Goal: Task Accomplishment & Management: Use online tool/utility

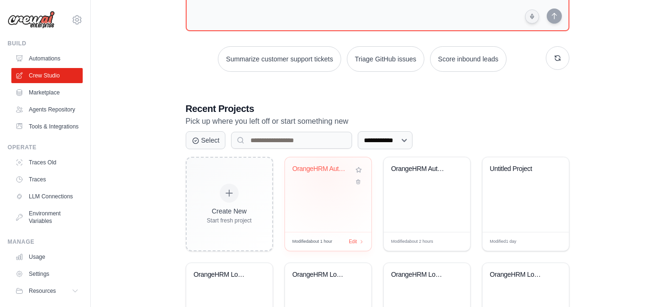
click at [326, 175] on div "OrangeHRM Automation Testing" at bounding box center [327, 176] width 71 height 22
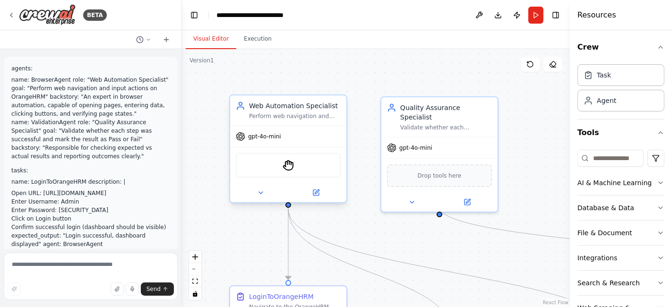
scroll to position [1162, 0]
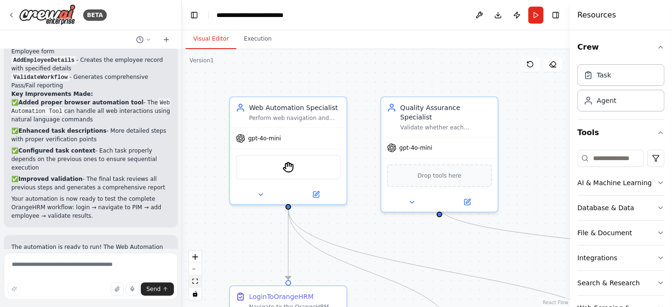
click at [195, 282] on icon "fit view" at bounding box center [195, 281] width 6 height 5
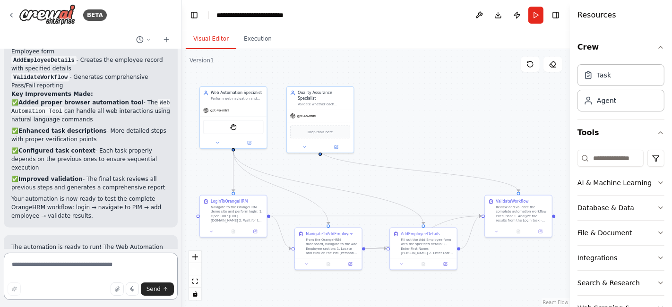
click at [104, 265] on textarea at bounding box center [91, 276] width 174 height 47
paste textarea "**********"
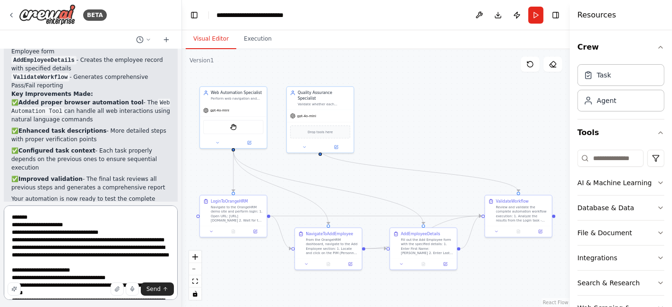
scroll to position [609, 0]
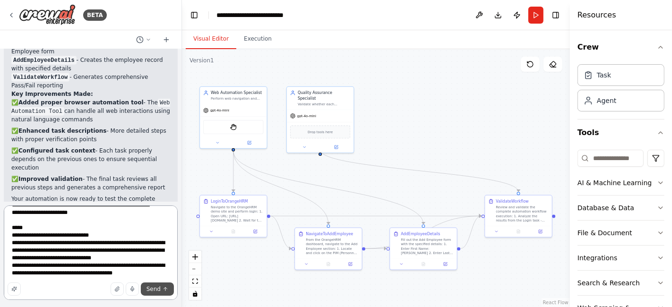
type textarea "**********"
click at [153, 288] on span "Send" at bounding box center [153, 289] width 14 height 8
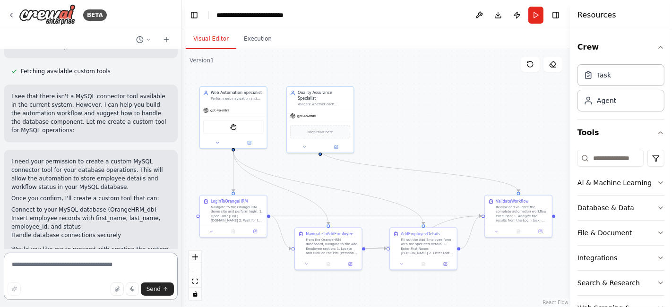
scroll to position [2257, 0]
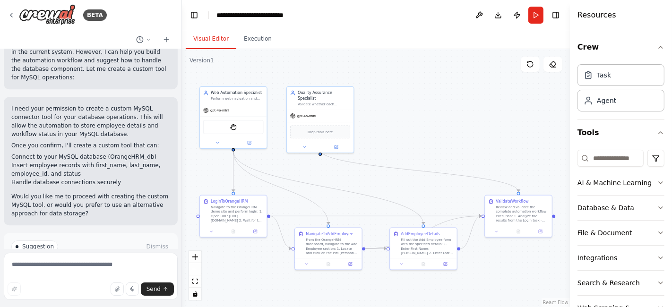
click at [83, 283] on span "Enable coding skills" at bounding box center [95, 287] width 56 height 8
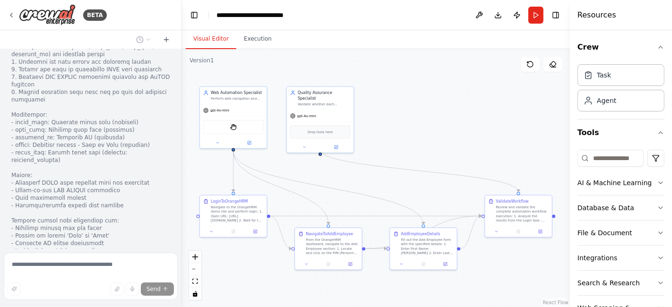
scroll to position [2990, 0]
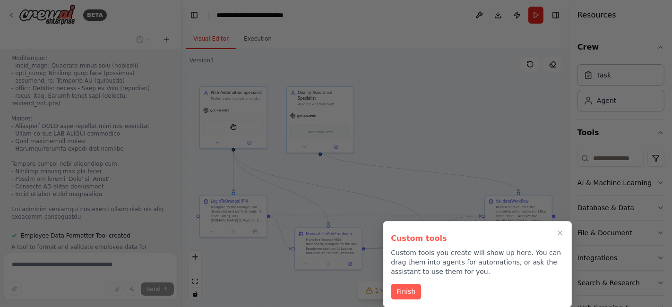
click at [403, 293] on button "Finish" at bounding box center [406, 292] width 30 height 16
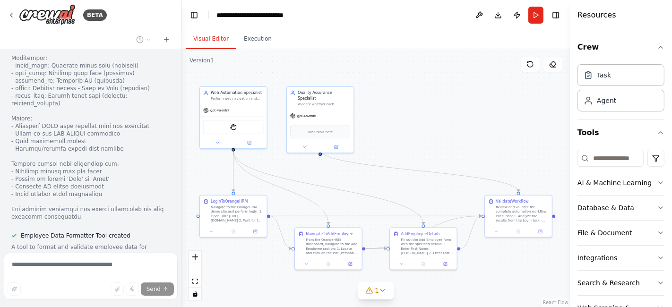
click at [146, 270] on button "View code" at bounding box center [155, 274] width 29 height 8
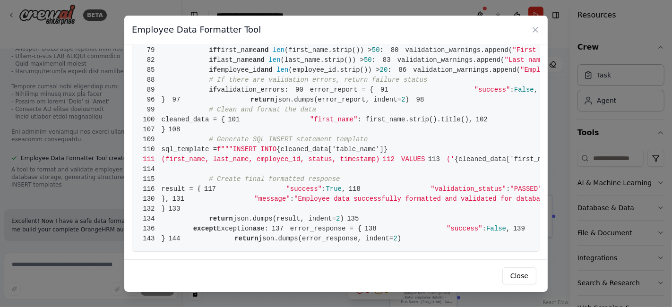
scroll to position [1253, 0]
click at [520, 278] on button "Close" at bounding box center [519, 275] width 34 height 17
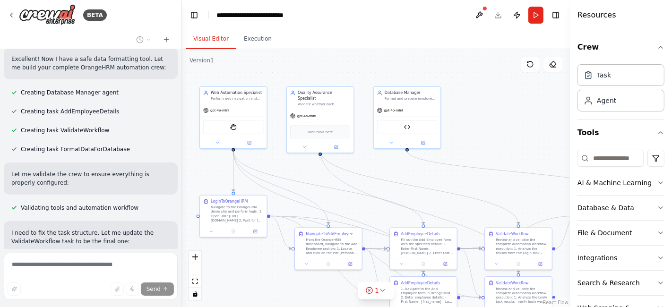
scroll to position [3279, 0]
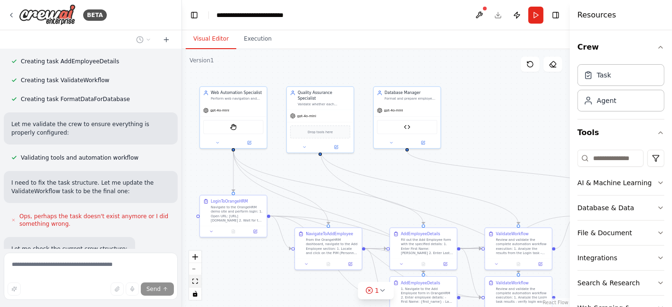
click at [192, 283] on icon "fit view" at bounding box center [195, 281] width 6 height 5
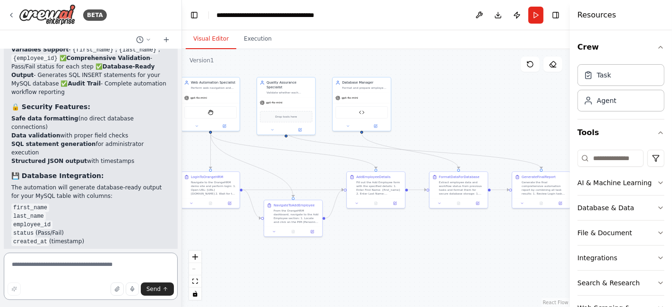
scroll to position [5673, 0]
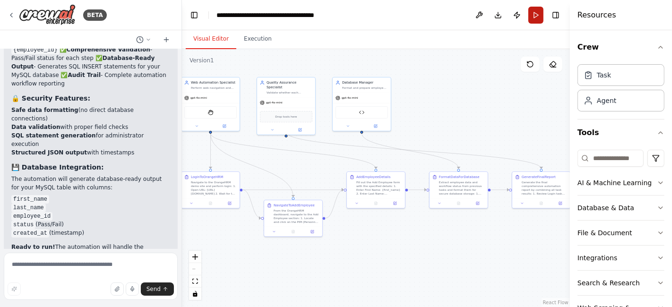
click at [535, 17] on button "Run" at bounding box center [535, 15] width 15 height 17
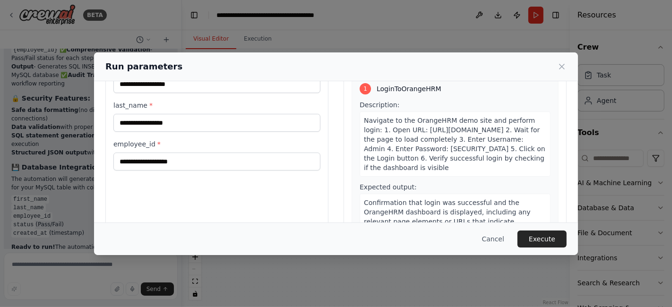
scroll to position [0, 0]
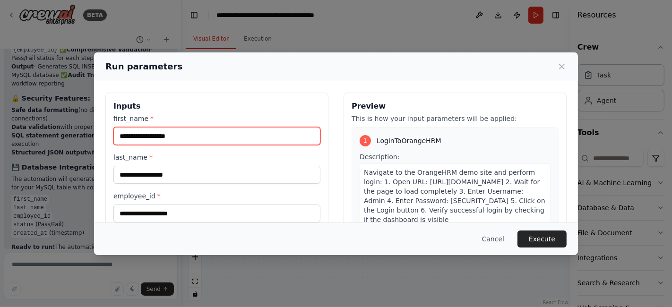
click at [177, 138] on input "first_name *" at bounding box center [216, 136] width 207 height 18
type input "*****"
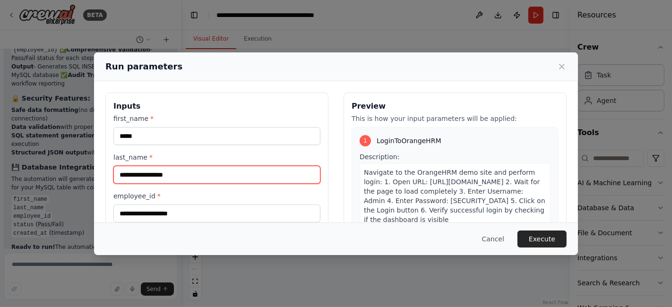
click at [186, 179] on input "last_name *" at bounding box center [216, 175] width 207 height 18
type input "*********"
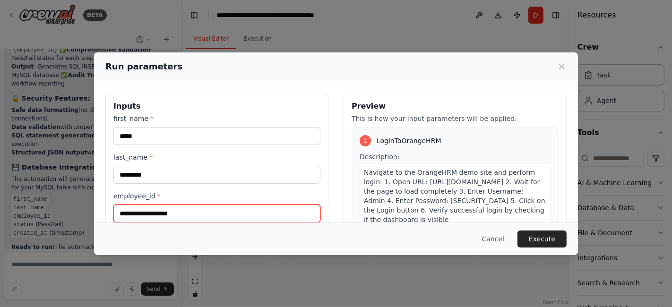
click at [181, 213] on input "employee_id *" at bounding box center [216, 214] width 207 height 18
type input "****"
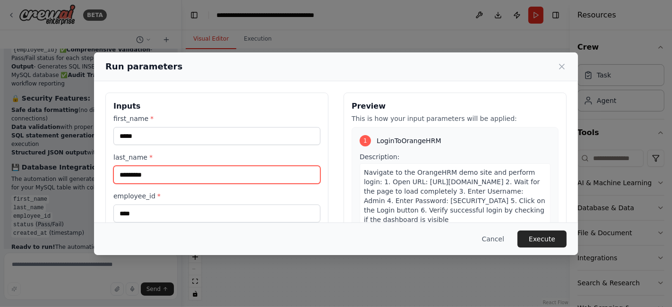
click at [199, 167] on input "*********" at bounding box center [216, 175] width 207 height 18
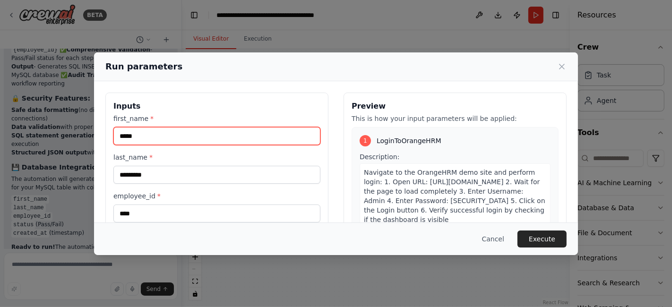
click at [187, 136] on input "*****" at bounding box center [216, 136] width 207 height 18
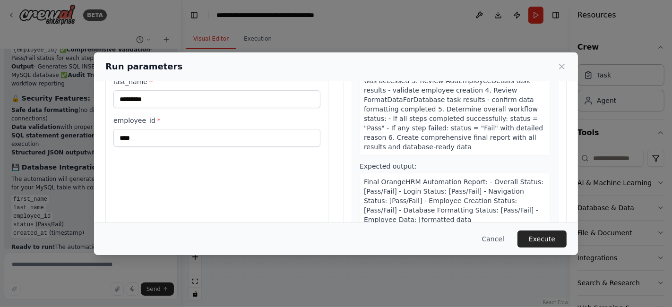
scroll to position [104, 0]
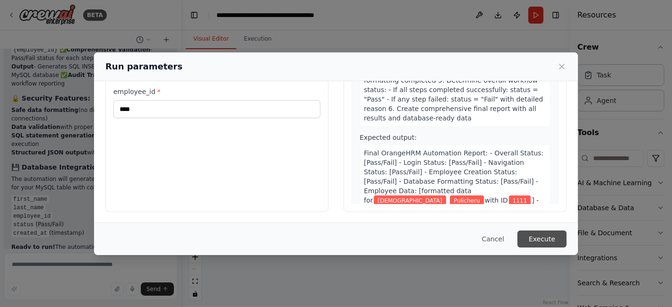
click at [544, 246] on button "Execute" at bounding box center [541, 239] width 49 height 17
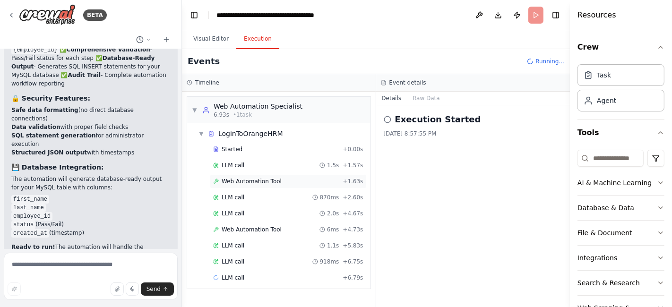
click at [248, 180] on span "Web Automation Tool" at bounding box center [252, 182] width 60 height 8
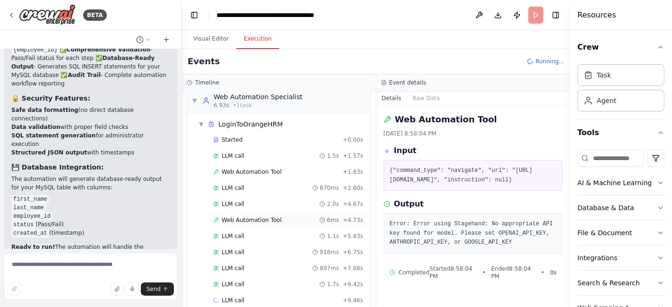
scroll to position [21, 0]
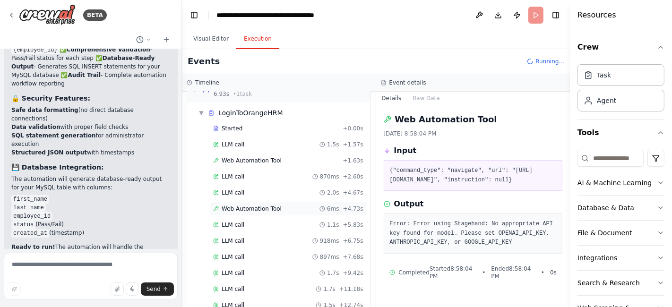
click at [263, 212] on div "Web Automation Tool 6ms + 4.73s" at bounding box center [288, 209] width 157 height 14
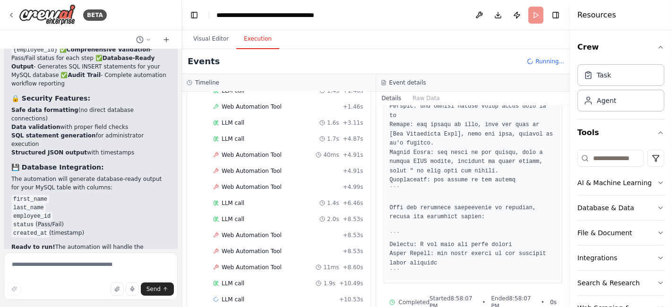
scroll to position [575, 0]
click at [247, 230] on span "Web Automation Tool" at bounding box center [252, 234] width 60 height 8
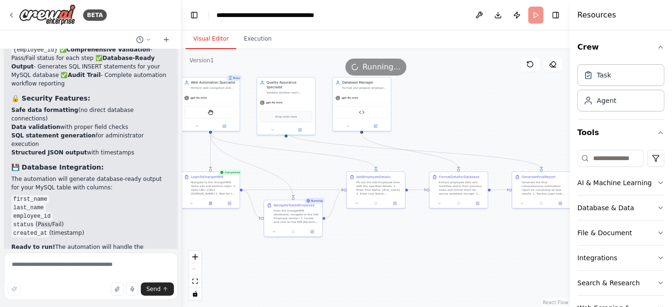
click at [210, 42] on button "Visual Editor" at bounding box center [211, 39] width 51 height 20
click at [209, 202] on icon at bounding box center [210, 202] width 2 height 3
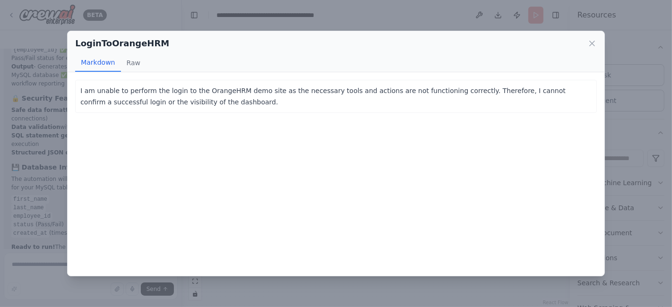
click at [597, 43] on div "LoginToOrangeHRM Markdown Raw" at bounding box center [336, 51] width 537 height 41
click at [590, 43] on icon at bounding box center [591, 43] width 9 height 9
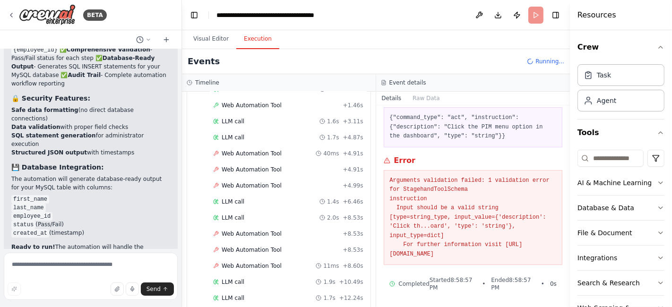
click at [249, 42] on button "Execution" at bounding box center [257, 39] width 43 height 20
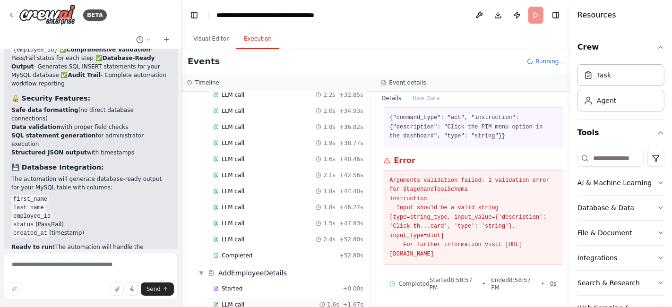
scroll to position [1066, 0]
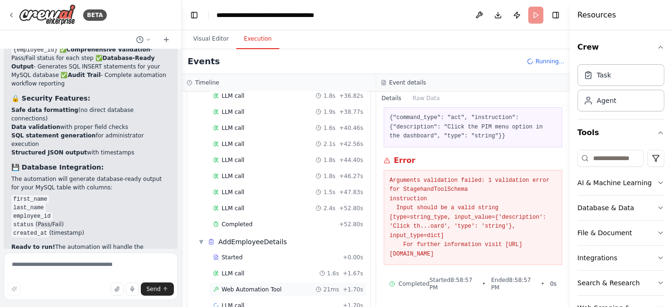
click at [249, 286] on span "Web Automation Tool" at bounding box center [252, 290] width 60 height 8
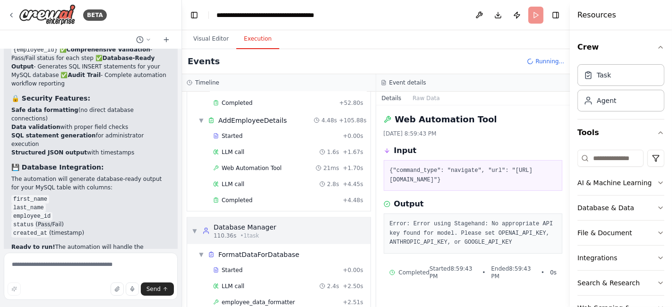
scroll to position [1199, 0]
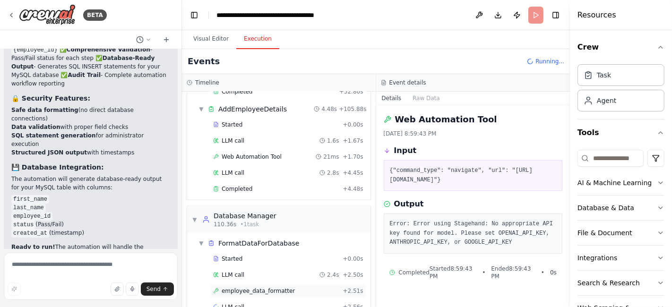
click at [259, 287] on span "employee_data_formatter" at bounding box center [258, 291] width 73 height 8
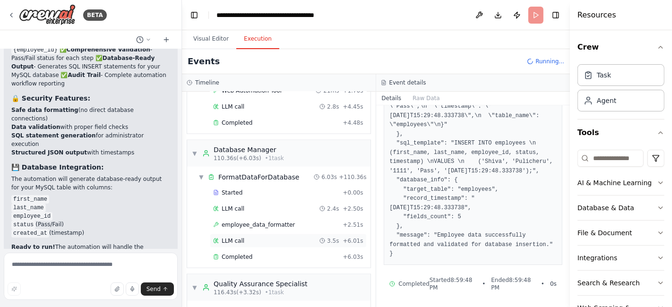
scroll to position [1316, 0]
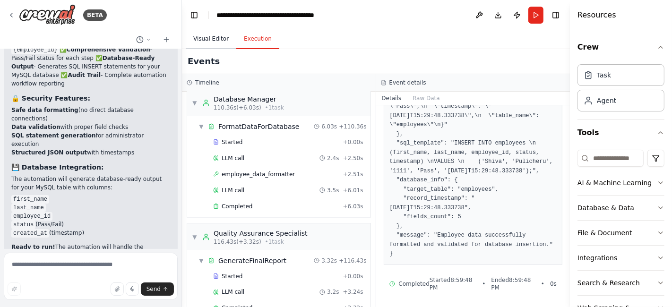
click at [215, 35] on button "Visual Editor" at bounding box center [211, 39] width 51 height 20
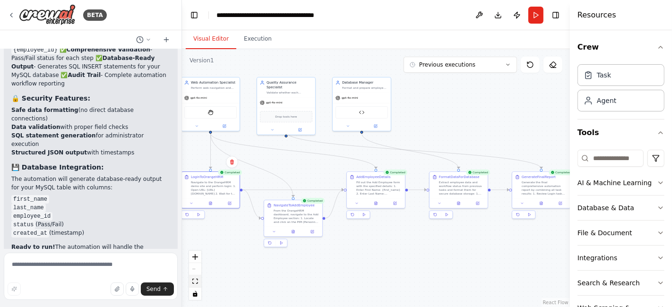
click at [193, 282] on icon "fit view" at bounding box center [195, 281] width 6 height 5
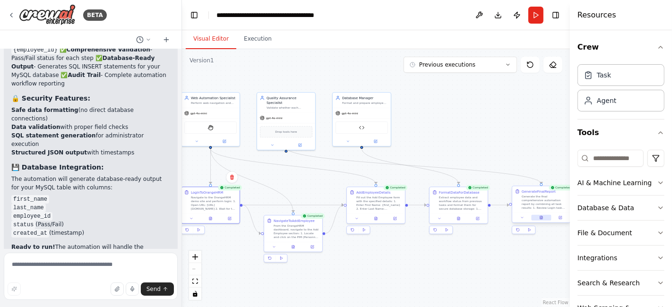
click at [544, 217] on button at bounding box center [541, 218] width 20 height 6
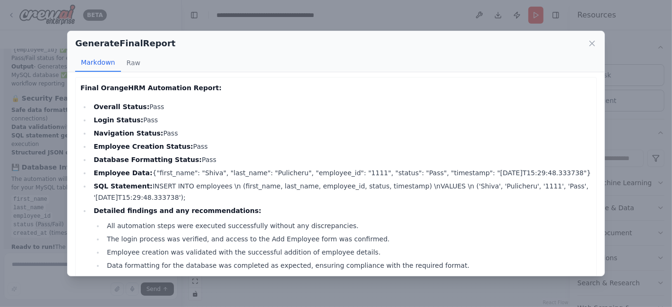
scroll to position [0, 0]
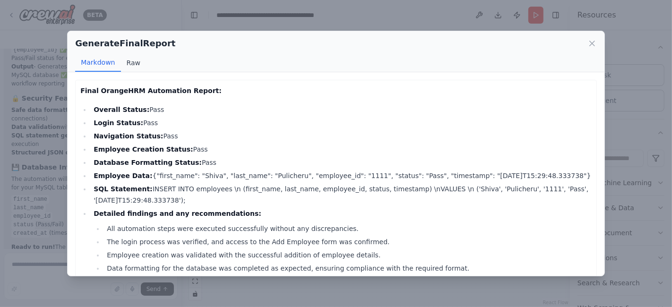
click at [130, 56] on button "Raw" at bounding box center [133, 63] width 25 height 18
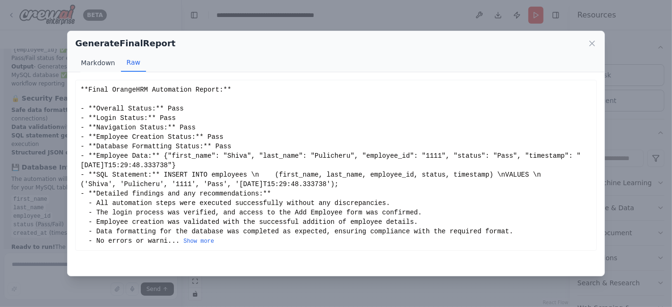
click at [95, 63] on button "Markdown" at bounding box center [97, 63] width 45 height 18
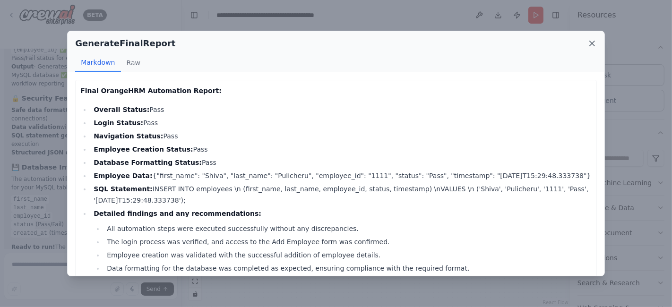
click at [591, 46] on icon at bounding box center [591, 43] width 9 height 9
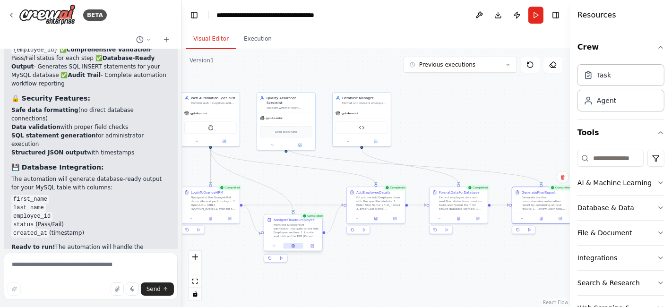
click at [295, 246] on icon at bounding box center [294, 246] width 4 height 4
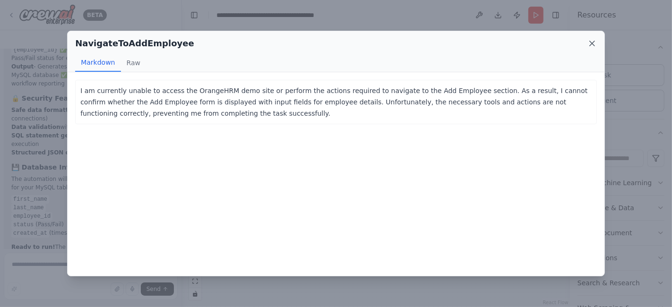
click at [596, 45] on icon at bounding box center [591, 43] width 9 height 9
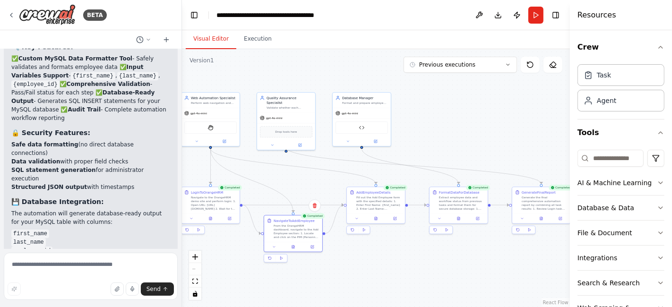
scroll to position [5673, 0]
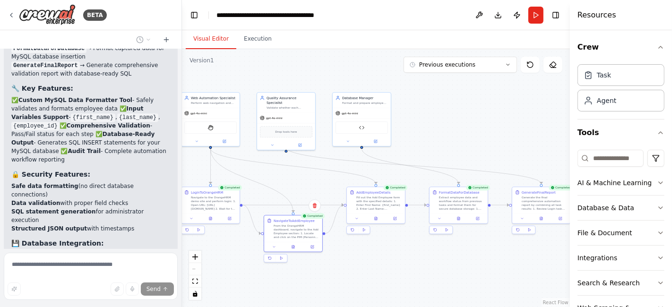
scroll to position [5627, 0]
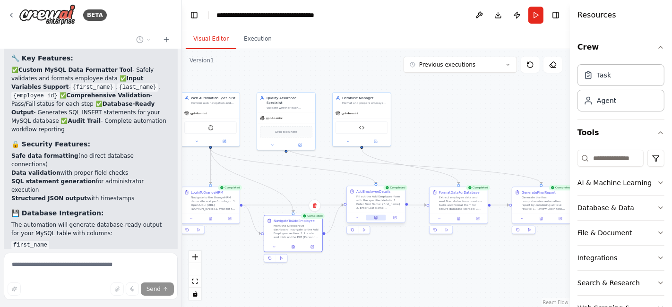
click at [377, 217] on icon at bounding box center [376, 217] width 2 height 3
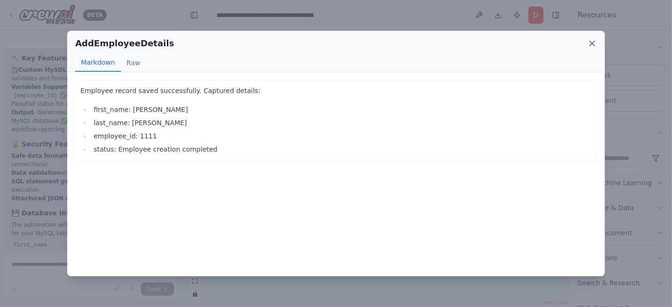
click at [593, 46] on icon at bounding box center [591, 43] width 9 height 9
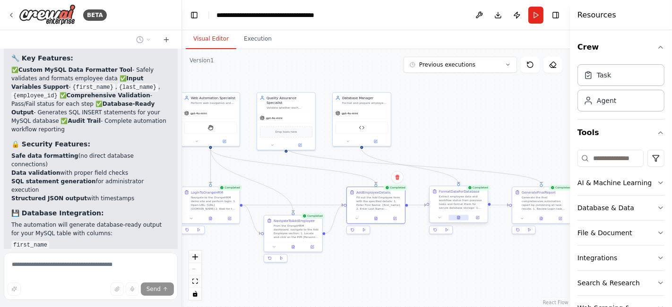
click at [457, 216] on icon at bounding box center [459, 218] width 4 height 4
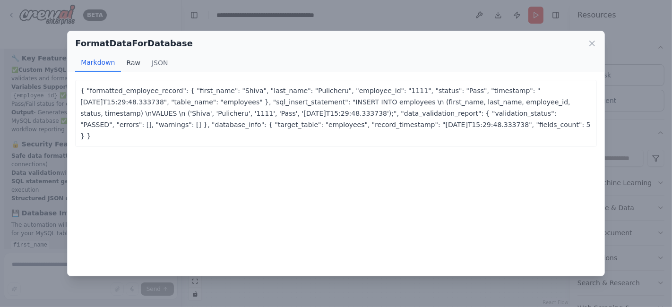
click at [121, 60] on button "Raw" at bounding box center [133, 63] width 25 height 18
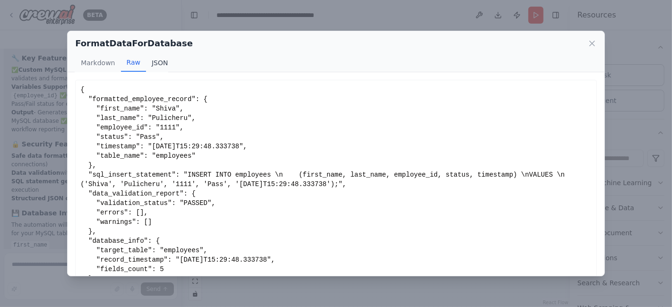
click at [157, 62] on button "JSON" at bounding box center [160, 63] width 28 height 18
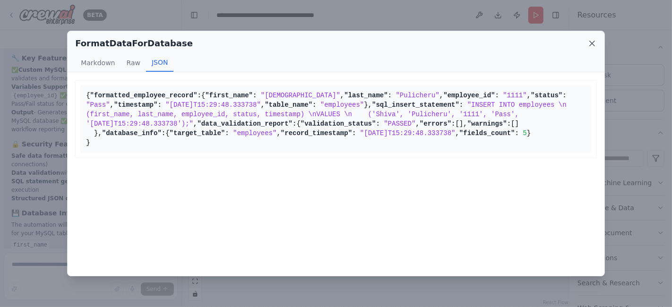
click at [589, 45] on icon at bounding box center [591, 43] width 9 height 9
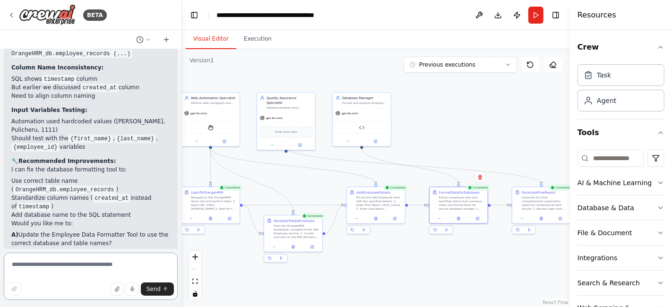
scroll to position [6114, 0]
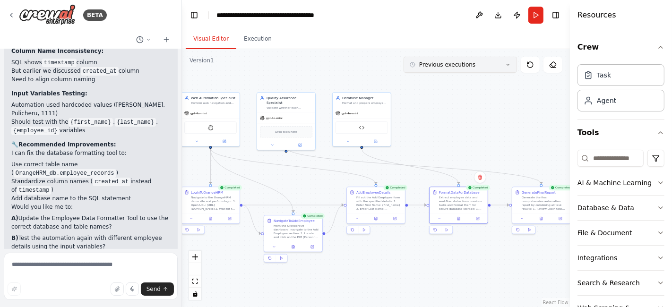
click at [505, 65] on icon at bounding box center [508, 65] width 6 height 6
click at [535, 21] on button "Run" at bounding box center [535, 15] width 15 height 17
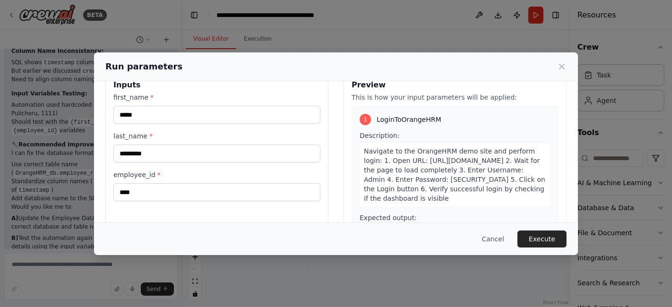
scroll to position [0, 0]
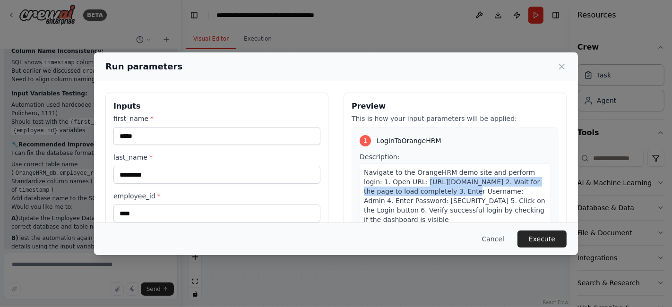
drag, startPoint x: 512, startPoint y: 191, endPoint x: 398, endPoint y: 182, distance: 114.2
click at [398, 182] on span "Navigate to the OrangeHRM demo site and perform login: 1. Open URL: https://ope…" at bounding box center [454, 196] width 181 height 55
copy span "https://opensource-demo.orangehrmlive.com/web/index.php/auth/login"
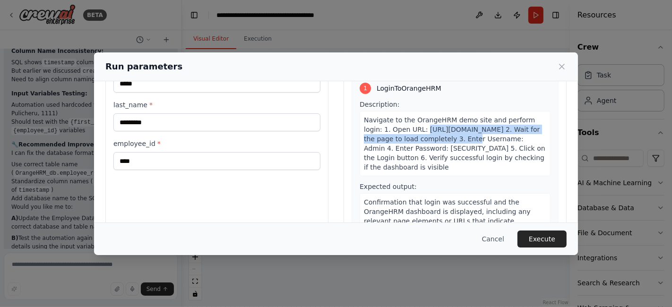
scroll to position [104, 0]
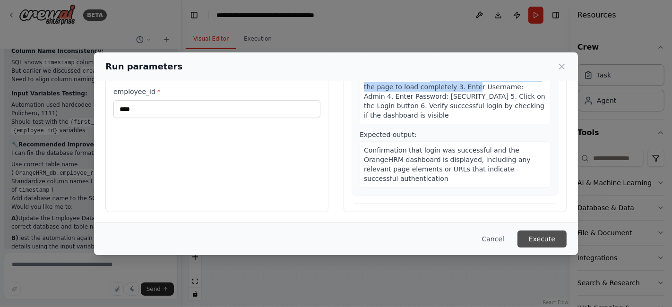
click at [532, 232] on button "Execute" at bounding box center [541, 239] width 49 height 17
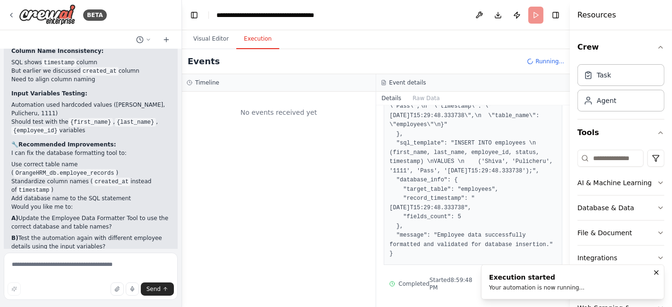
scroll to position [0, 0]
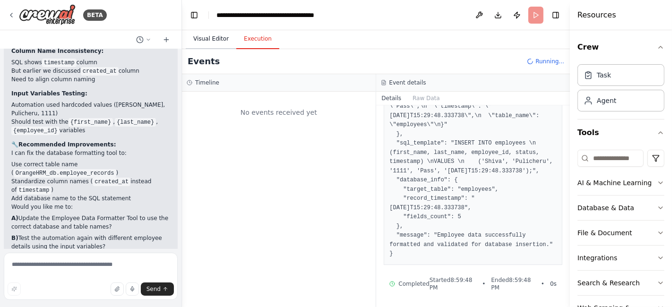
click at [209, 43] on button "Visual Editor" at bounding box center [211, 39] width 51 height 20
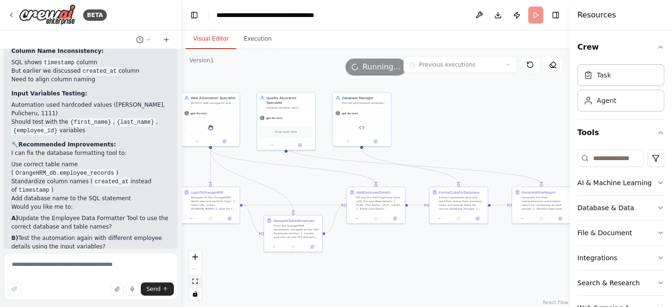
click at [194, 280] on icon "fit view" at bounding box center [195, 281] width 6 height 5
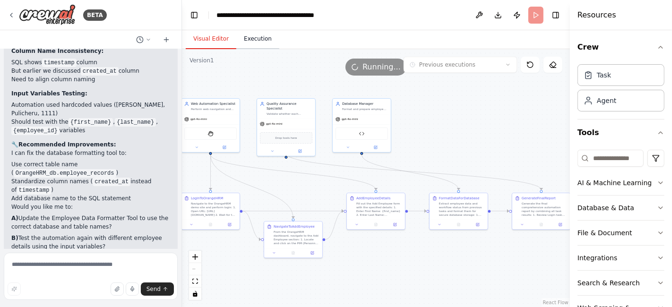
click at [254, 43] on button "Execution" at bounding box center [257, 39] width 43 height 20
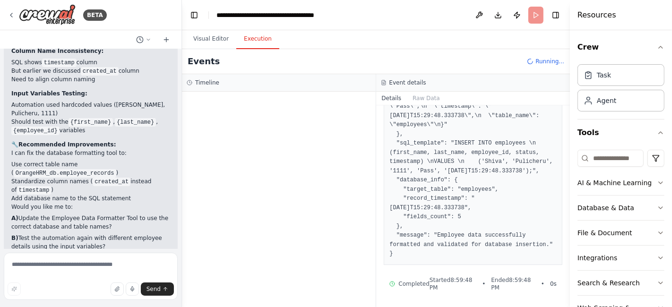
scroll to position [126, 0]
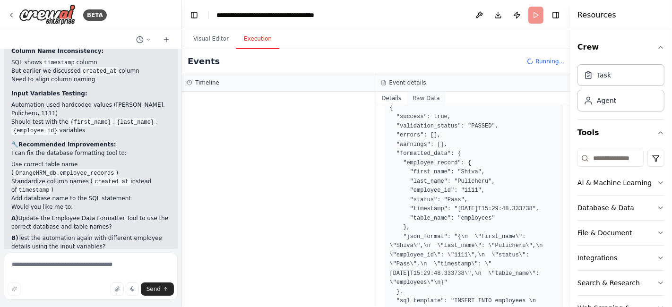
click at [419, 99] on button "Raw Data" at bounding box center [426, 98] width 39 height 13
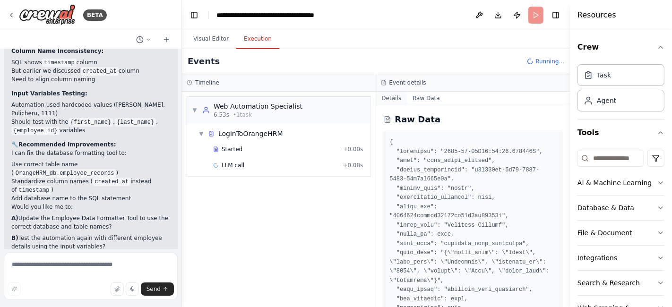
click at [391, 100] on button "Details" at bounding box center [391, 98] width 31 height 13
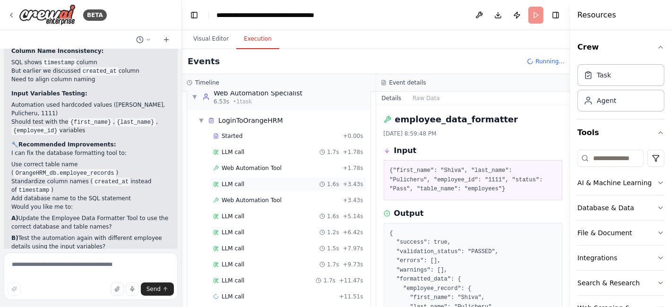
scroll to position [21, 0]
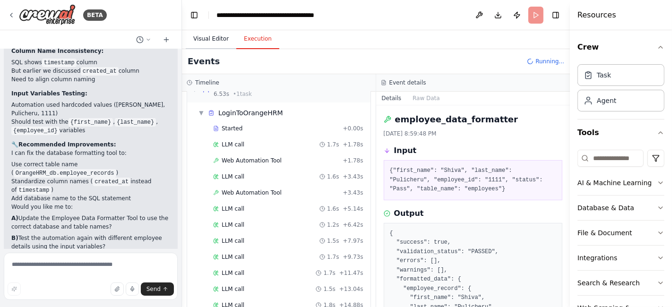
click at [222, 39] on button "Visual Editor" at bounding box center [211, 39] width 51 height 20
click at [251, 40] on button "Execution" at bounding box center [257, 39] width 43 height 20
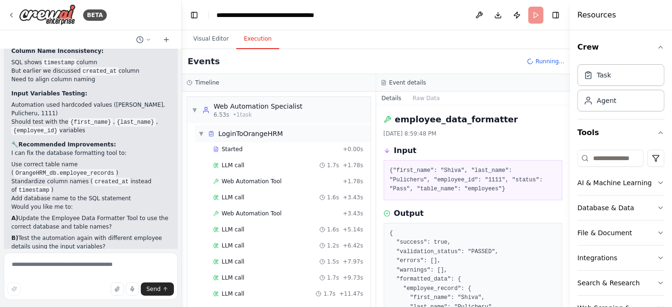
scroll to position [0, 0]
click at [217, 41] on button "Visual Editor" at bounding box center [211, 39] width 51 height 20
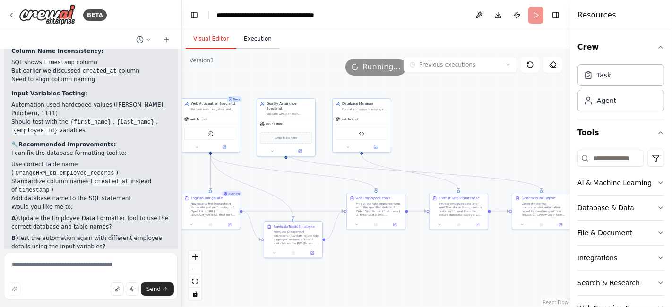
click at [247, 42] on button "Execution" at bounding box center [257, 39] width 43 height 20
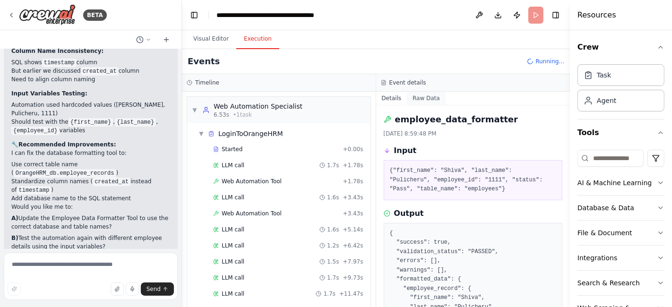
click at [419, 99] on button "Raw Data" at bounding box center [426, 98] width 39 height 13
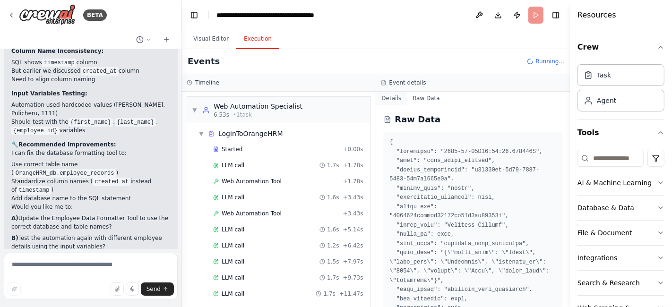
click at [397, 97] on button "Details" at bounding box center [391, 98] width 31 height 13
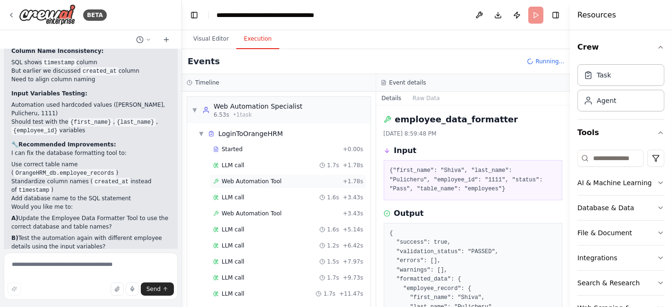
click at [248, 176] on div "Web Automation Tool + 1.78s" at bounding box center [288, 181] width 157 height 14
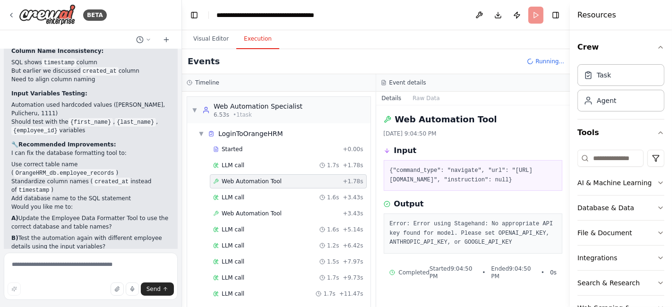
scroll to position [7, 0]
click at [249, 210] on span "Web Automation Tool" at bounding box center [252, 214] width 60 height 8
click at [251, 182] on span "Web Automation Tool" at bounding box center [252, 182] width 60 height 8
click at [252, 211] on span "Web Automation Tool" at bounding box center [252, 214] width 60 height 8
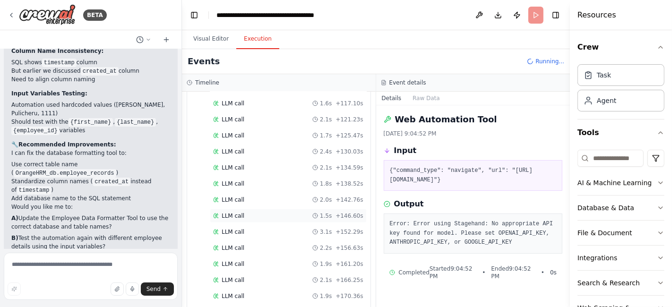
scroll to position [780, 0]
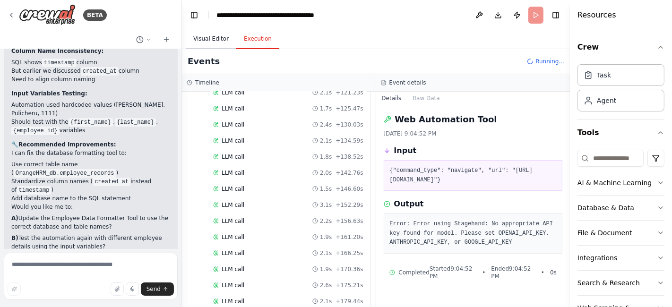
click at [203, 37] on button "Visual Editor" at bounding box center [211, 39] width 51 height 20
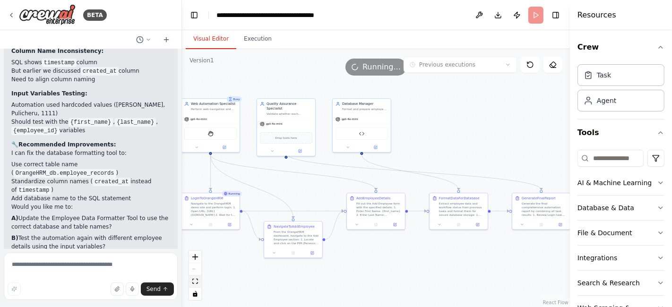
click at [195, 283] on icon "fit view" at bounding box center [195, 281] width 6 height 5
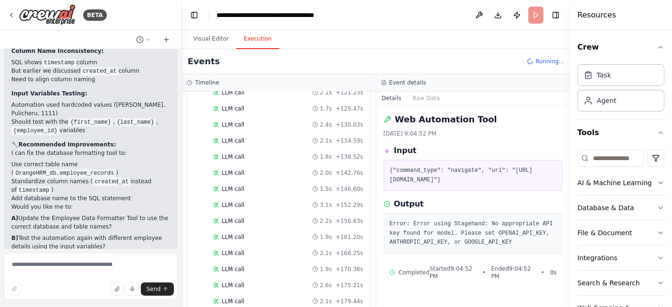
click at [248, 38] on button "Execution" at bounding box center [257, 39] width 43 height 20
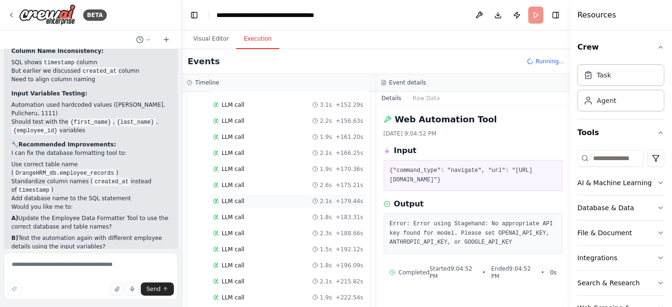
scroll to position [906, 0]
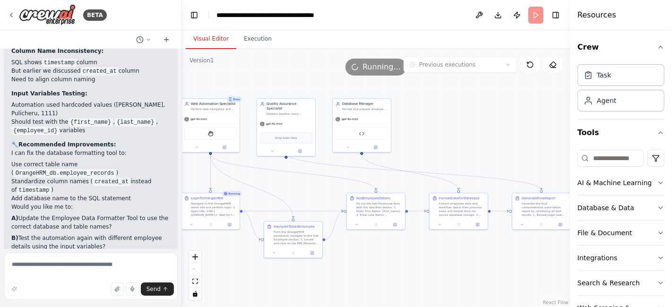
click at [214, 40] on button "Visual Editor" at bounding box center [211, 39] width 51 height 20
click at [244, 39] on button "Execution" at bounding box center [257, 39] width 43 height 20
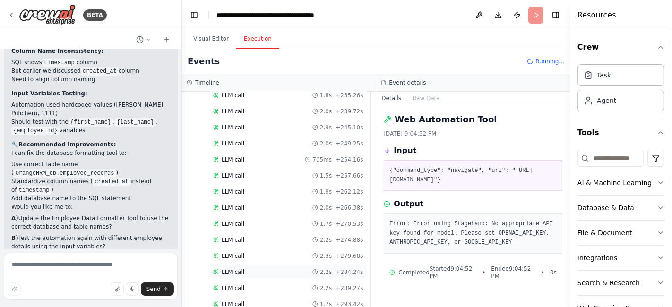
scroll to position [1207, 0]
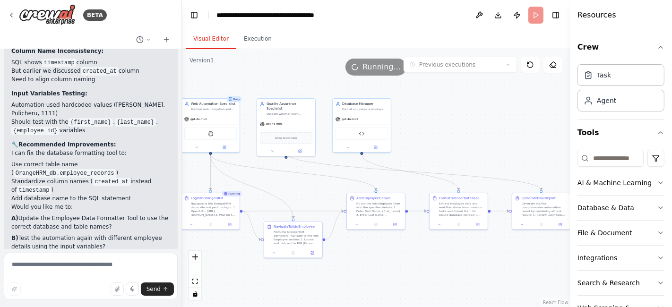
click at [211, 37] on button "Visual Editor" at bounding box center [211, 39] width 51 height 20
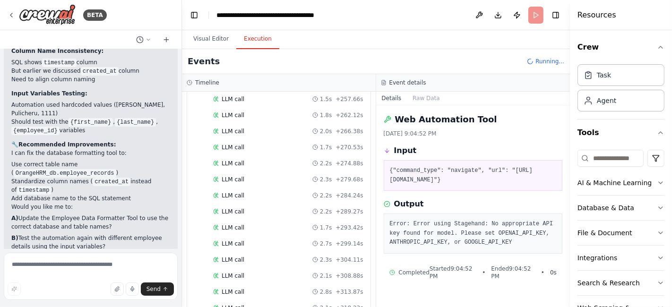
click at [249, 39] on button "Execution" at bounding box center [257, 39] width 43 height 20
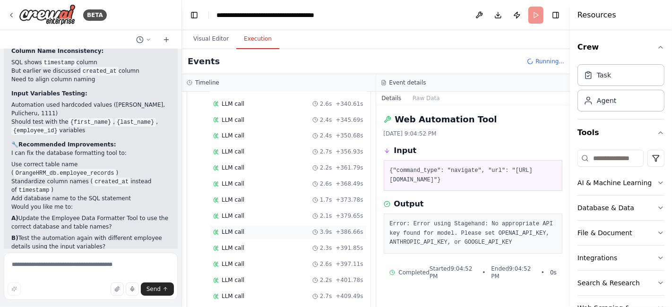
scroll to position [1522, 0]
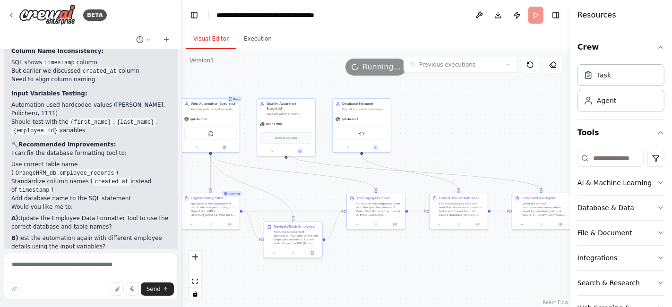
click at [210, 39] on button "Visual Editor" at bounding box center [211, 39] width 51 height 20
click at [258, 43] on button "Execution" at bounding box center [257, 39] width 43 height 20
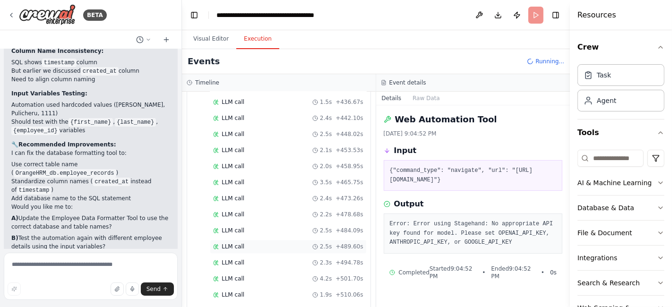
scroll to position [1807, 0]
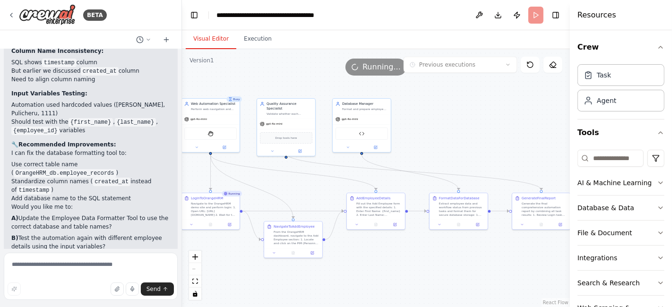
click at [213, 43] on button "Visual Editor" at bounding box center [211, 39] width 51 height 20
click at [252, 36] on button "Execution" at bounding box center [257, 39] width 43 height 20
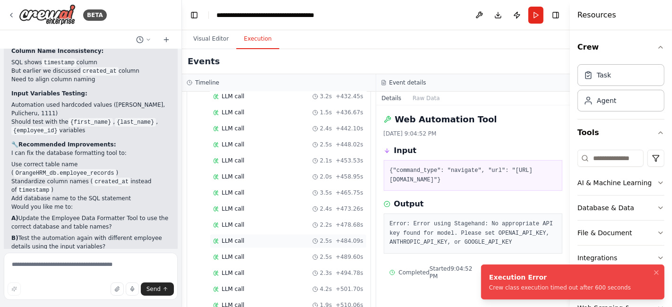
scroll to position [1997, 0]
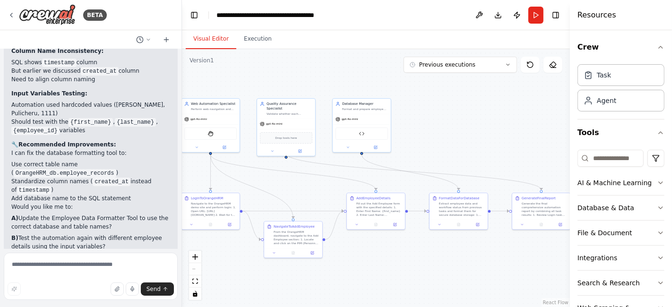
click at [209, 34] on button "Visual Editor" at bounding box center [211, 39] width 51 height 20
click at [252, 50] on div ".deletable-edge-delete-btn { width: 20px; height: 20px; border: 0px solid #ffff…" at bounding box center [376, 178] width 388 height 258
click at [254, 42] on button "Execution" at bounding box center [257, 39] width 43 height 20
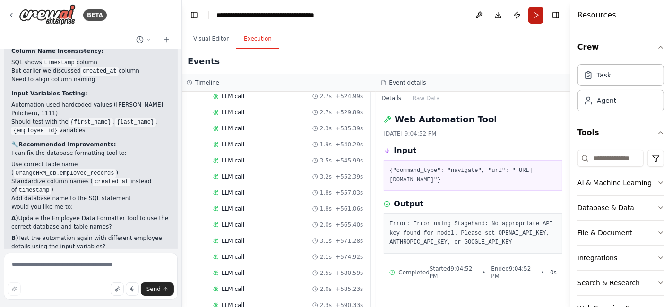
click at [536, 16] on button "Run" at bounding box center [535, 15] width 15 height 17
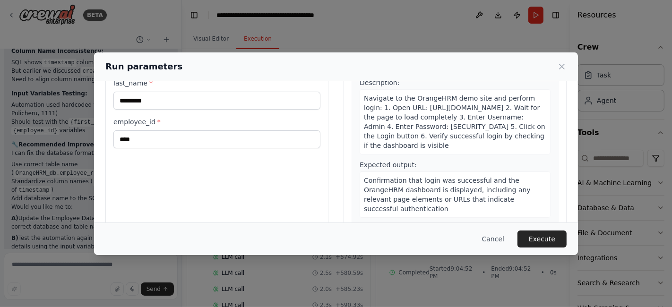
scroll to position [104, 0]
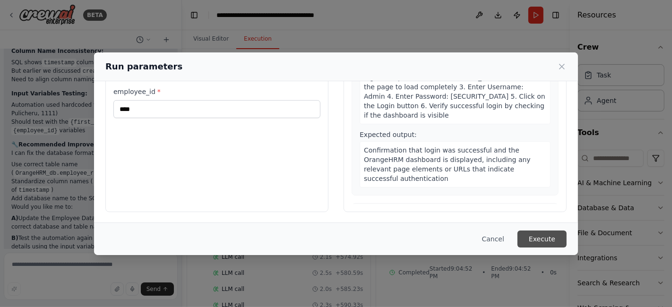
click at [534, 239] on button "Execute" at bounding box center [541, 239] width 49 height 17
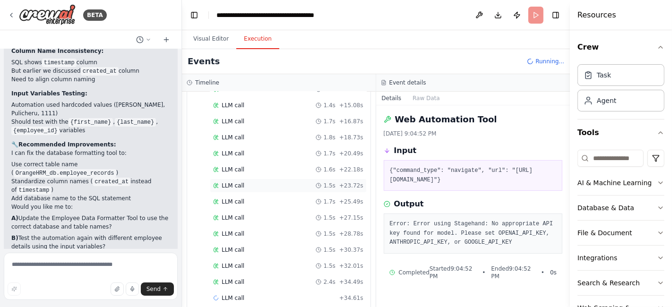
scroll to position [226, 0]
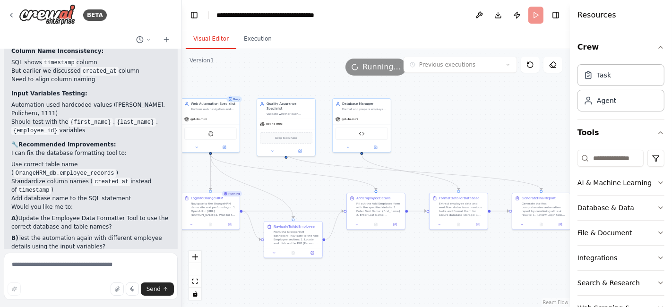
click at [213, 38] on button "Visual Editor" at bounding box center [211, 39] width 51 height 20
click at [197, 284] on button "fit view" at bounding box center [195, 281] width 12 height 12
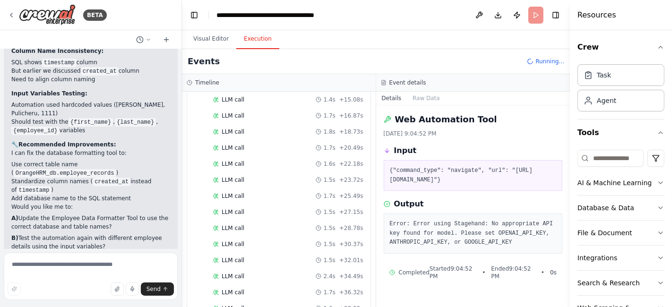
click at [258, 40] on button "Execution" at bounding box center [257, 39] width 43 height 20
click at [421, 99] on button "Raw Data" at bounding box center [426, 98] width 39 height 13
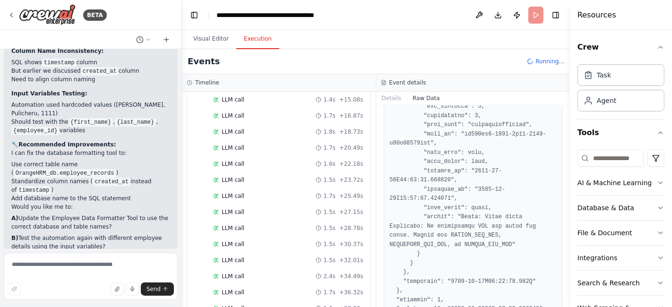
scroll to position [1815, 0]
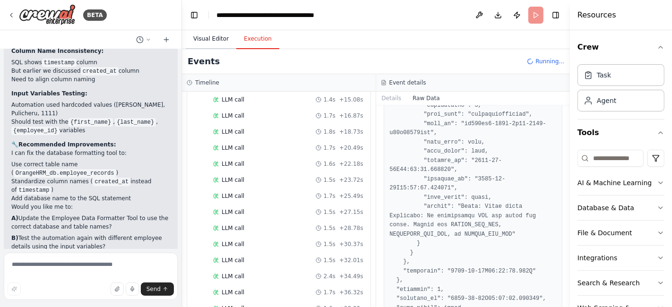
click at [206, 40] on button "Visual Editor" at bounding box center [211, 39] width 51 height 20
click at [258, 43] on button "Execution" at bounding box center [257, 39] width 43 height 20
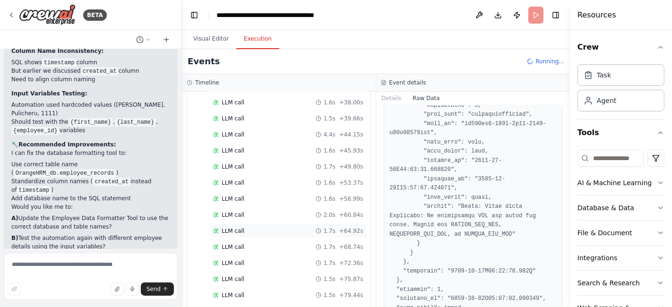
scroll to position [479, 0]
click at [385, 99] on button "Details" at bounding box center [391, 98] width 31 height 13
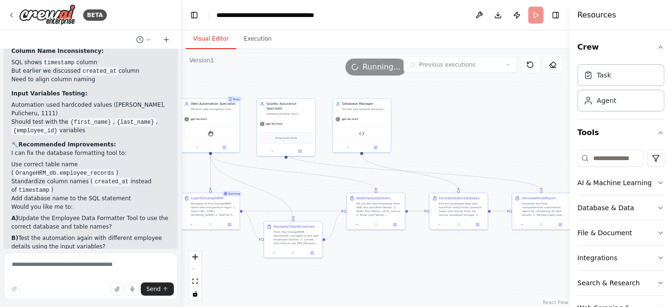
click at [202, 38] on button "Visual Editor" at bounding box center [211, 39] width 51 height 20
click at [254, 44] on button "Execution" at bounding box center [257, 39] width 43 height 20
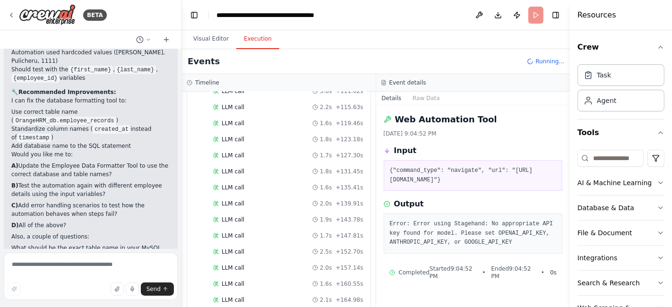
scroll to position [6190, 0]
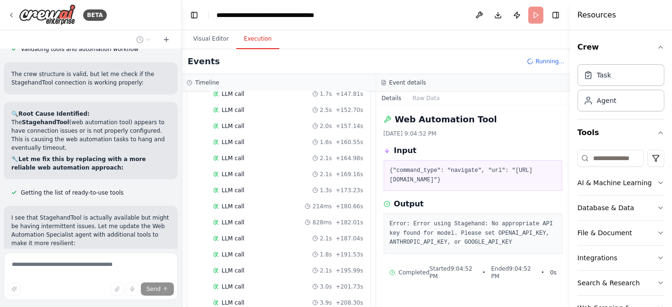
scroll to position [6602, 0]
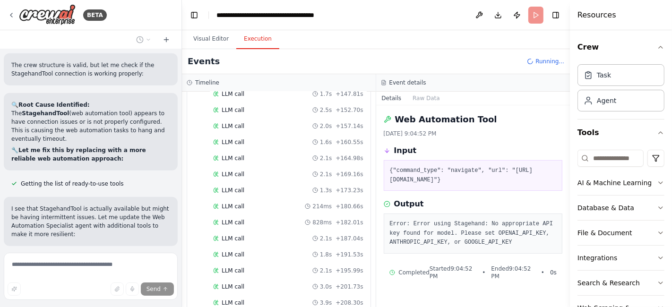
click at [152, 263] on button at bounding box center [160, 267] width 19 height 8
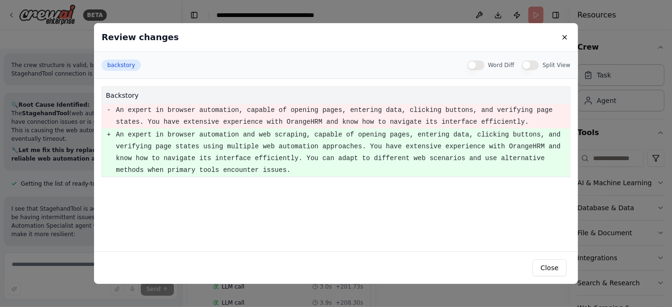
scroll to position [6652, 0]
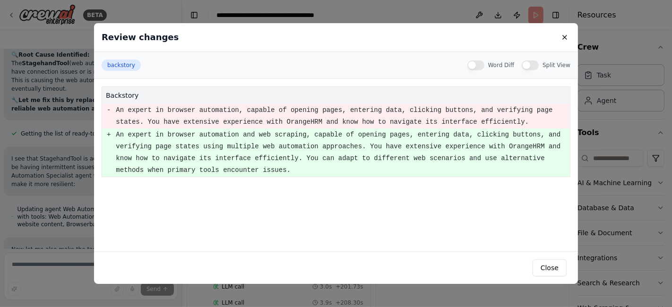
click at [555, 262] on button "Close" at bounding box center [550, 267] width 34 height 17
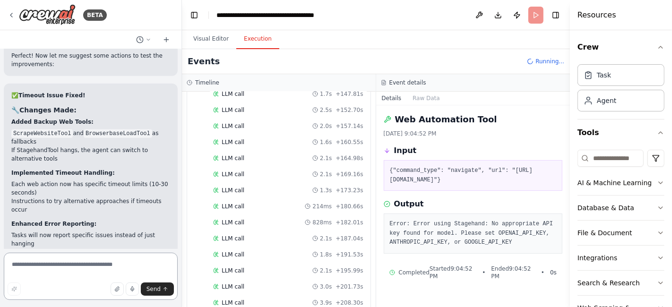
scroll to position [7247, 0]
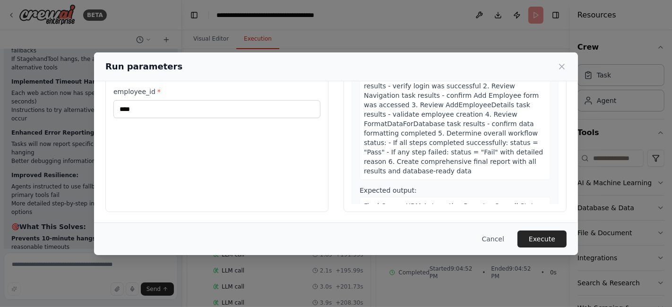
scroll to position [1012, 0]
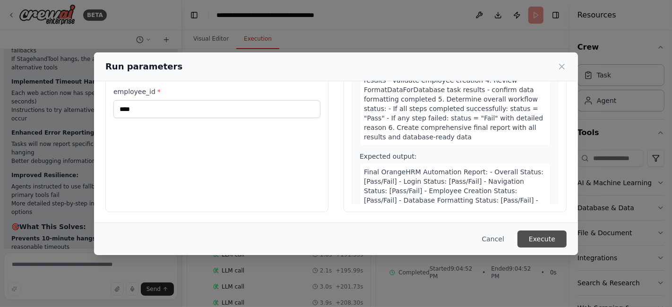
click at [538, 240] on button "Execute" at bounding box center [541, 239] width 49 height 17
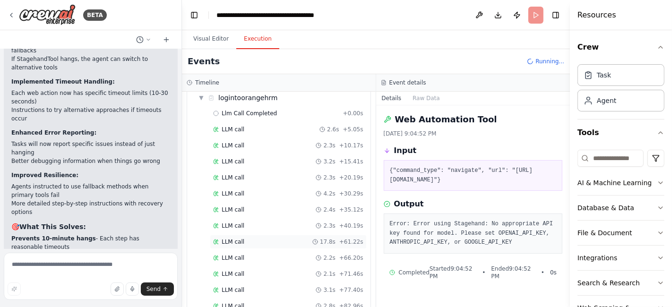
scroll to position [52, 0]
click at [205, 38] on button "Visual Editor" at bounding box center [211, 39] width 51 height 20
click at [251, 42] on button "Execution" at bounding box center [257, 39] width 43 height 20
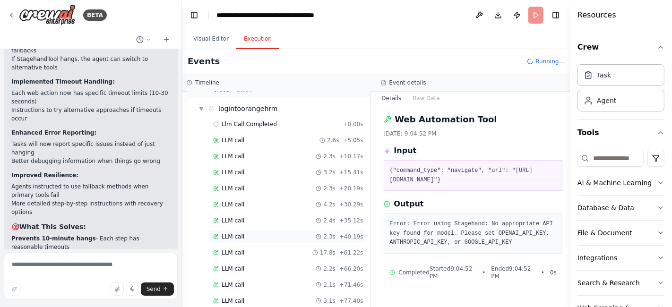
scroll to position [0, 0]
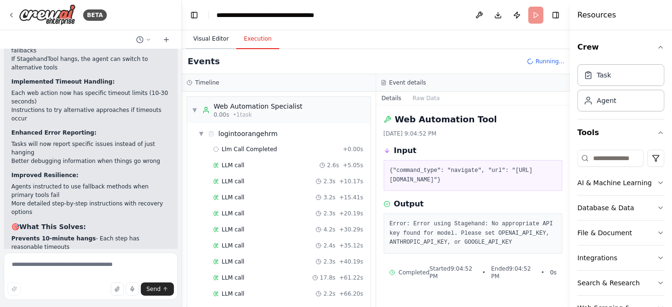
click at [202, 41] on button "Visual Editor" at bounding box center [211, 39] width 51 height 20
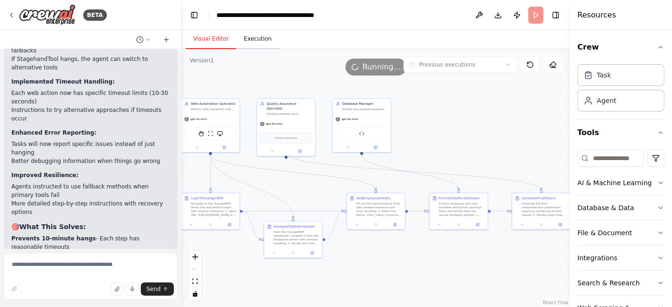
click at [250, 40] on button "Execution" at bounding box center [257, 39] width 43 height 20
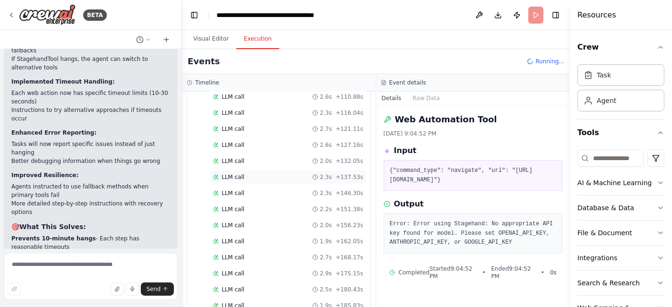
scroll to position [432, 0]
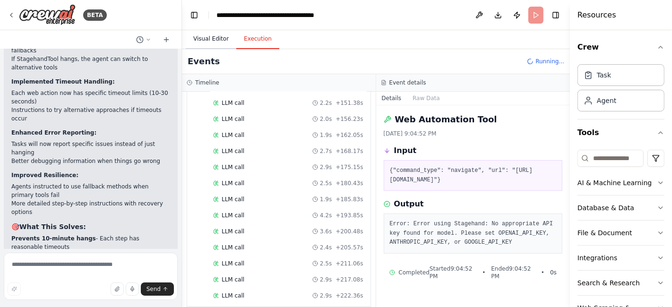
click at [209, 48] on button "Visual Editor" at bounding box center [211, 39] width 51 height 20
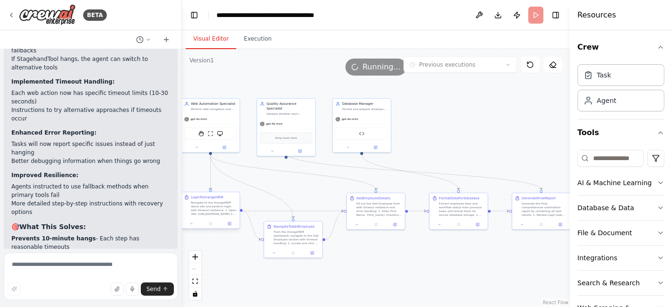
click at [232, 226] on div at bounding box center [210, 224] width 58 height 10
click at [232, 224] on button at bounding box center [230, 224] width 16 height 6
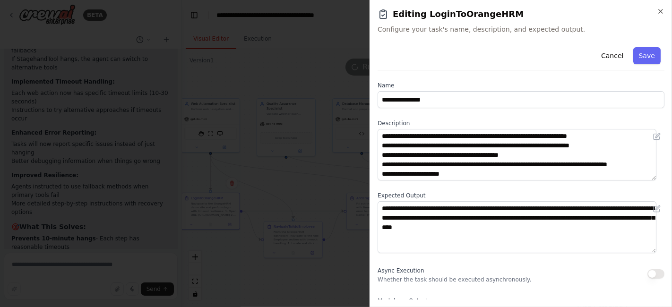
scroll to position [118, 0]
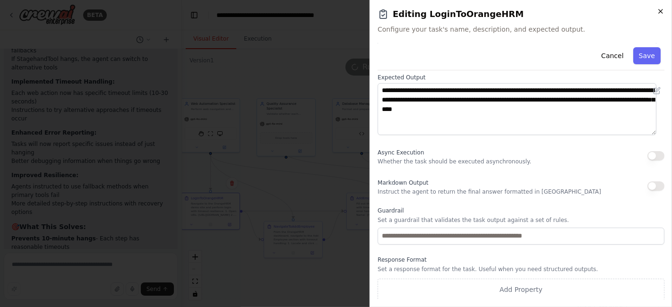
click at [661, 12] on icon "button" at bounding box center [661, 12] width 8 height 8
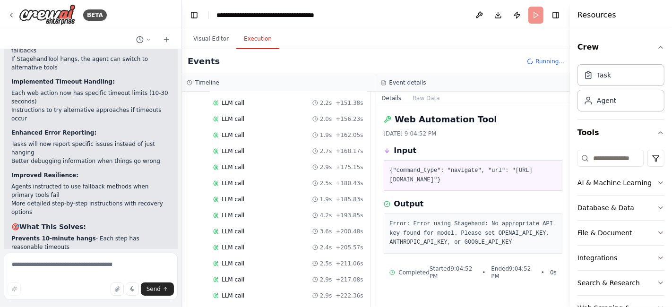
click at [250, 38] on button "Execution" at bounding box center [257, 39] width 43 height 20
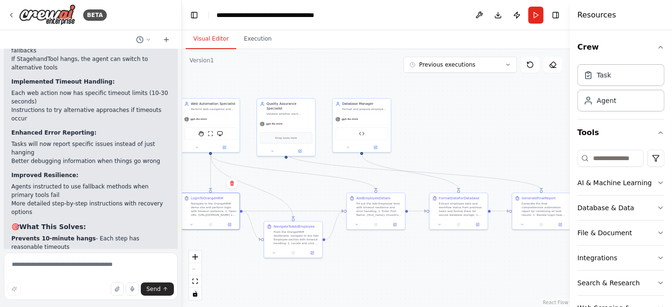
click at [205, 40] on button "Visual Editor" at bounding box center [211, 39] width 51 height 20
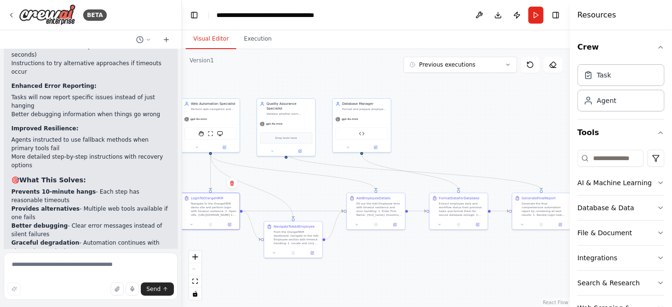
scroll to position [7247, 0]
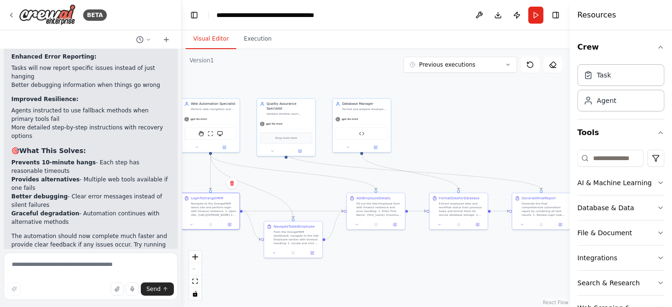
click at [232, 224] on button at bounding box center [230, 224] width 16 height 6
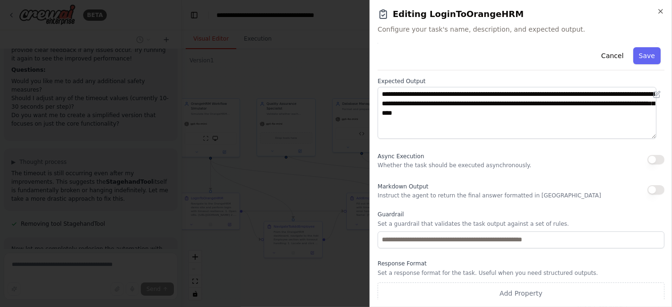
scroll to position [118, 0]
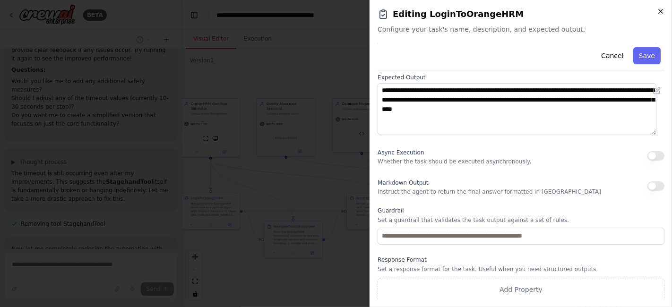
click at [662, 12] on icon "button" at bounding box center [661, 12] width 8 height 8
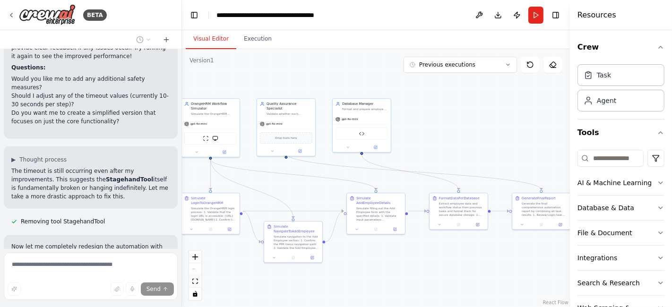
scroll to position [7427, 0]
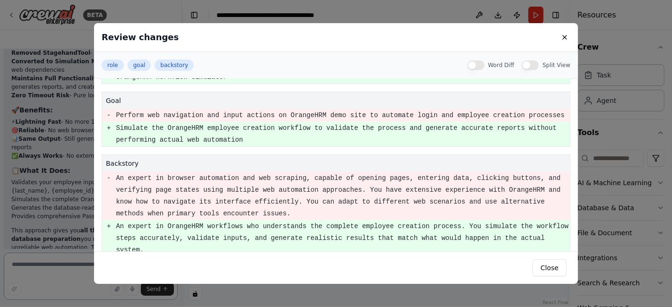
scroll to position [7918, 0]
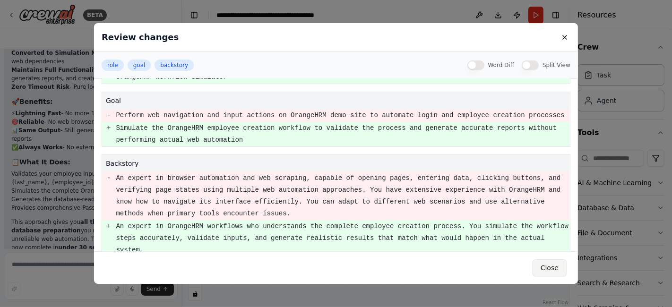
click at [552, 268] on button "Close" at bounding box center [550, 267] width 34 height 17
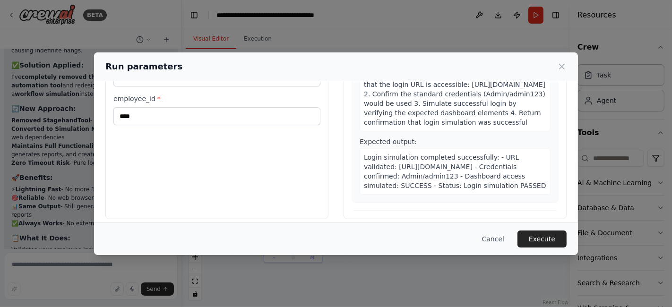
scroll to position [104, 0]
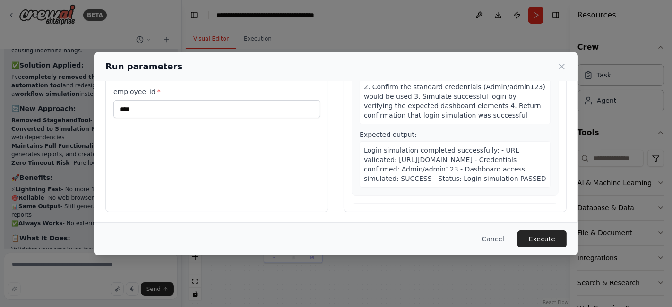
click at [541, 236] on button "Execute" at bounding box center [541, 239] width 49 height 17
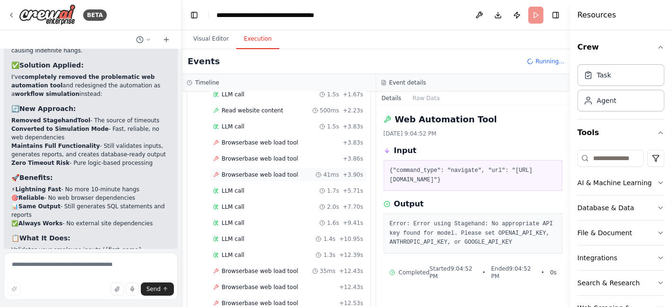
scroll to position [100, 0]
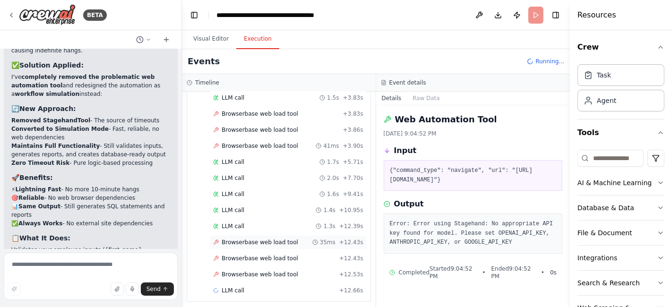
click at [262, 239] on span "Browserbase web load tool" at bounding box center [260, 243] width 77 height 8
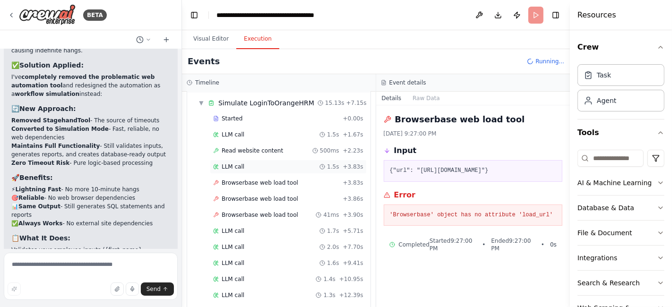
scroll to position [0, 0]
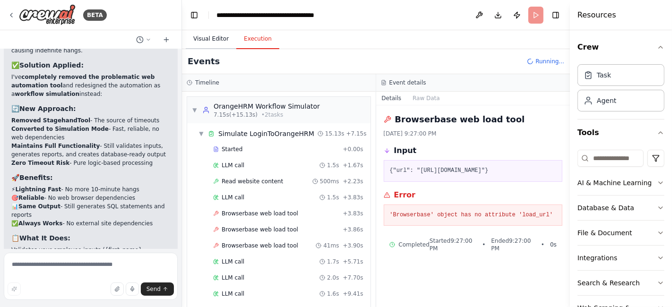
click at [209, 43] on button "Visual Editor" at bounding box center [211, 39] width 51 height 20
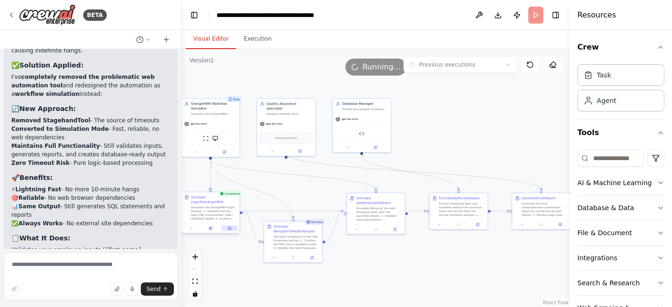
click at [229, 227] on icon at bounding box center [229, 228] width 3 height 3
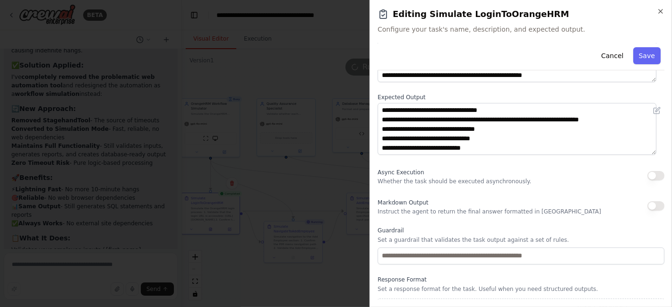
scroll to position [118, 0]
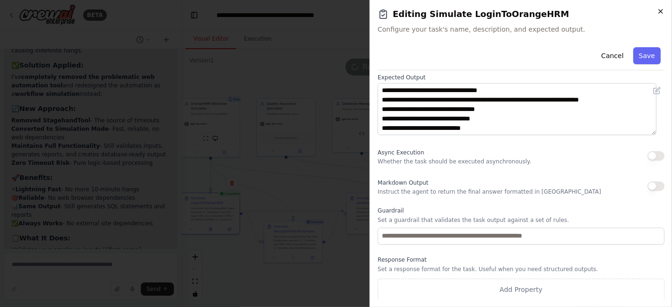
click at [664, 11] on icon "button" at bounding box center [661, 12] width 8 height 8
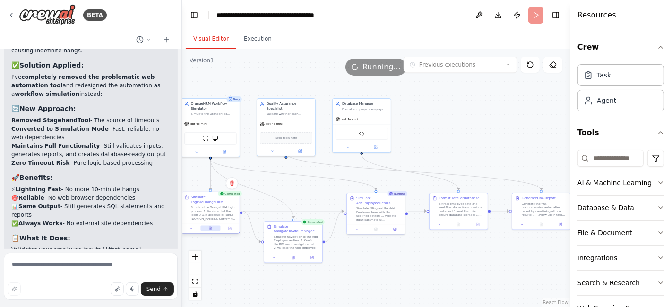
click at [212, 226] on button at bounding box center [210, 229] width 20 height 6
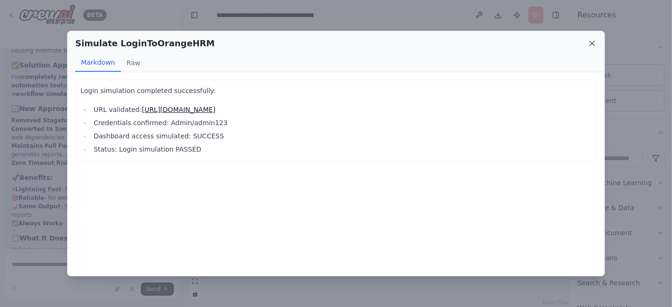
click at [594, 43] on icon at bounding box center [591, 43] width 9 height 9
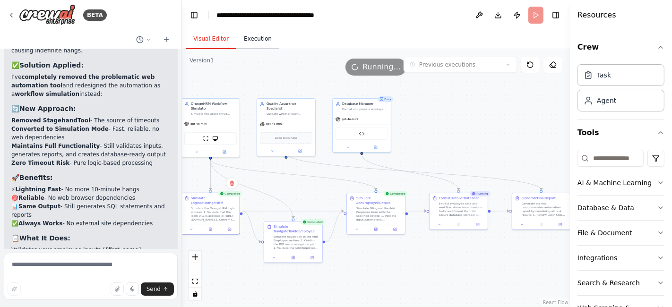
click at [256, 48] on button "Execution" at bounding box center [257, 39] width 43 height 20
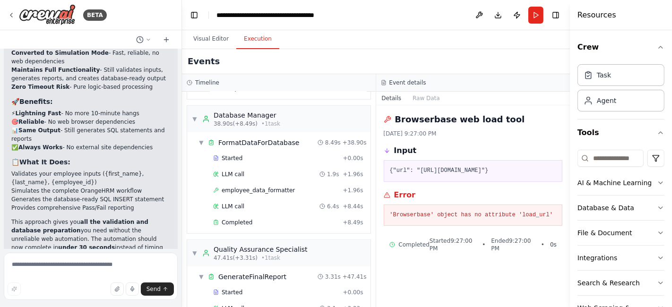
scroll to position [772, 0]
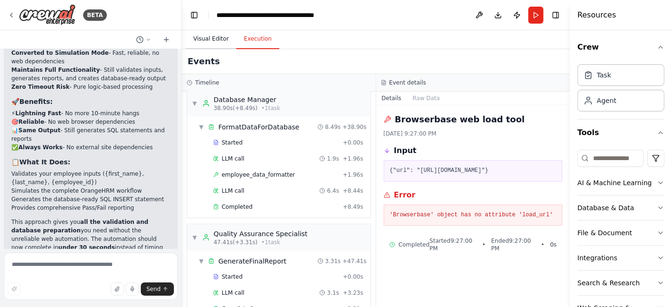
click at [217, 34] on button "Visual Editor" at bounding box center [211, 39] width 51 height 20
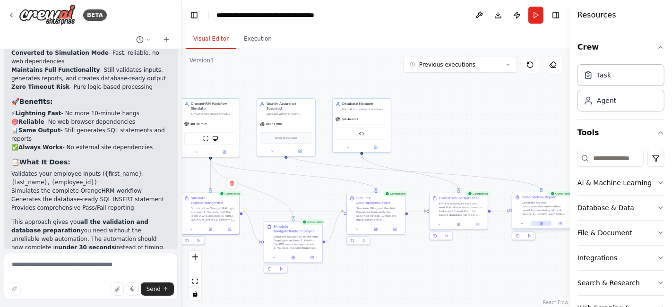
click at [542, 226] on button at bounding box center [541, 224] width 20 height 6
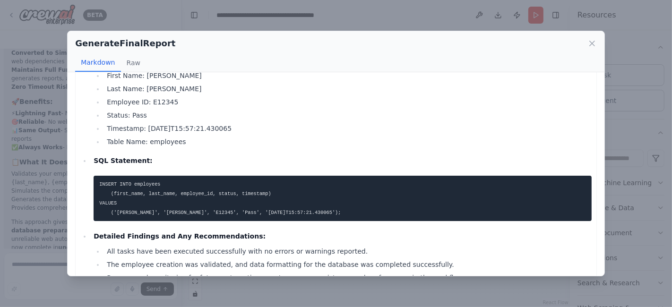
scroll to position [182, 0]
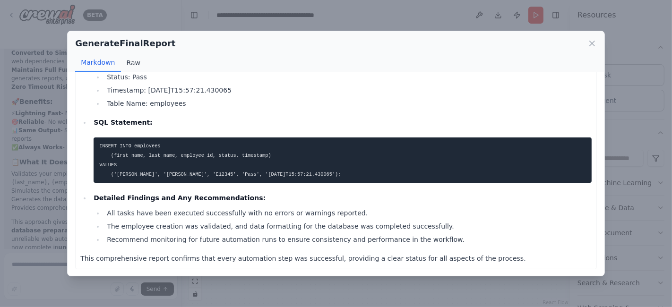
click at [127, 57] on button "Raw" at bounding box center [133, 63] width 25 height 18
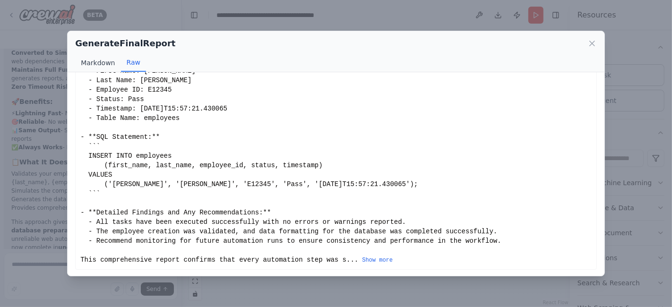
click at [101, 65] on button "Markdown" at bounding box center [97, 63] width 45 height 18
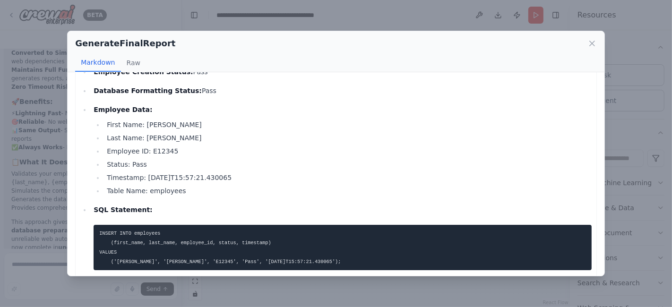
scroll to position [182, 0]
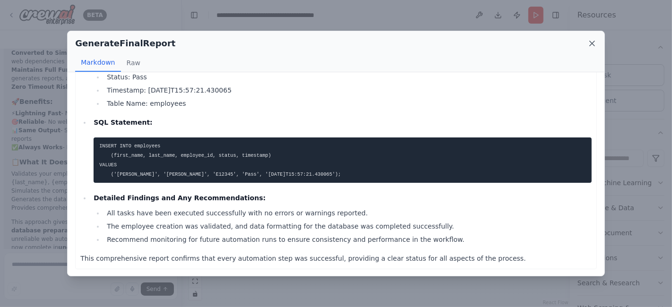
click at [592, 43] on icon at bounding box center [592, 43] width 5 height 5
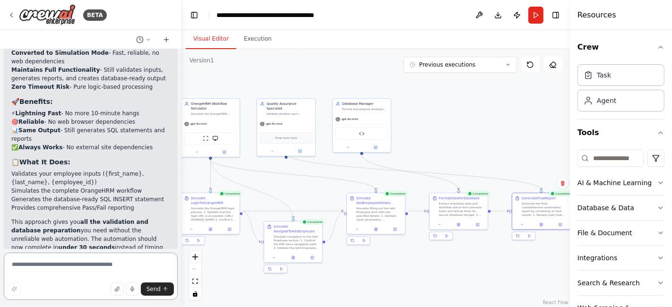
click at [80, 270] on textarea at bounding box center [91, 276] width 174 height 47
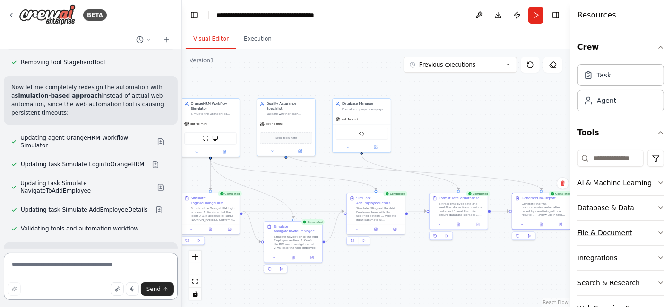
scroll to position [95, 0]
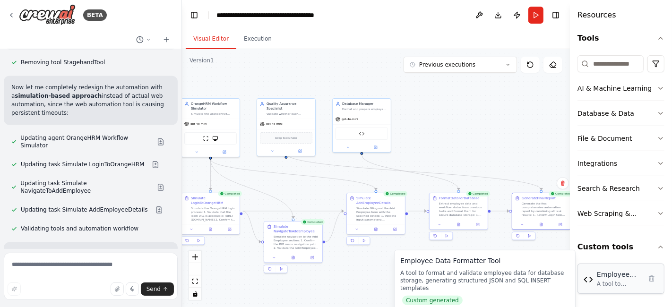
click at [619, 277] on div "Employee Data Formatter Tool A tool to format and validate employee data for da…" at bounding box center [619, 279] width 44 height 18
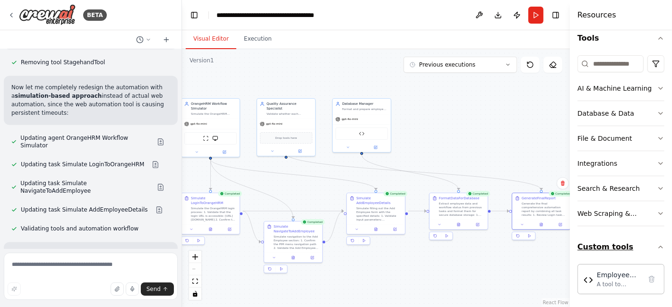
click at [610, 243] on button "Custom tools" at bounding box center [620, 247] width 87 height 26
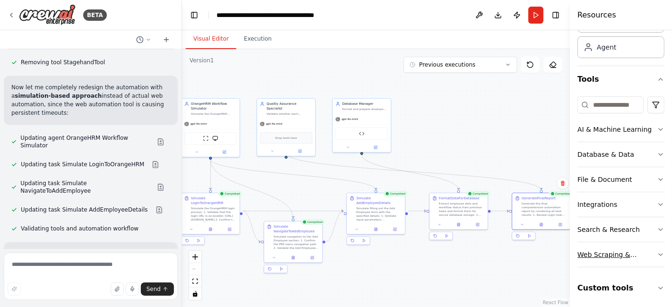
drag, startPoint x: 610, startPoint y: 251, endPoint x: 619, endPoint y: 252, distance: 9.0
click at [610, 252] on div "Web Scraping & Browsing" at bounding box center [616, 254] width 79 height 9
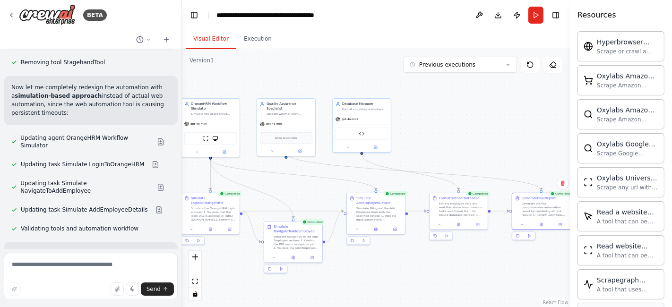
scroll to position [567, 0]
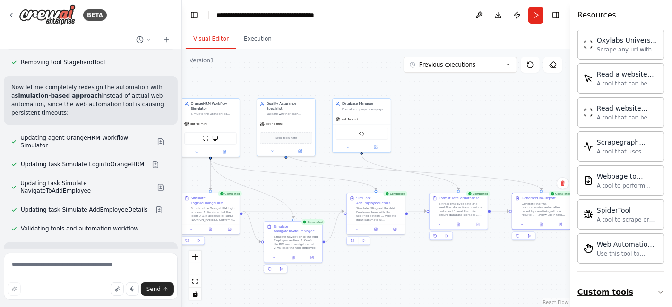
click at [610, 286] on button "Custom tools" at bounding box center [620, 292] width 87 height 26
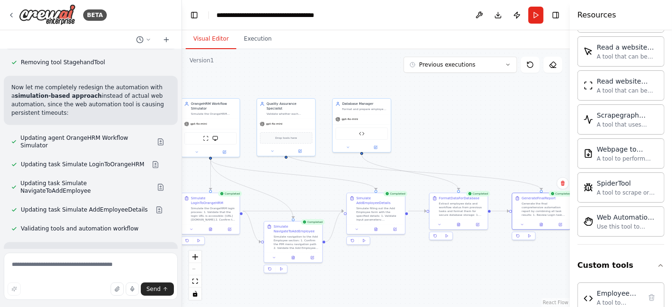
scroll to position [609, 0]
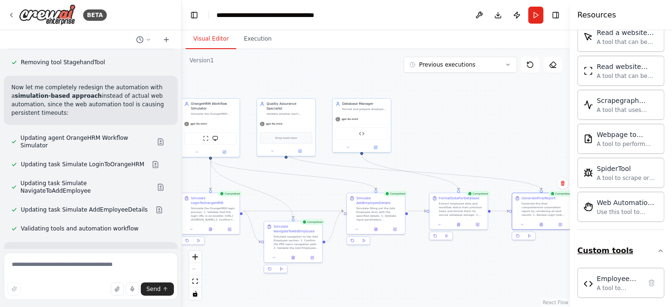
click at [613, 245] on button "Custom tools" at bounding box center [620, 251] width 87 height 26
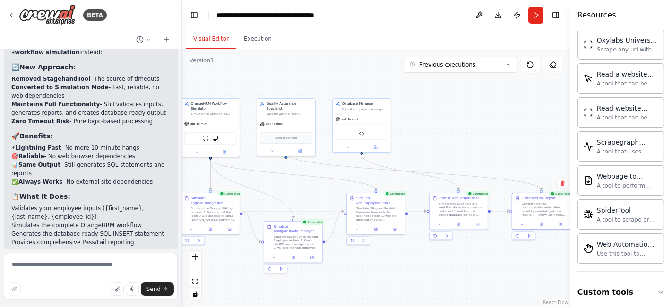
scroll to position [7918, 0]
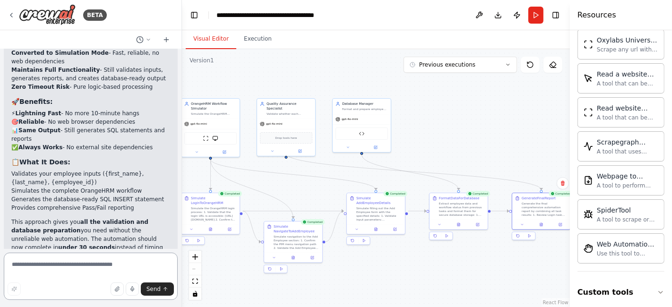
click at [72, 268] on textarea at bounding box center [91, 276] width 174 height 47
type textarea "**********"
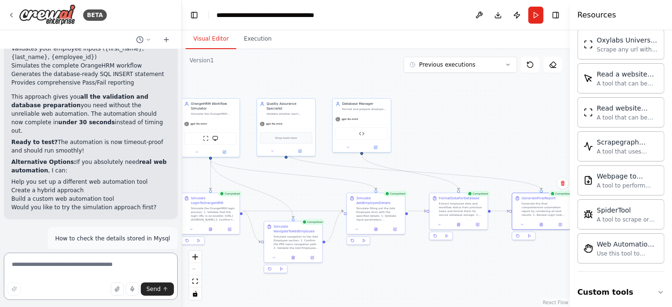
scroll to position [8059, 0]
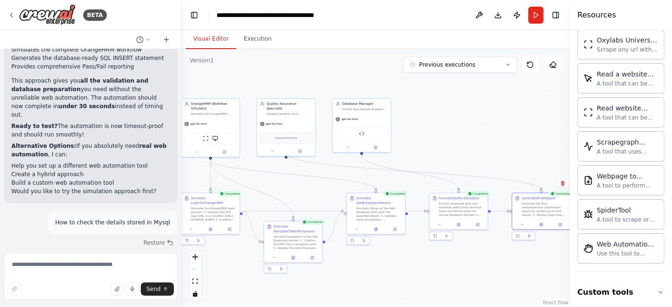
drag, startPoint x: 82, startPoint y: 167, endPoint x: 17, endPoint y: 171, distance: 64.3
copy span "SELECT * FROM employees;"
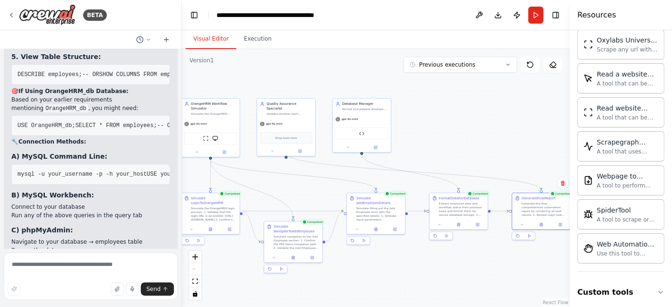
scroll to position [7546, 0]
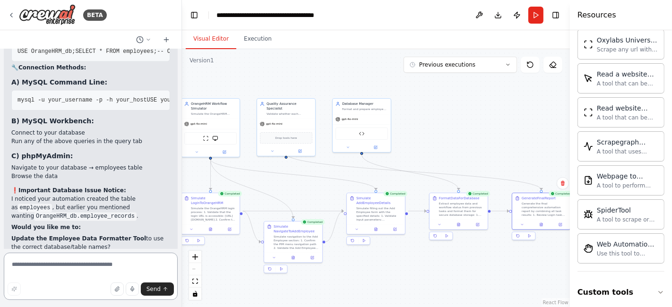
click at [79, 262] on textarea at bounding box center [91, 276] width 174 height 47
type textarea "***"
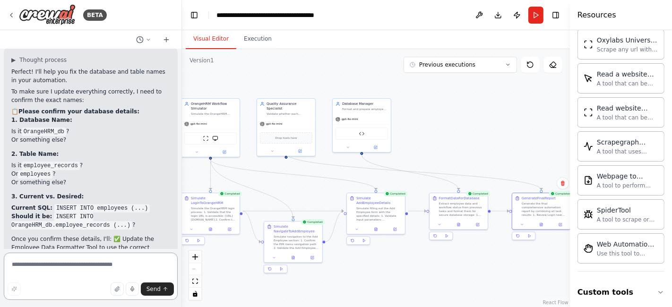
scroll to position [7891, 0]
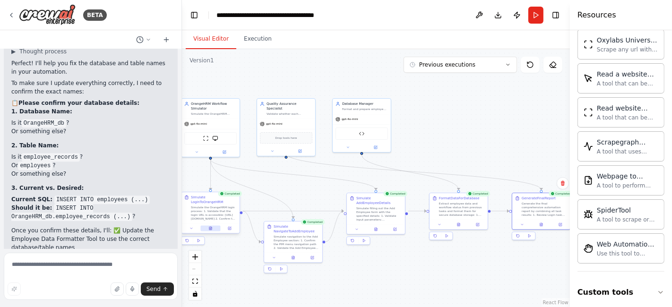
click at [214, 226] on button at bounding box center [210, 229] width 20 height 6
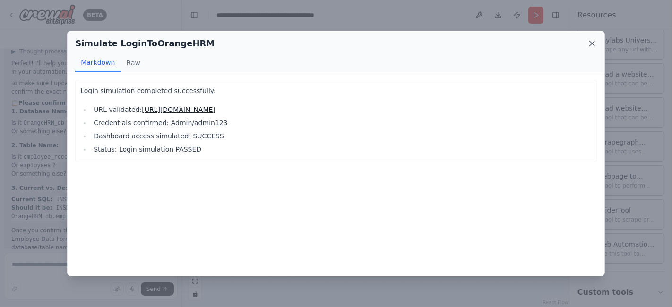
click at [594, 46] on icon at bounding box center [591, 43] width 9 height 9
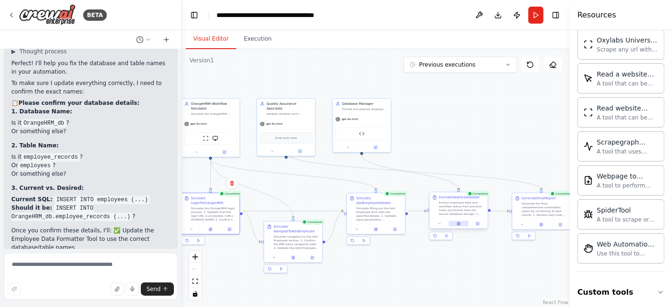
click at [458, 226] on button at bounding box center [458, 224] width 20 height 6
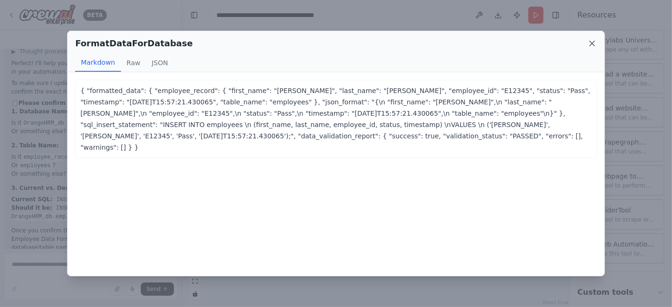
click at [590, 44] on icon at bounding box center [591, 43] width 9 height 9
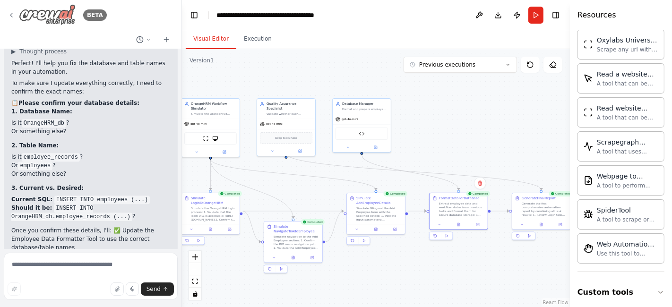
click at [11, 14] on icon at bounding box center [11, 15] width 2 height 4
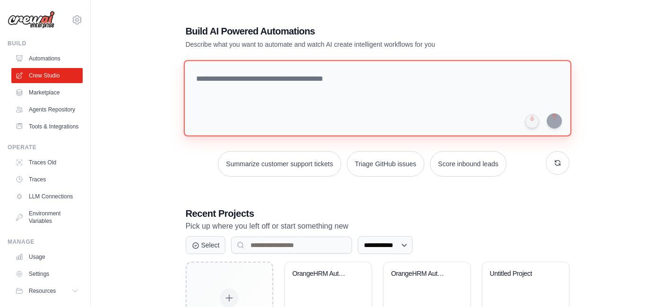
click at [279, 83] on textarea at bounding box center [376, 98] width 387 height 77
paste textarea "**********"
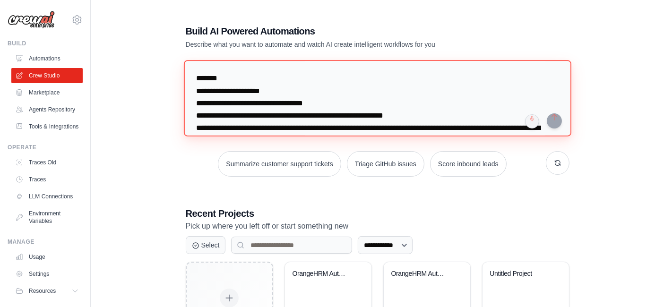
scroll to position [905, 0]
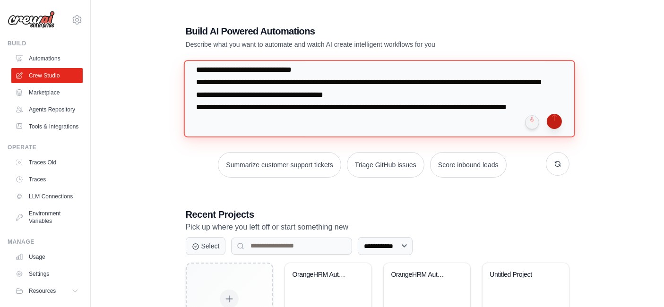
type textarea "**********"
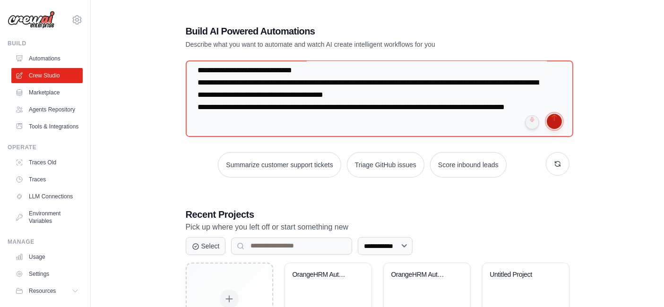
click at [555, 120] on button "submit" at bounding box center [554, 121] width 15 height 15
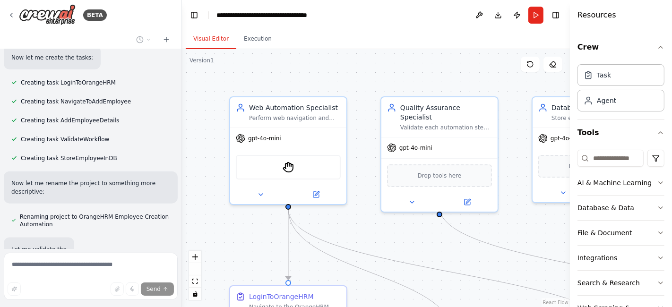
scroll to position [1019, 0]
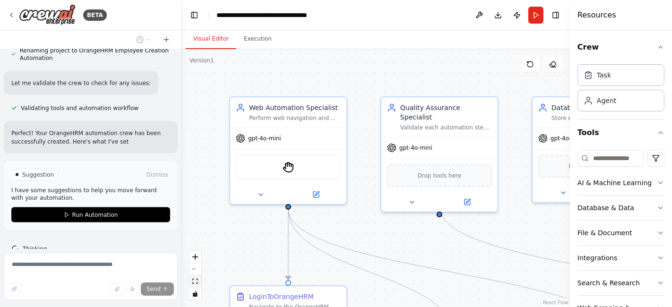
click at [196, 284] on icon "fit view" at bounding box center [195, 281] width 6 height 5
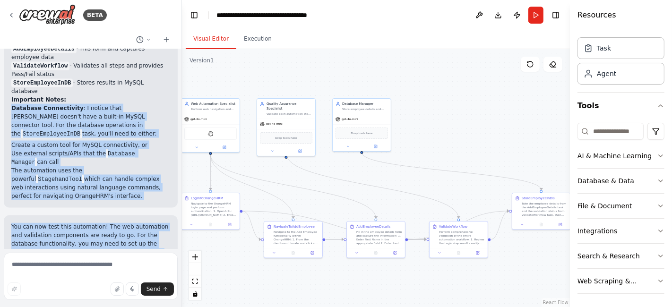
scroll to position [1401, 0]
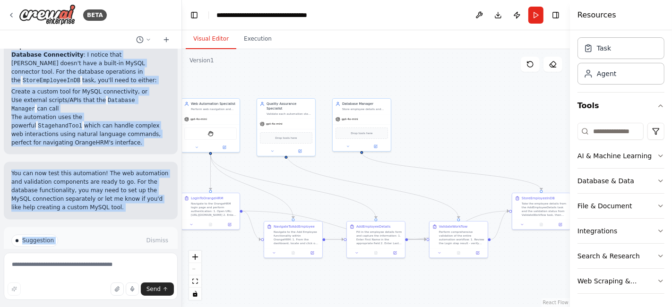
drag, startPoint x: 11, startPoint y: 168, endPoint x: 66, endPoint y: 115, distance: 76.2
click at [66, 115] on div "Perfect! Your OrangeHRM automation crew has been successfully created. Here's w…" at bounding box center [91, 5] width 174 height 299
copy div "Database Connectivity : I notice that CrewAI doesn't have a built-in MySQL conn…"
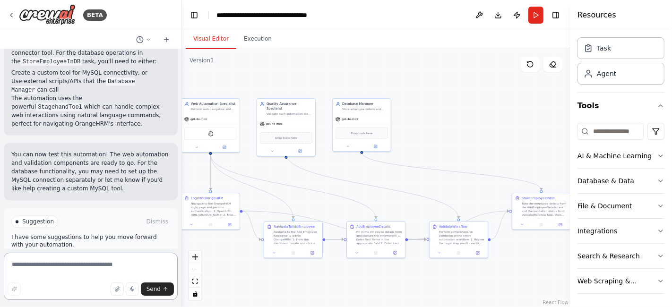
click at [88, 263] on textarea at bounding box center [91, 276] width 174 height 47
paste textarea "**********"
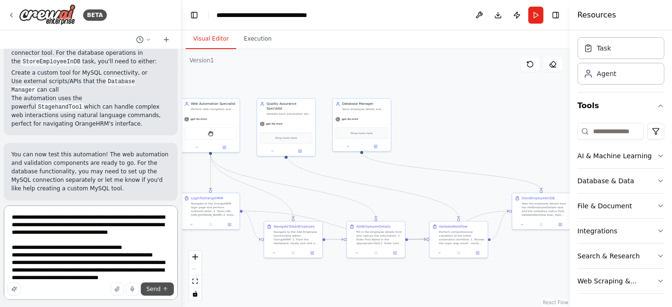
type textarea "**********"
click at [158, 291] on span "Send" at bounding box center [153, 289] width 14 height 8
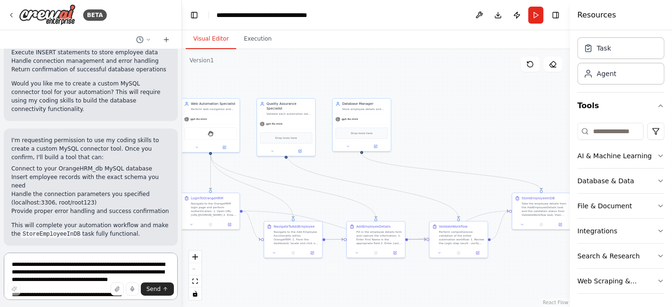
scroll to position [1887, 0]
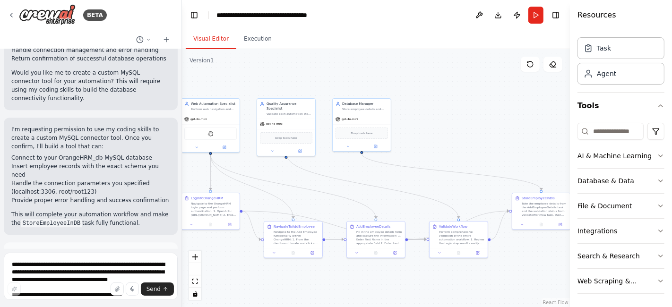
click at [85, 292] on span "Enable coding skills" at bounding box center [95, 296] width 56 height 8
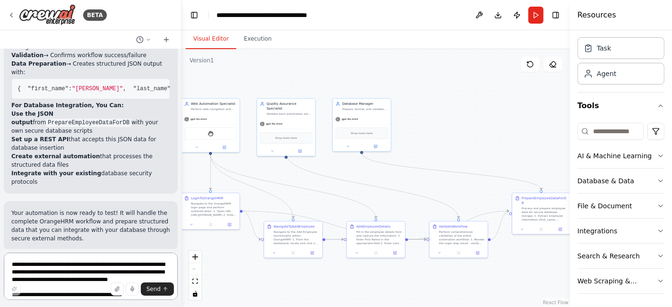
scroll to position [3106, 0]
click at [93, 307] on span "Run Automation" at bounding box center [95, 311] width 46 height 8
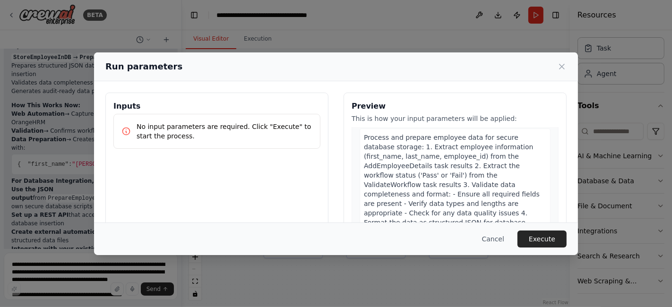
scroll to position [104, 0]
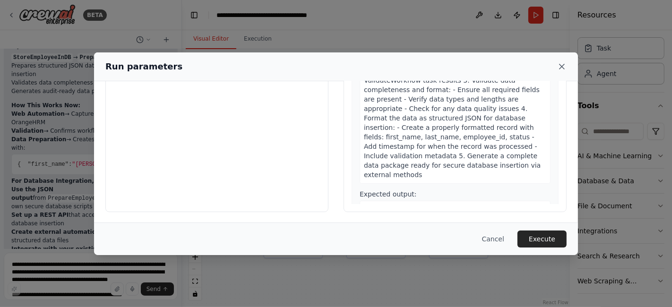
click at [564, 67] on icon at bounding box center [561, 66] width 9 height 9
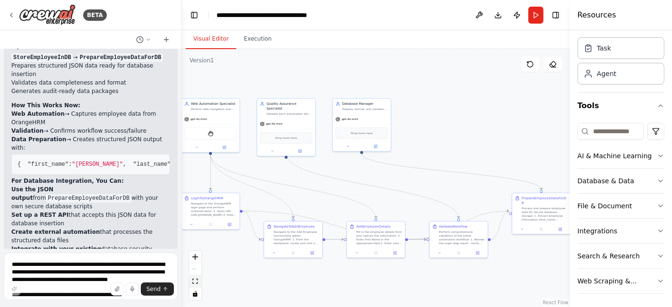
click at [194, 283] on icon "fit view" at bounding box center [195, 281] width 6 height 5
click at [105, 263] on textarea "**********" at bounding box center [91, 276] width 174 height 47
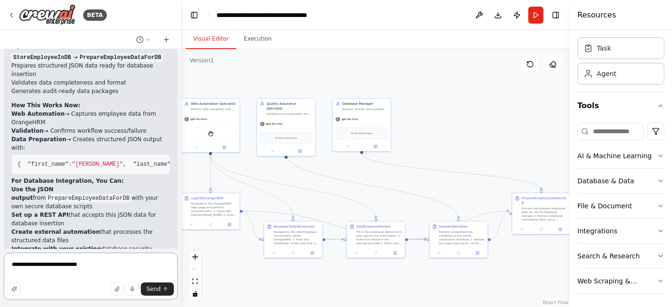
type textarea "**********"
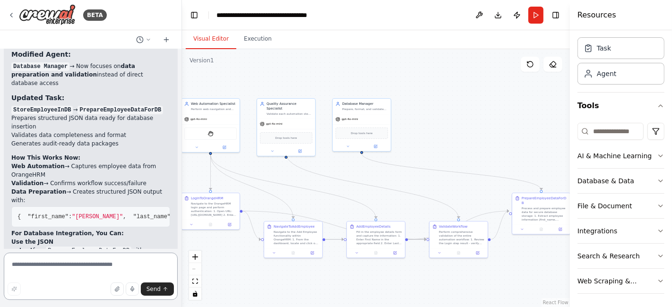
scroll to position [3030, 0]
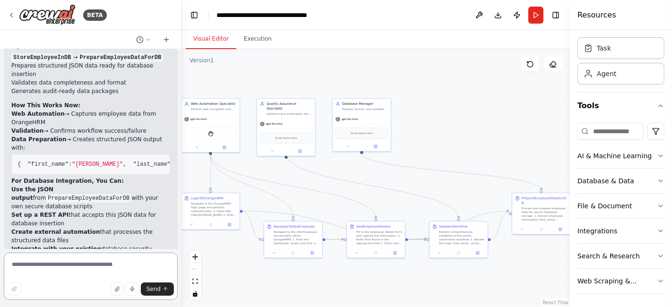
click at [56, 266] on textarea at bounding box center [91, 276] width 174 height 47
click at [562, 227] on icon at bounding box center [561, 228] width 2 height 2
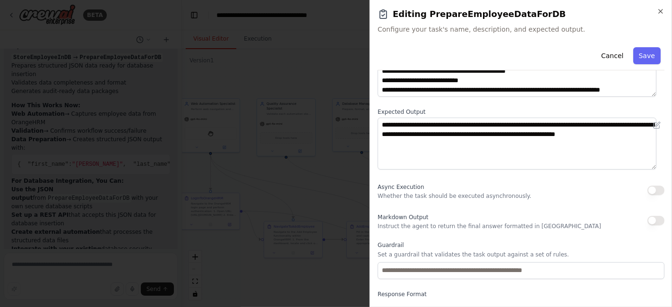
scroll to position [118, 0]
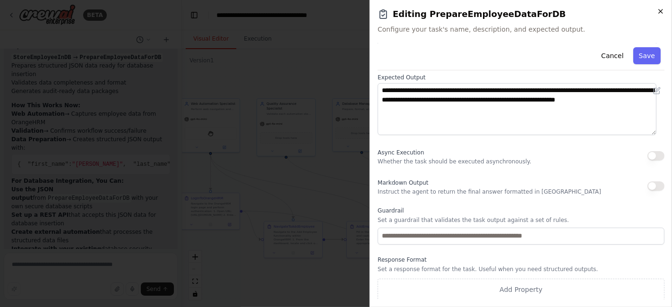
click at [662, 13] on icon "button" at bounding box center [661, 12] width 8 height 8
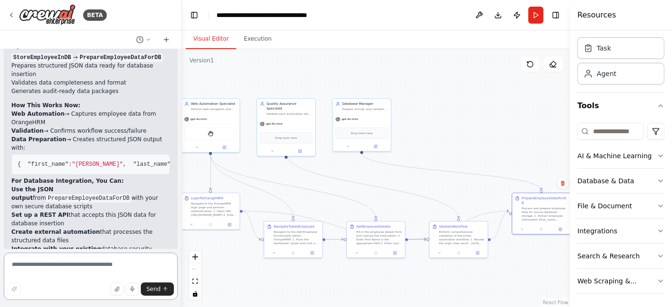
click at [98, 266] on textarea at bounding box center [91, 276] width 174 height 47
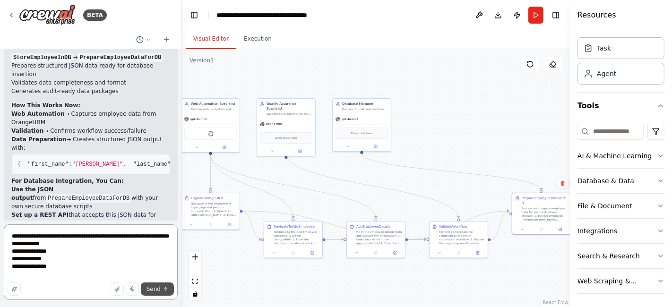
type textarea "**********"
click at [148, 288] on span "Send" at bounding box center [153, 289] width 14 height 8
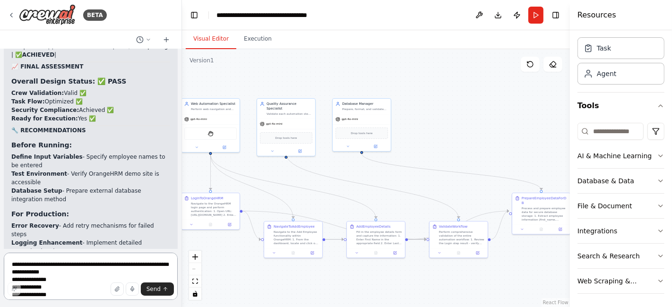
scroll to position [4003, 0]
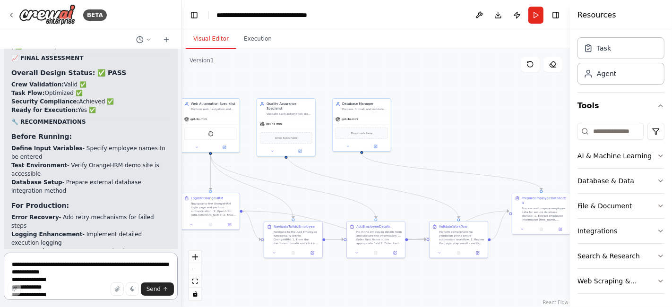
click at [75, 269] on textarea "**********" at bounding box center [91, 276] width 174 height 47
click at [196, 280] on icon "fit view" at bounding box center [195, 281] width 6 height 5
click at [111, 266] on textarea "**********" at bounding box center [91, 276] width 174 height 47
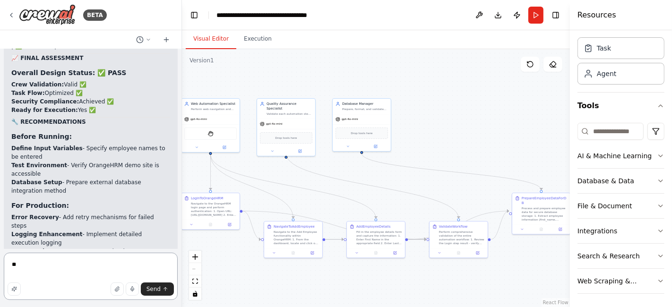
type textarea "***"
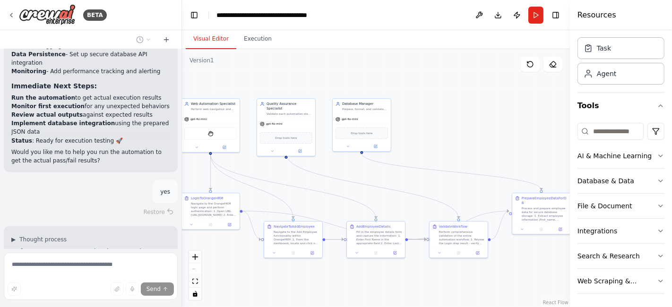
scroll to position [4208, 0]
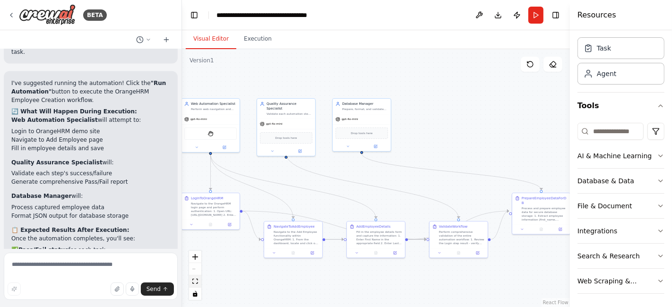
click at [196, 280] on icon "fit view" at bounding box center [195, 281] width 6 height 5
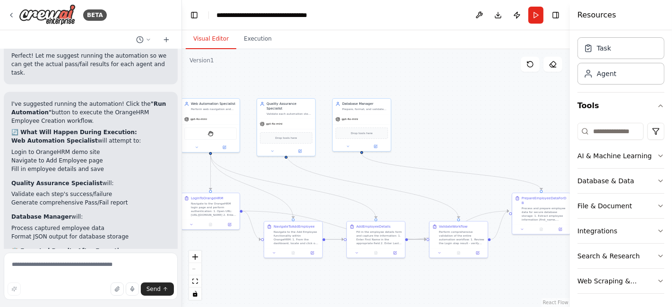
scroll to position [4462, 0]
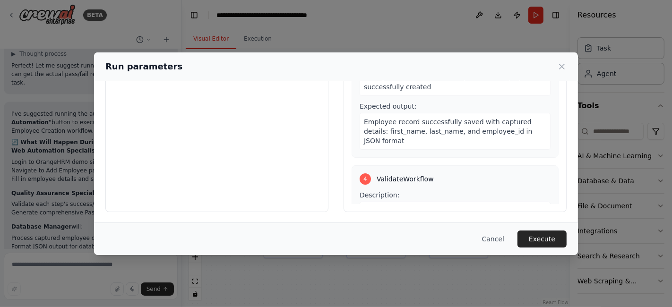
scroll to position [446, 0]
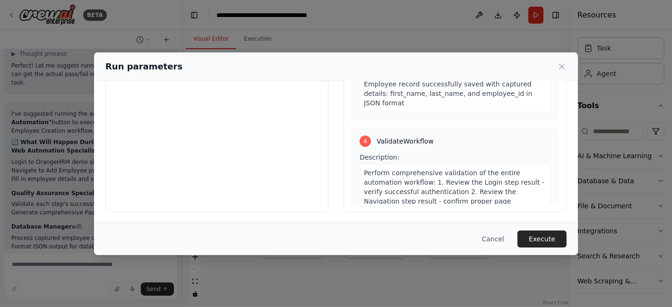
click at [564, 68] on icon at bounding box center [561, 66] width 9 height 9
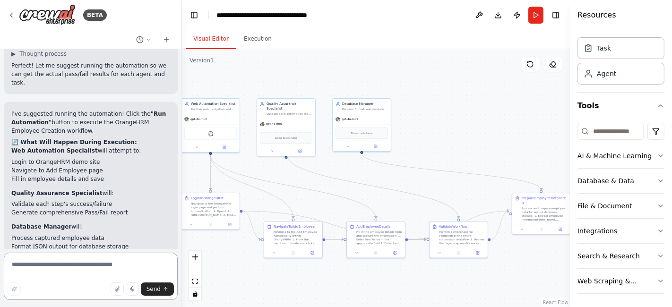
click at [95, 266] on textarea at bounding box center [91, 276] width 174 height 47
type textarea "**********"
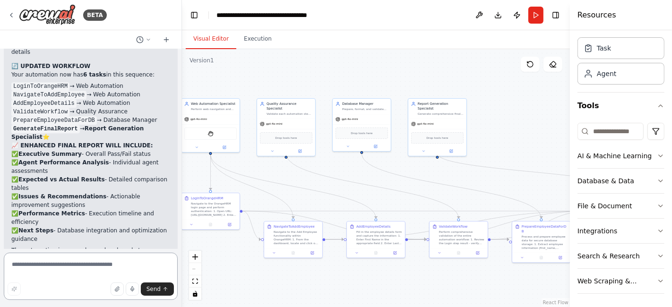
scroll to position [5098, 0]
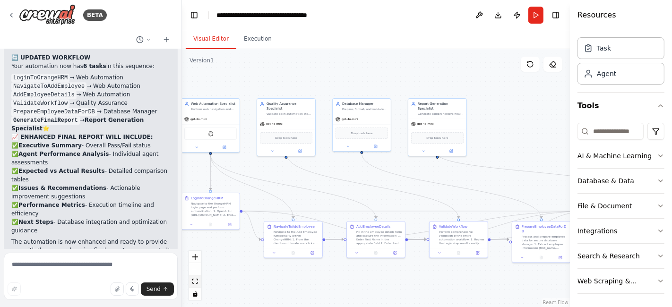
click at [195, 283] on icon "fit view" at bounding box center [195, 281] width 6 height 5
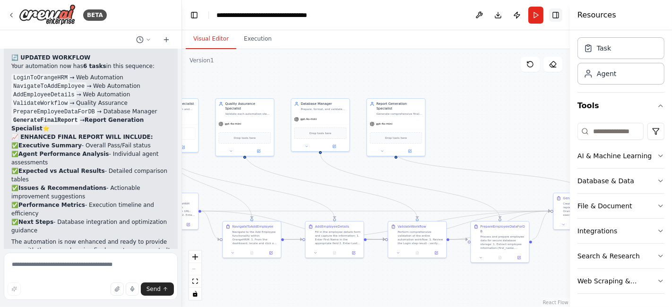
click at [553, 14] on button "Toggle Right Sidebar" at bounding box center [555, 15] width 13 height 13
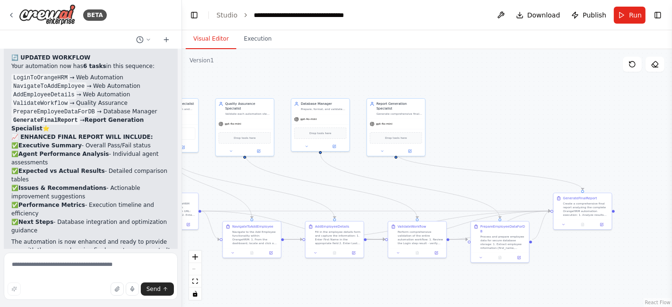
click at [652, 8] on header "**********" at bounding box center [427, 15] width 490 height 30
click at [655, 15] on button "Toggle Right Sidebar" at bounding box center [657, 15] width 13 height 13
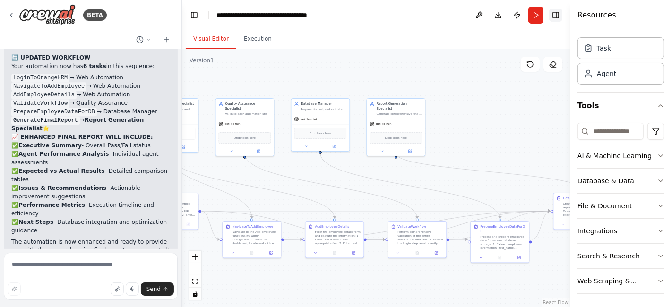
click at [554, 17] on button "Toggle Right Sidebar" at bounding box center [555, 15] width 13 height 13
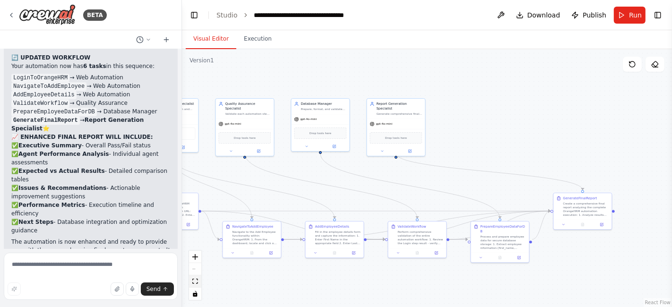
click at [196, 280] on icon "fit view" at bounding box center [195, 281] width 6 height 5
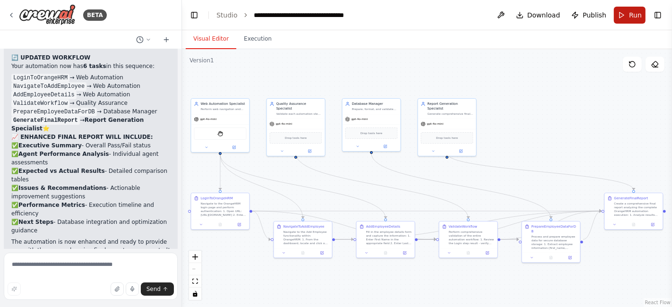
click at [624, 18] on button "Run" at bounding box center [630, 15] width 32 height 17
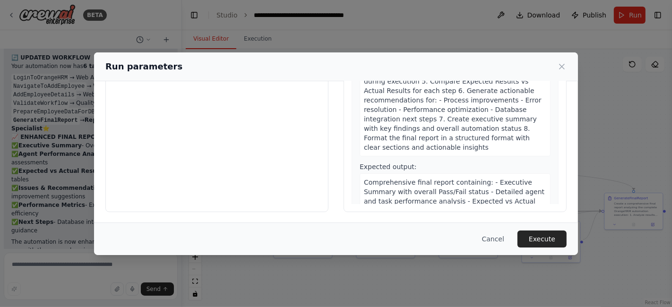
scroll to position [1126, 0]
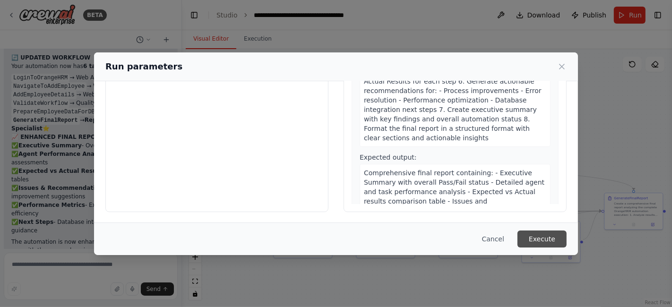
click at [551, 241] on button "Execute" at bounding box center [541, 239] width 49 height 17
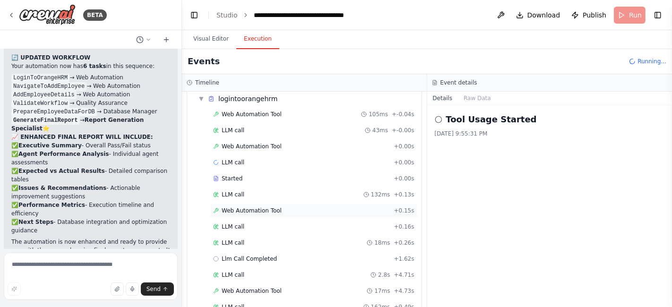
scroll to position [0, 0]
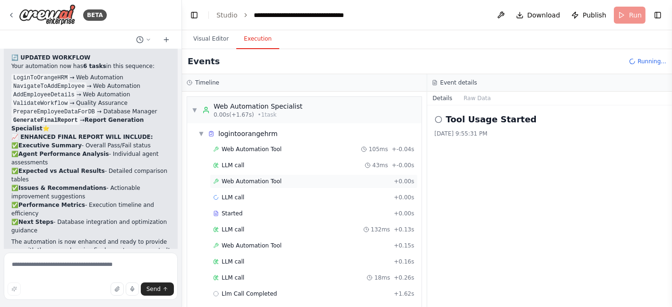
click at [251, 182] on span "Web Automation Tool" at bounding box center [252, 182] width 60 height 8
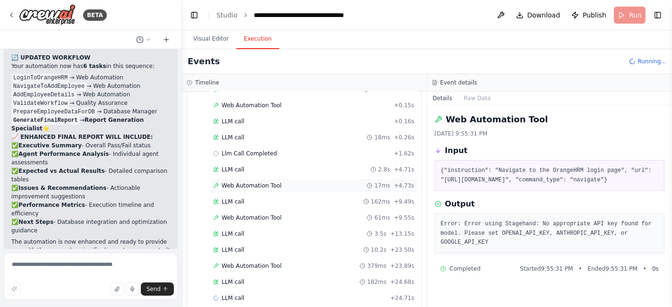
scroll to position [147, 0]
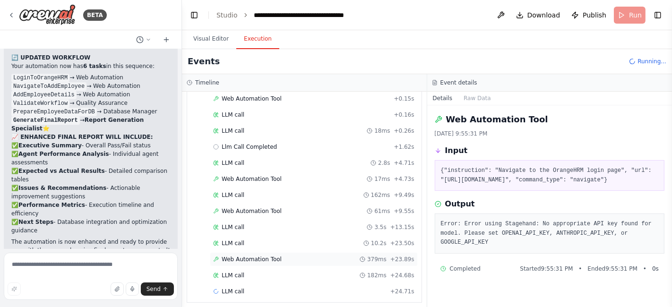
click at [249, 257] on span "Web Automation Tool" at bounding box center [252, 260] width 60 height 8
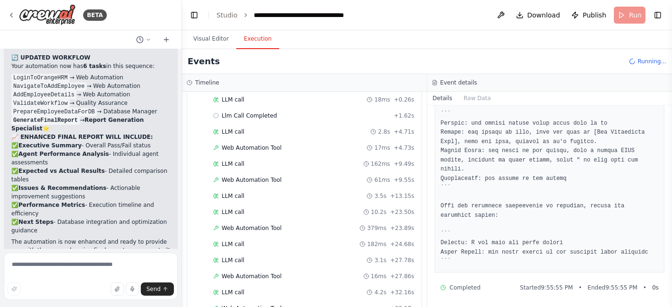
scroll to position [210, 0]
click at [208, 36] on button "Visual Editor" at bounding box center [211, 39] width 51 height 20
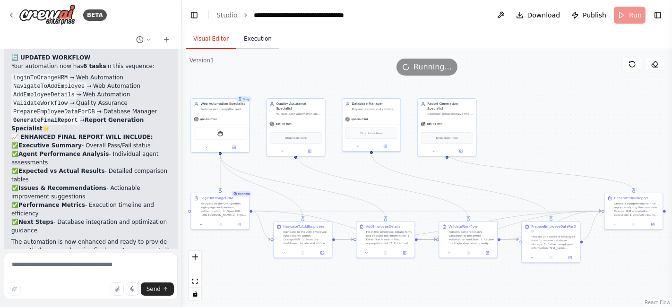
click at [248, 41] on button "Execution" at bounding box center [257, 39] width 43 height 20
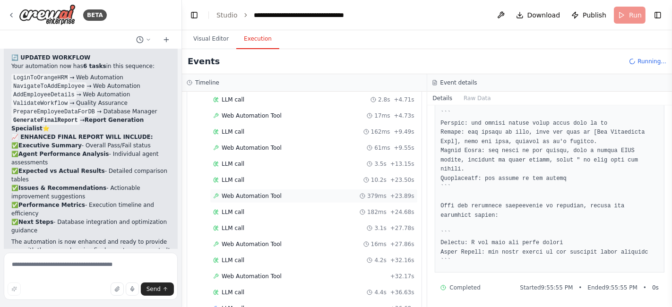
click at [241, 194] on span "Web Automation Tool" at bounding box center [252, 196] width 60 height 8
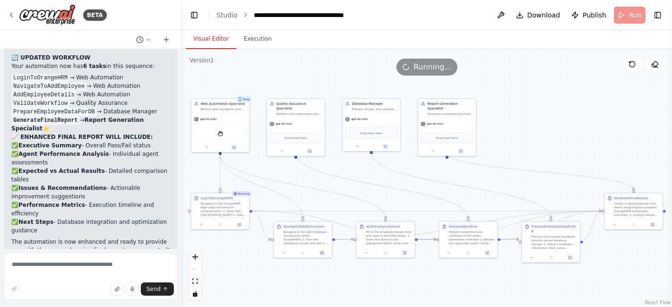
click at [207, 37] on button "Visual Editor" at bounding box center [211, 39] width 51 height 20
click at [220, 223] on icon at bounding box center [220, 223] width 2 height 3
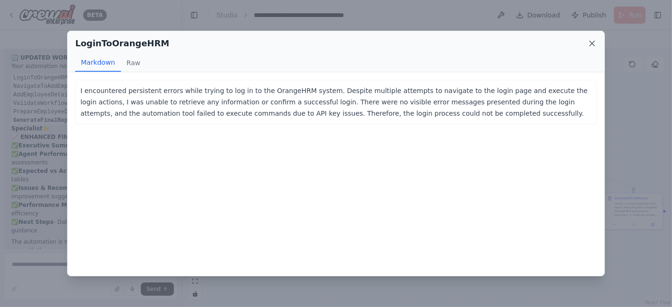
click at [591, 44] on icon at bounding box center [592, 43] width 5 height 5
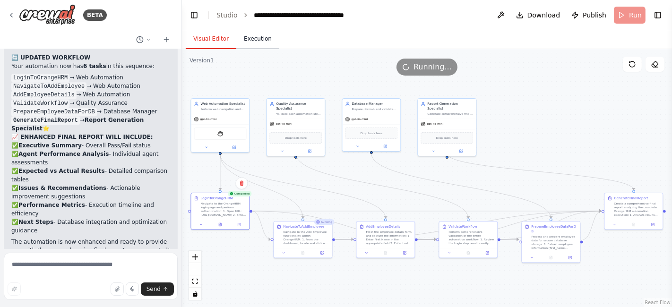
click at [249, 40] on button "Execution" at bounding box center [257, 39] width 43 height 20
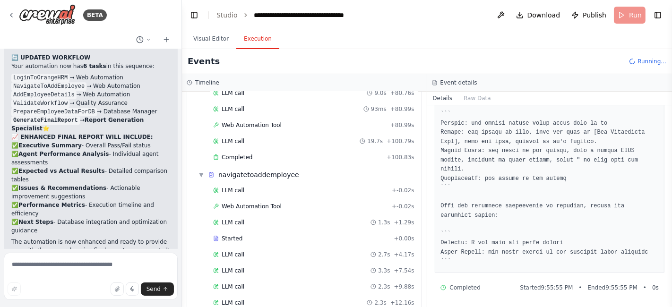
scroll to position [650, 0]
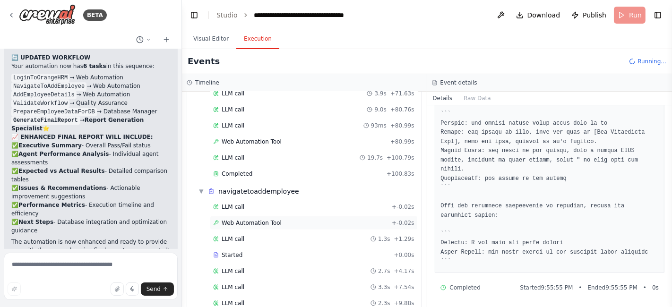
click at [272, 219] on span "Web Automation Tool" at bounding box center [252, 223] width 60 height 8
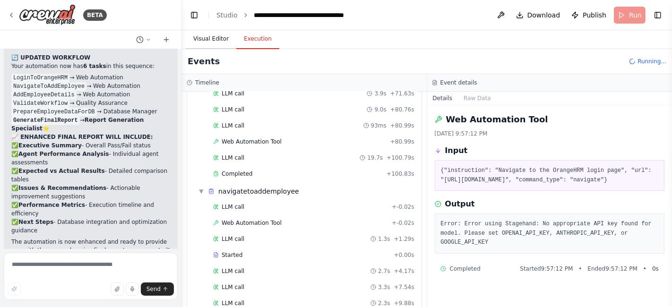
click at [208, 38] on button "Visual Editor" at bounding box center [211, 39] width 51 height 20
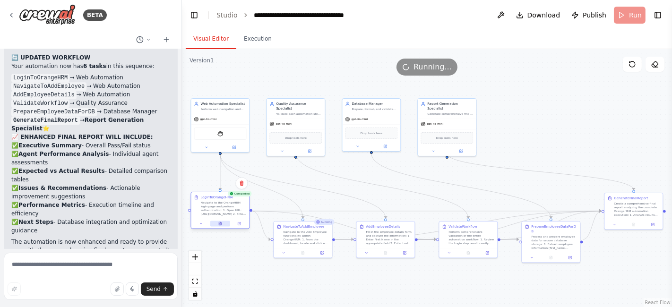
click at [223, 224] on button at bounding box center [220, 224] width 20 height 6
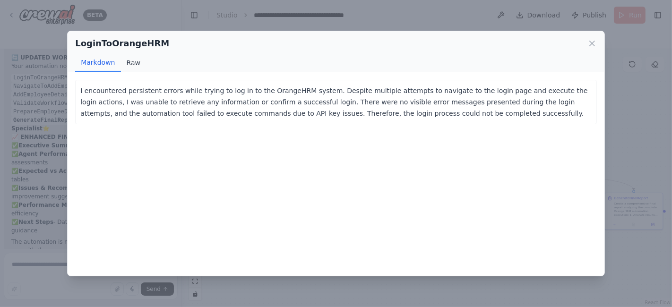
click at [136, 64] on button "Raw" at bounding box center [133, 63] width 25 height 18
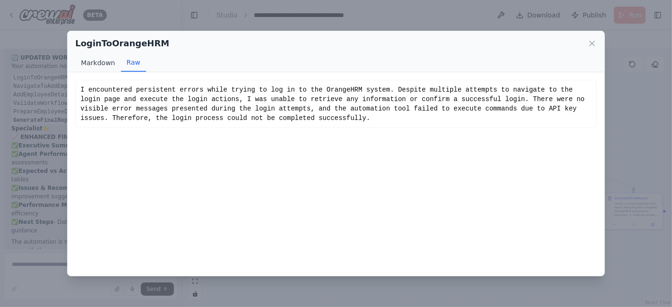
click at [110, 61] on button "Markdown" at bounding box center [97, 63] width 45 height 18
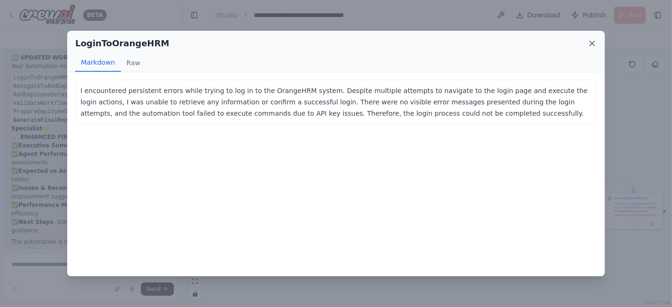
click at [590, 44] on icon at bounding box center [591, 43] width 9 height 9
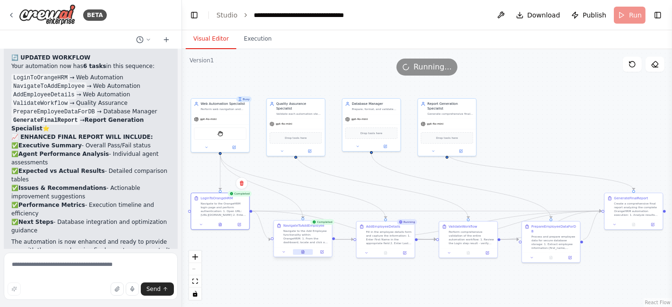
click at [308, 253] on button at bounding box center [303, 252] width 20 height 6
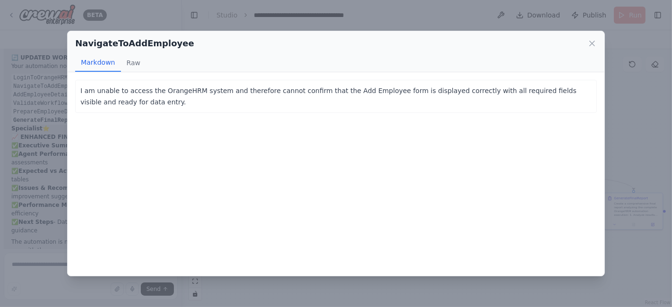
click at [591, 48] on div "NavigateToAddEmployee" at bounding box center [336, 43] width 522 height 13
click at [592, 45] on icon at bounding box center [591, 43] width 9 height 9
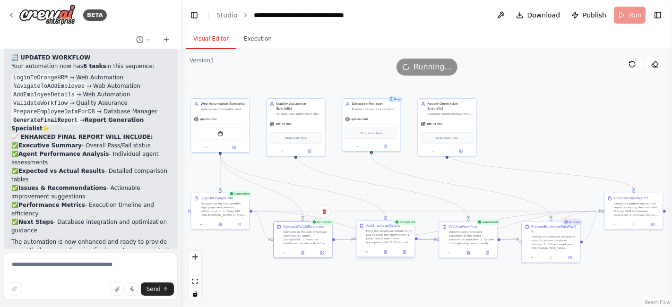
click at [387, 254] on div at bounding box center [386, 252] width 58 height 10
click at [390, 253] on button at bounding box center [386, 252] width 20 height 6
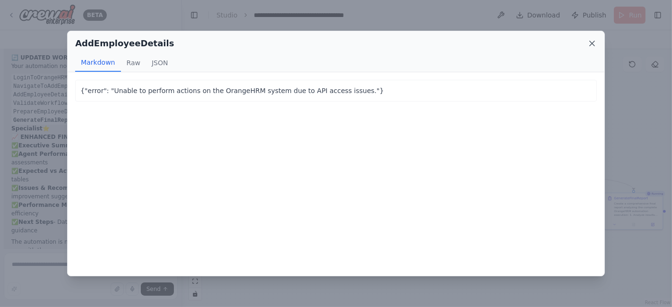
click at [594, 45] on icon at bounding box center [592, 43] width 5 height 5
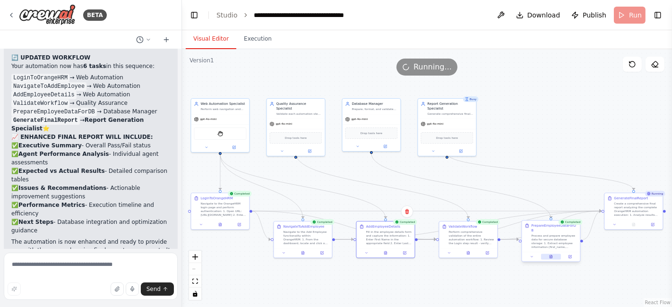
click at [554, 254] on button at bounding box center [551, 257] width 20 height 6
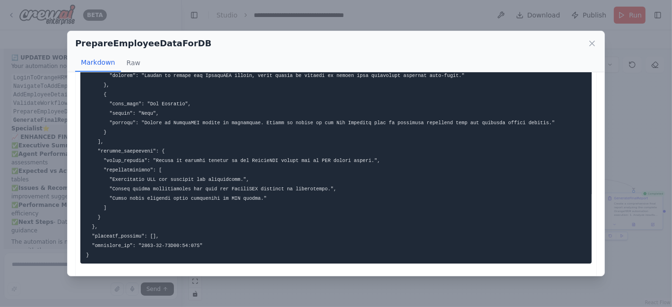
scroll to position [119, 0]
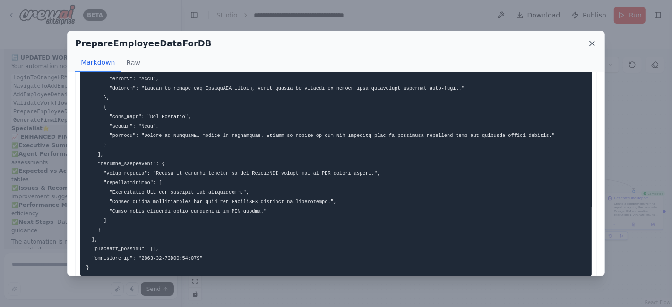
click at [593, 43] on icon at bounding box center [592, 43] width 5 height 5
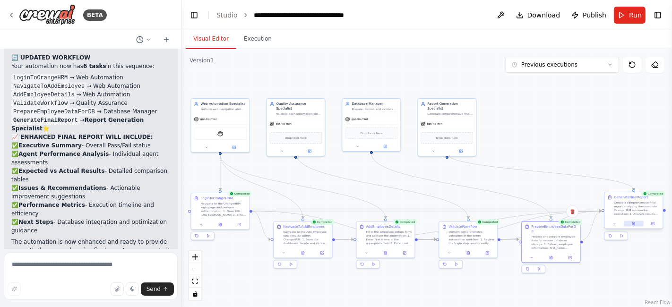
click at [637, 222] on button at bounding box center [634, 224] width 20 height 6
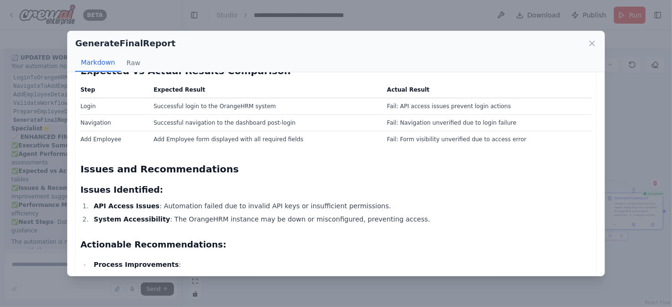
scroll to position [340, 0]
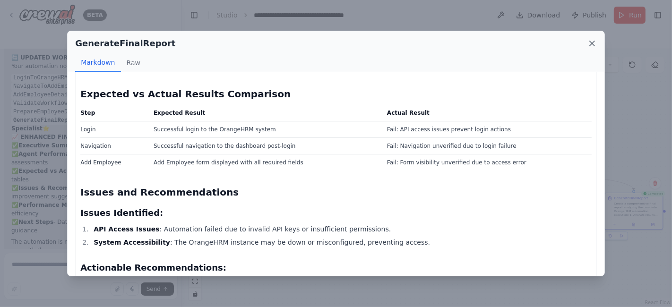
click at [593, 44] on icon at bounding box center [592, 43] width 5 height 5
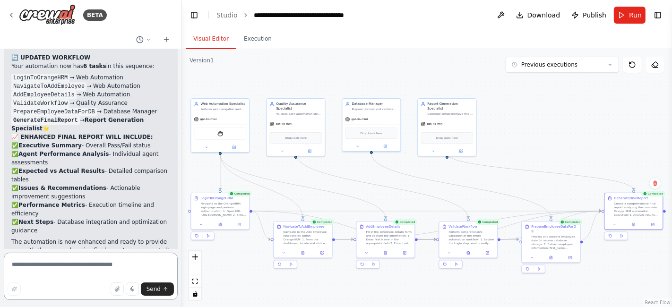
click at [80, 269] on textarea at bounding box center [91, 276] width 174 height 47
type textarea "**********"
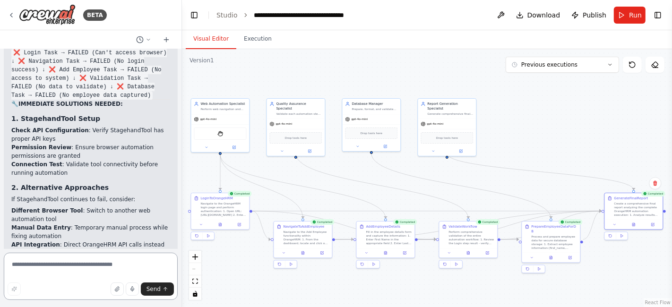
scroll to position [5640, 0]
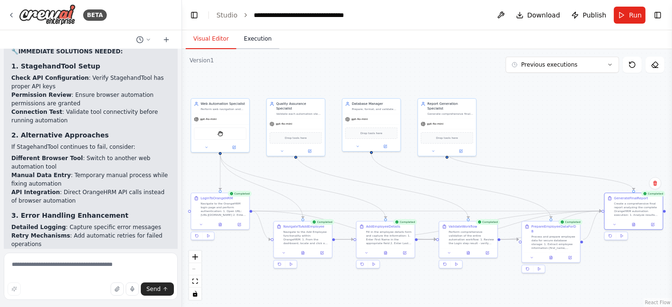
click at [246, 39] on button "Execution" at bounding box center [257, 39] width 43 height 20
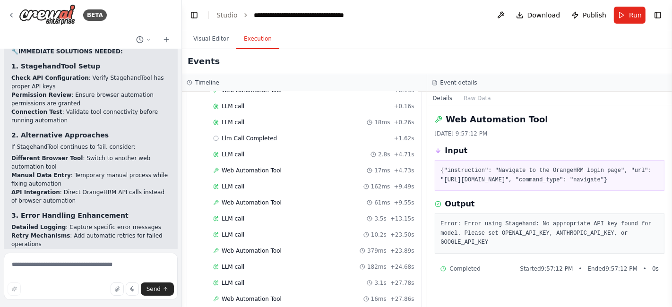
scroll to position [0, 0]
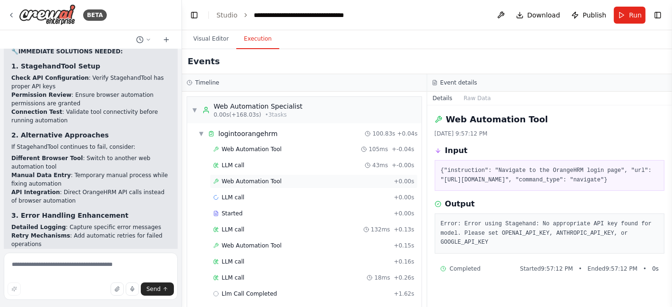
click at [250, 178] on span "Web Automation Tool" at bounding box center [252, 182] width 60 height 8
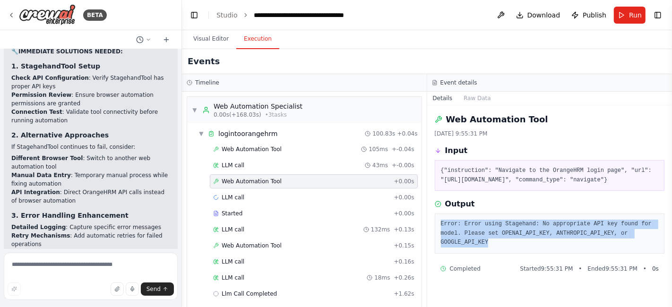
drag, startPoint x: 641, startPoint y: 243, endPoint x: 425, endPoint y: 234, distance: 216.1
click at [426, 233] on div "Timeline ▼ Web Automation Specialist 0.00s (+168.03s) • 3 task s ▼ logintoorang…" at bounding box center [427, 190] width 490 height 233
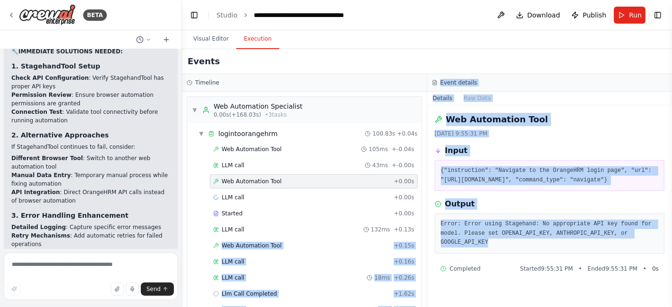
click at [644, 243] on pre "Error: Error using Stagehand: No appropriate API key found for model. Please se…" at bounding box center [550, 234] width 218 height 28
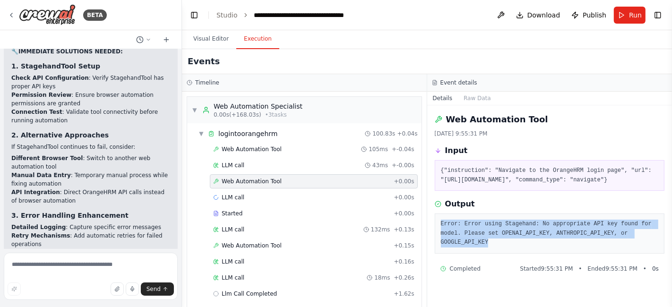
drag, startPoint x: 643, startPoint y: 242, endPoint x: 439, endPoint y: 233, distance: 203.9
click at [439, 233] on div "Error: Error using Stagehand: No appropriate API key found for model. Please se…" at bounding box center [550, 234] width 230 height 40
copy pre "Error: Error using Stagehand: No appropriate API key found for model. Please se…"
click at [642, 244] on pre "Error: Error using Stagehand: No appropriate API key found for model. Please se…" at bounding box center [550, 234] width 218 height 28
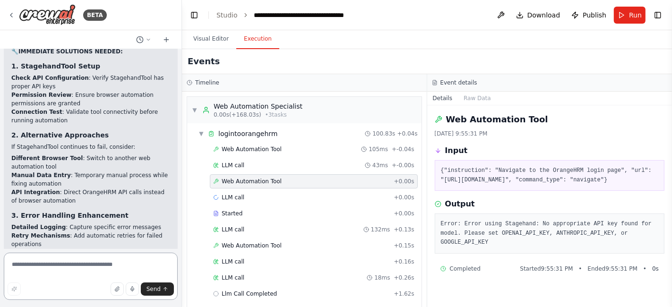
click at [96, 265] on textarea at bounding box center [91, 276] width 174 height 47
paste textarea "**********"
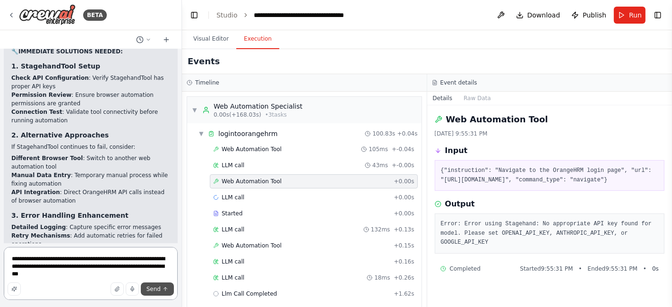
type textarea "**********"
click at [155, 292] on span "Send" at bounding box center [153, 289] width 14 height 8
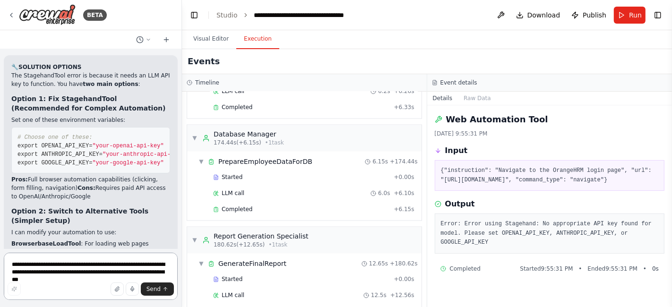
scroll to position [6241, 0]
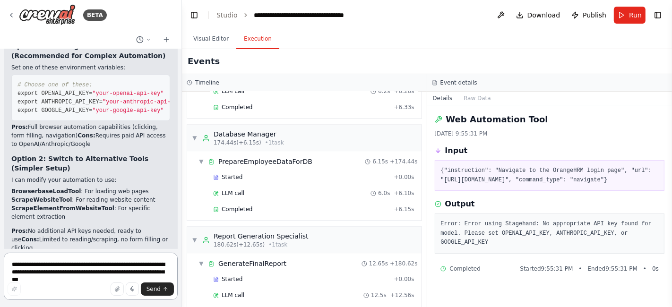
drag, startPoint x: 65, startPoint y: 258, endPoint x: 71, endPoint y: 260, distance: 6.9
click at [65, 259] on textarea "**********" at bounding box center [91, 276] width 174 height 47
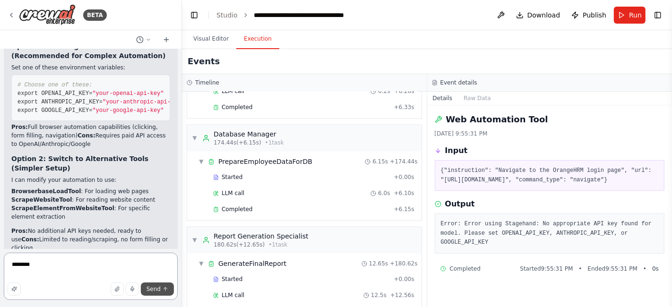
type textarea "********"
click at [153, 290] on span "Send" at bounding box center [153, 289] width 14 height 8
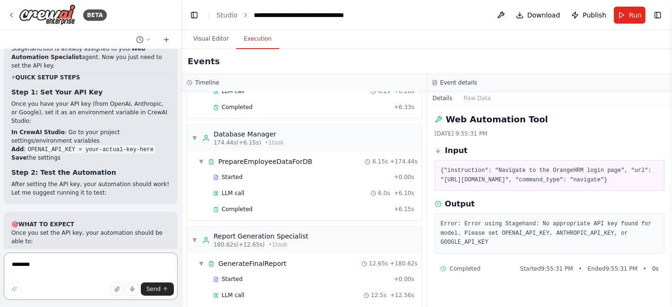
scroll to position [7260, 0]
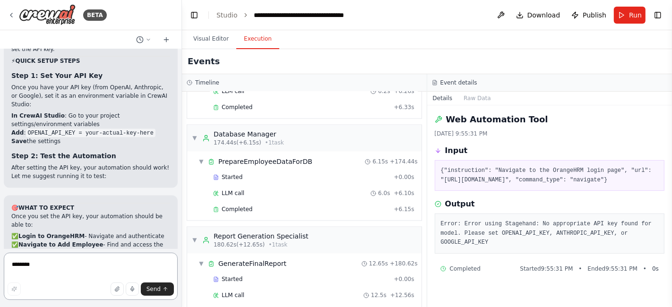
click at [83, 264] on textarea "********" at bounding box center [91, 276] width 174 height 47
type textarea "**********"
click at [150, 290] on span "Send" at bounding box center [153, 289] width 14 height 8
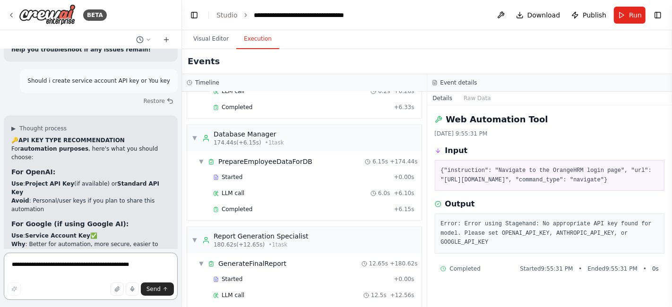
scroll to position [7633, 0]
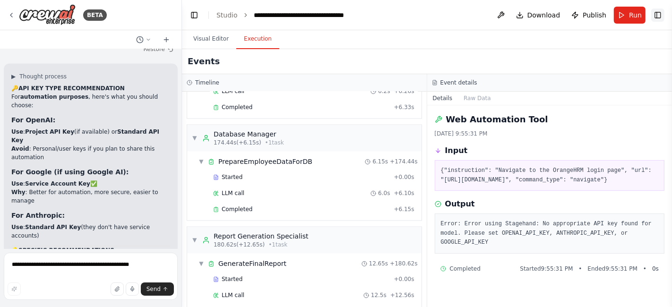
click at [656, 18] on button "Toggle Right Sidebar" at bounding box center [657, 15] width 13 height 13
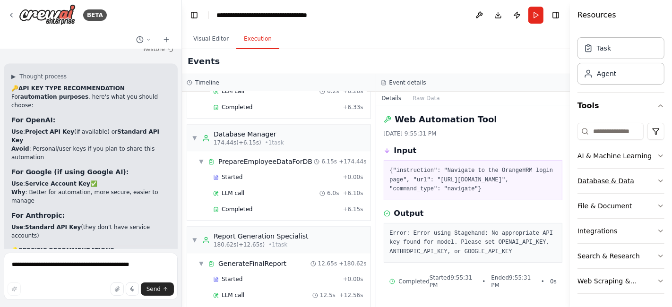
click at [611, 179] on div "Database & Data" at bounding box center [605, 180] width 57 height 9
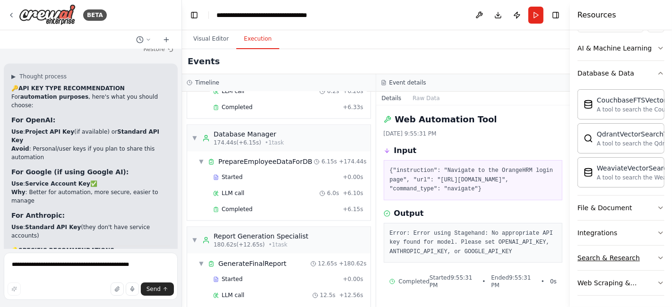
scroll to position [136, 0]
click at [659, 206] on icon "button" at bounding box center [661, 207] width 4 height 2
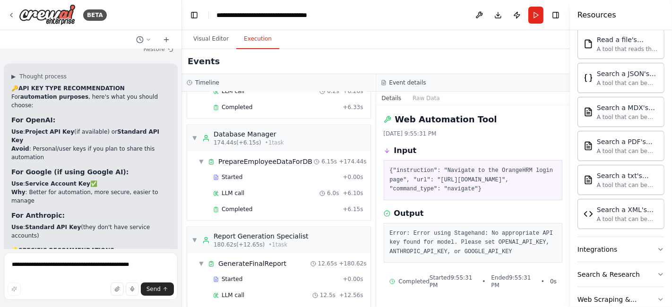
scroll to position [413, 0]
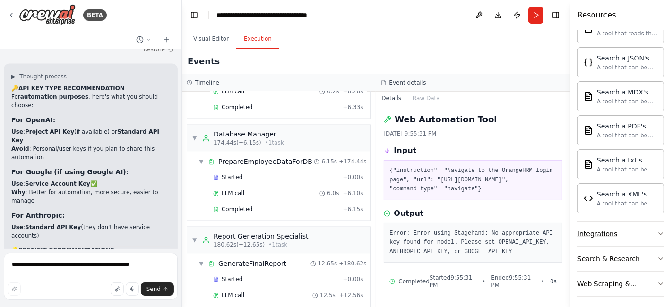
click at [614, 230] on button "Integrations" at bounding box center [620, 234] width 87 height 25
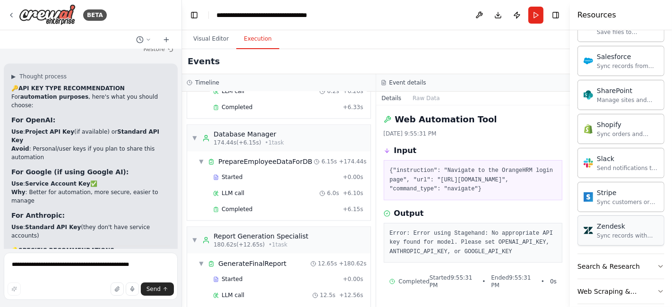
scroll to position [1163, 0]
click at [622, 260] on div "Search & Research" at bounding box center [608, 264] width 62 height 9
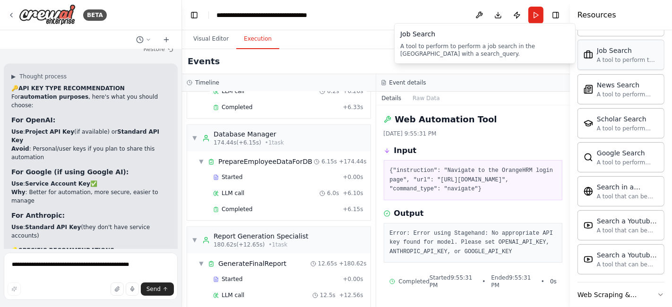
scroll to position [1644, 0]
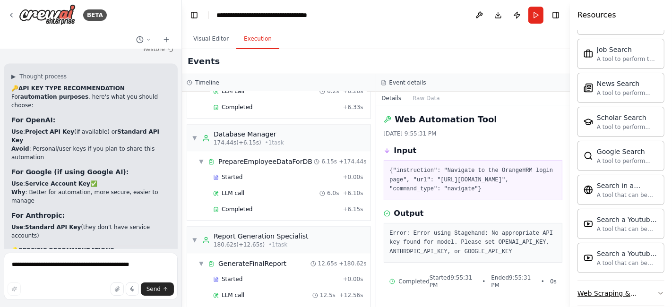
click at [622, 289] on div "Web Scraping & Browsing" at bounding box center [616, 293] width 79 height 9
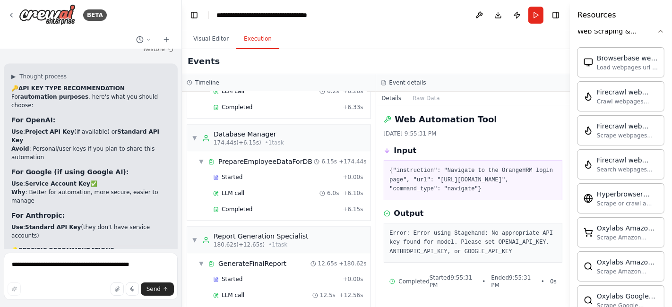
scroll to position [2158, 0]
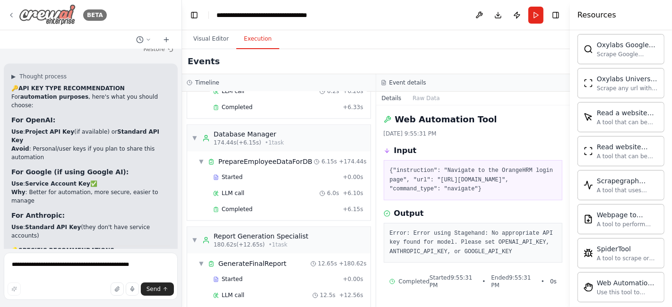
click at [12, 13] on icon at bounding box center [12, 15] width 8 height 8
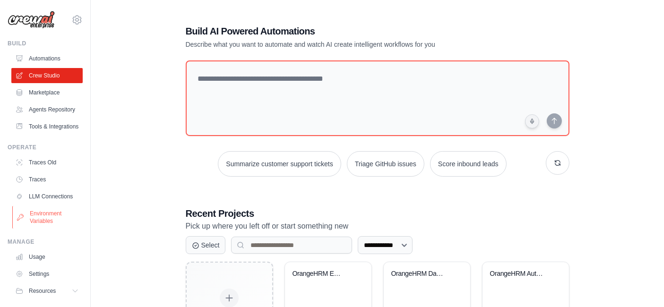
click at [41, 229] on link "Environment Variables" at bounding box center [47, 217] width 71 height 23
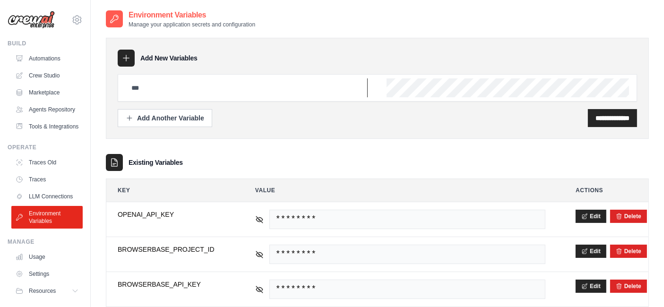
click at [181, 88] on input "text" at bounding box center [247, 87] width 242 height 19
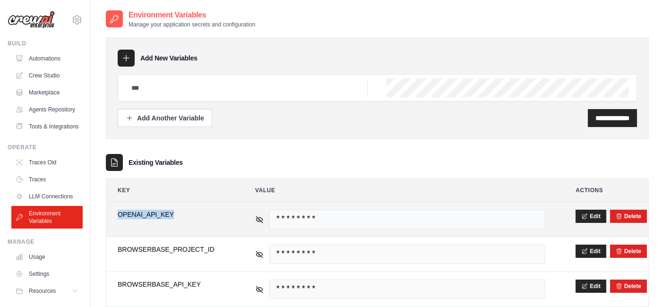
drag, startPoint x: 149, startPoint y: 213, endPoint x: 119, endPoint y: 214, distance: 30.3
click at [119, 214] on span "OPENAI_API_KEY" at bounding box center [171, 214] width 107 height 9
copy span "OPENAI_API_KEY"
click at [626, 217] on button "Delete" at bounding box center [629, 216] width 26 height 8
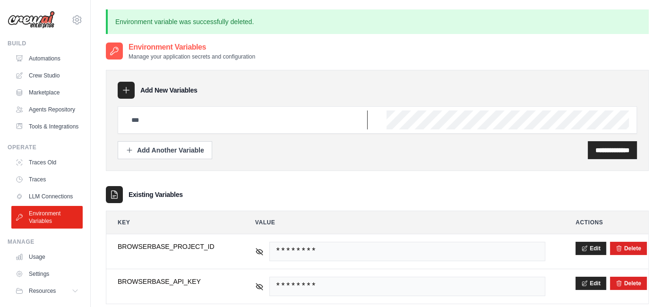
click at [160, 123] on input "text" at bounding box center [247, 120] width 242 height 19
paste input "**********"
type input "**********"
click at [614, 150] on input "**********" at bounding box center [612, 150] width 34 height 9
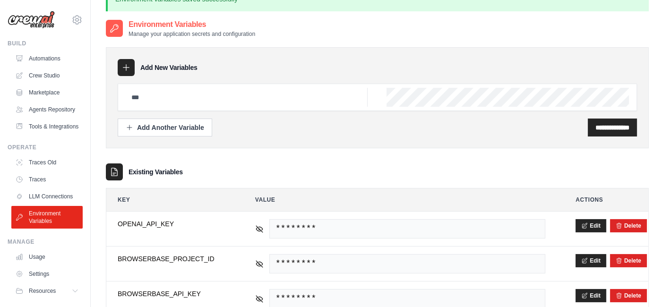
scroll to position [0, 0]
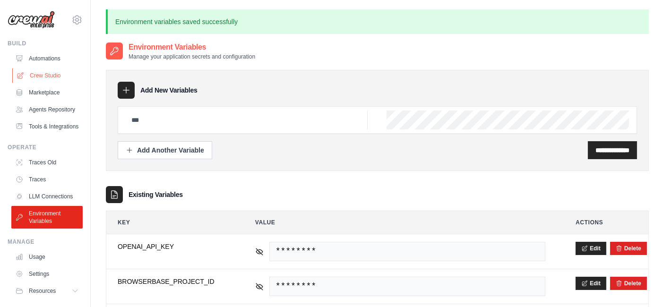
click at [43, 80] on link "Crew Studio" at bounding box center [47, 75] width 71 height 15
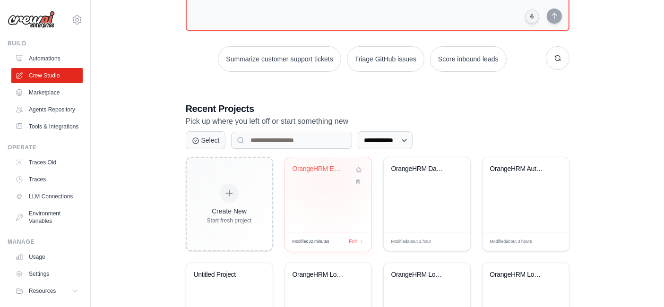
click at [327, 174] on div "OrangeHRM Employee Creation Automat..." at bounding box center [320, 171] width 57 height 12
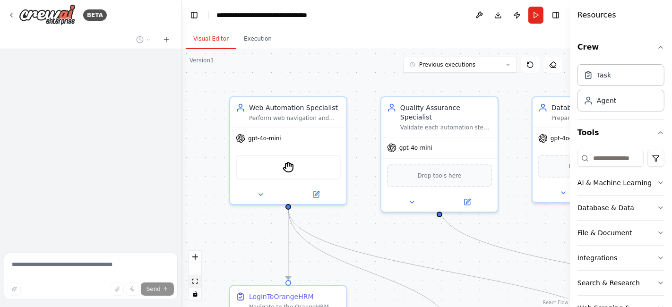
click at [193, 281] on icon "fit view" at bounding box center [195, 281] width 6 height 5
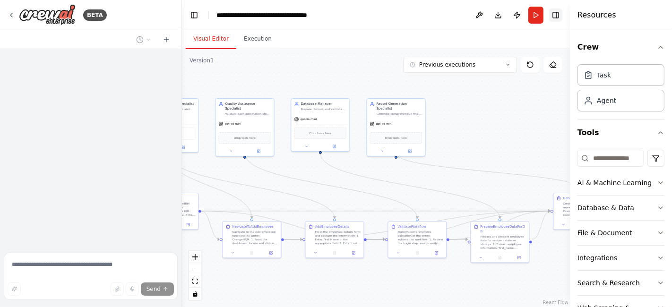
click at [556, 17] on button "Toggle Right Sidebar" at bounding box center [555, 15] width 13 height 13
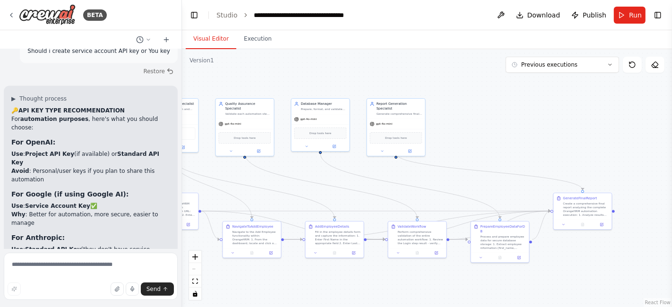
scroll to position [7633, 0]
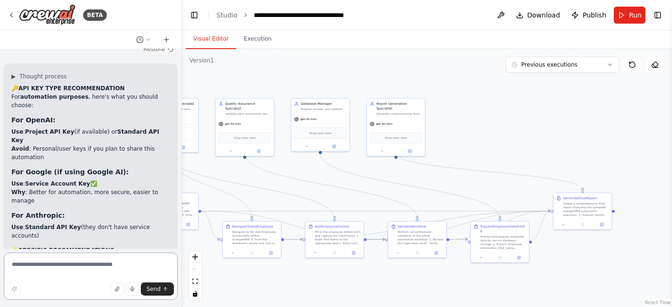
click at [118, 268] on textarea at bounding box center [91, 276] width 174 height 47
type textarea "**********"
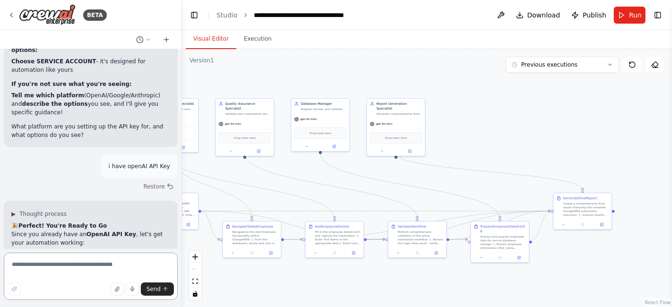
scroll to position [8002, 0]
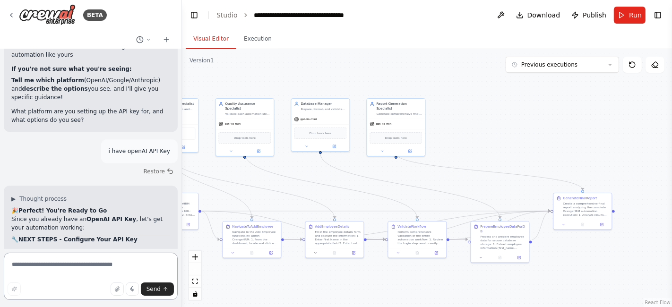
click at [93, 262] on textarea at bounding box center [91, 276] width 174 height 47
type textarea "***"
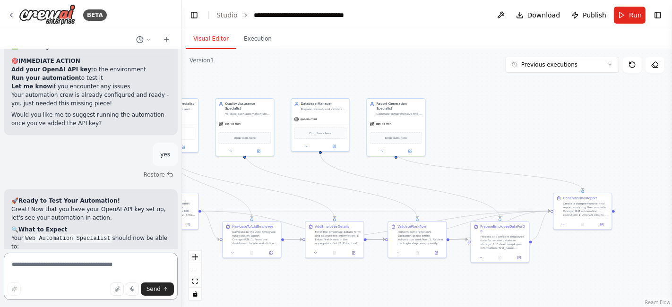
scroll to position [8392, 0]
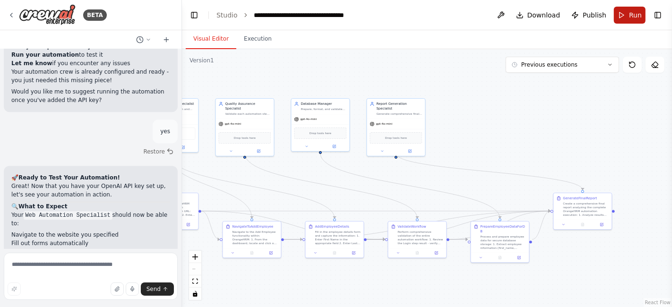
click at [629, 19] on button "Run" at bounding box center [630, 15] width 32 height 17
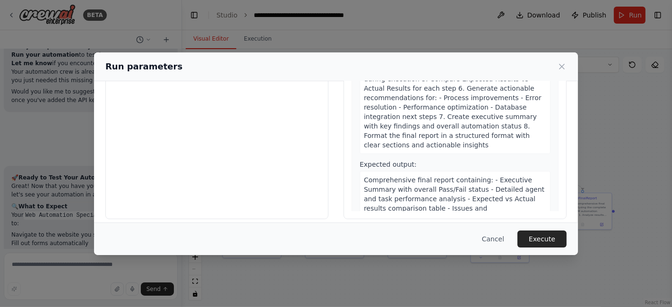
scroll to position [104, 0]
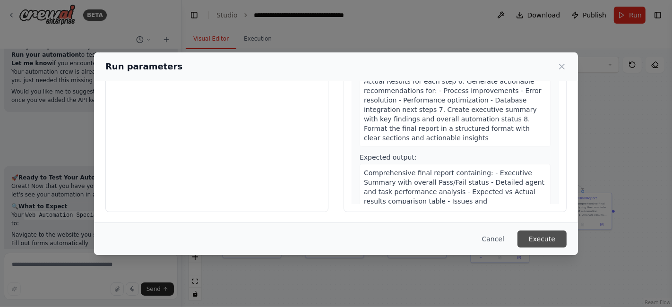
click at [542, 235] on button "Execute" at bounding box center [541, 239] width 49 height 17
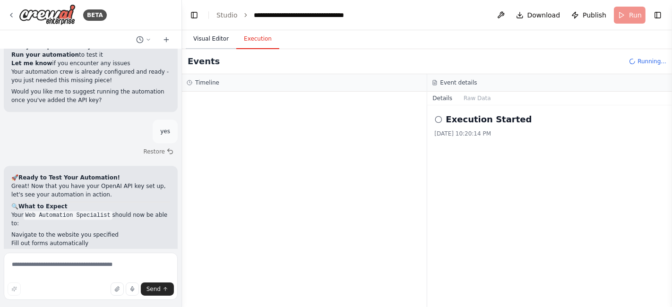
click at [212, 43] on button "Visual Editor" at bounding box center [211, 39] width 51 height 20
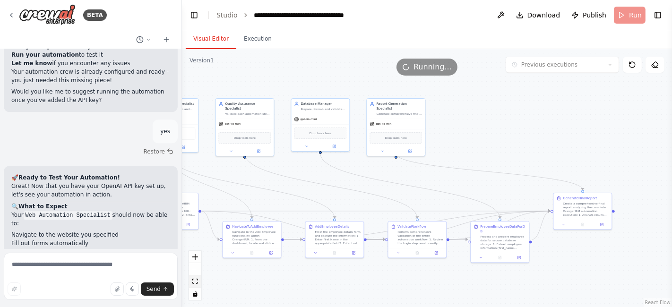
click at [192, 280] on icon "fit view" at bounding box center [195, 281] width 6 height 5
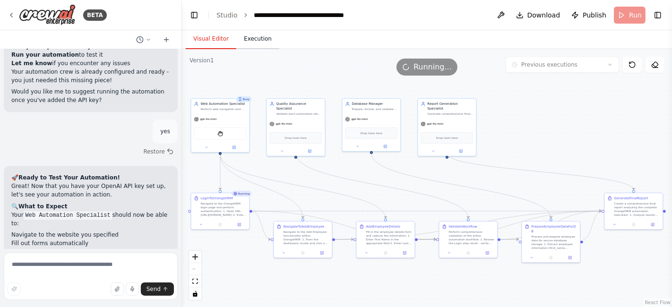
click at [253, 43] on button "Execution" at bounding box center [257, 39] width 43 height 20
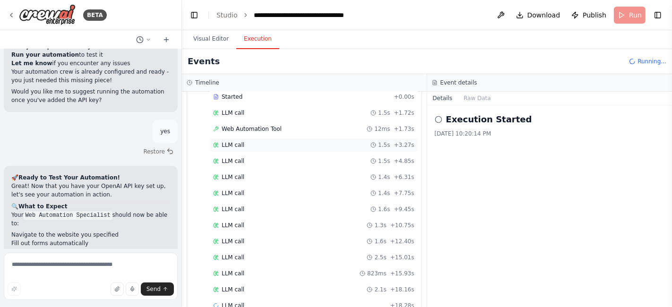
scroll to position [69, 0]
click at [243, 112] on span "Web Automation Tool" at bounding box center [252, 113] width 60 height 8
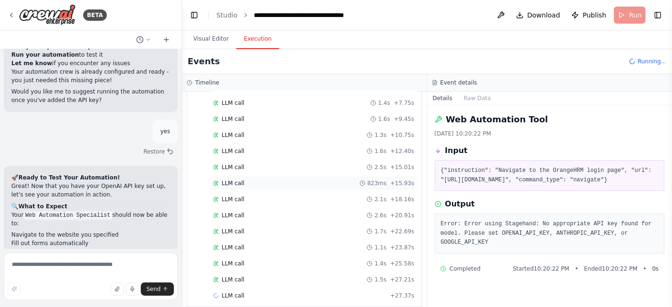
scroll to position [147, 0]
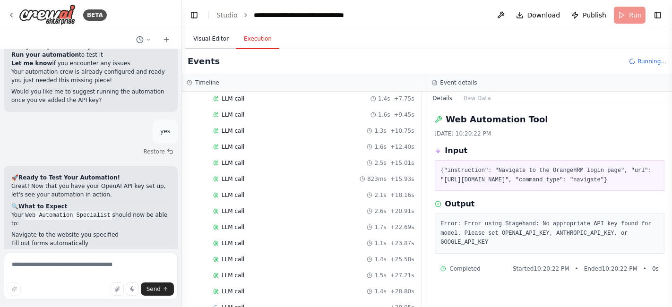
click at [209, 39] on button "Visual Editor" at bounding box center [211, 39] width 51 height 20
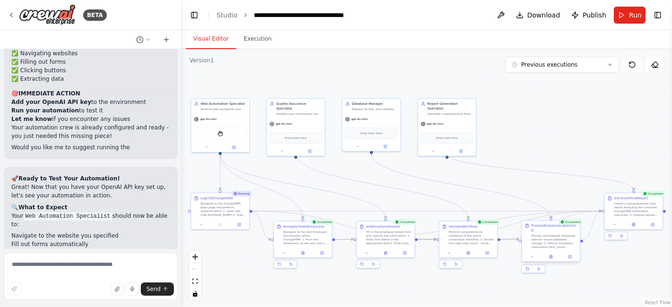
scroll to position [8983, 0]
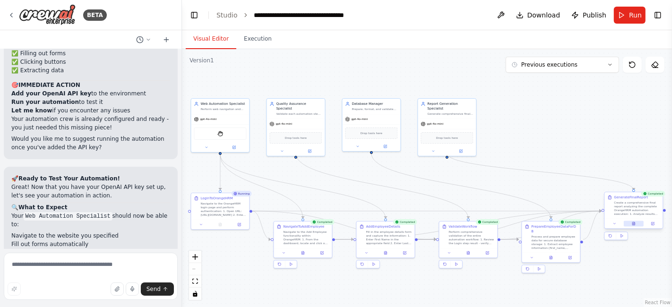
click at [638, 223] on button at bounding box center [634, 224] width 20 height 6
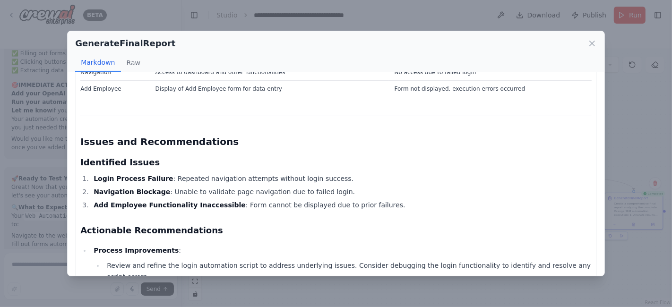
scroll to position [367, 0]
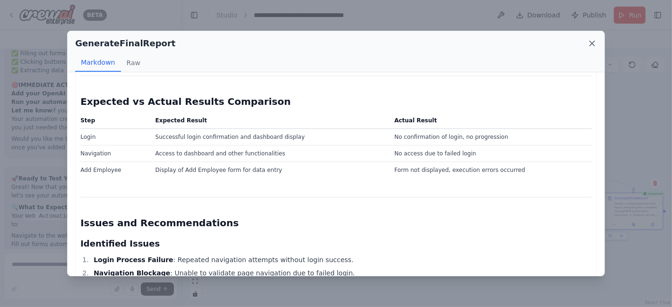
click at [591, 43] on icon at bounding box center [591, 43] width 9 height 9
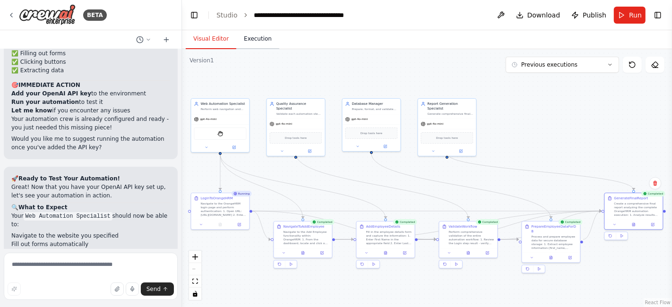
click at [258, 34] on button "Execution" at bounding box center [257, 39] width 43 height 20
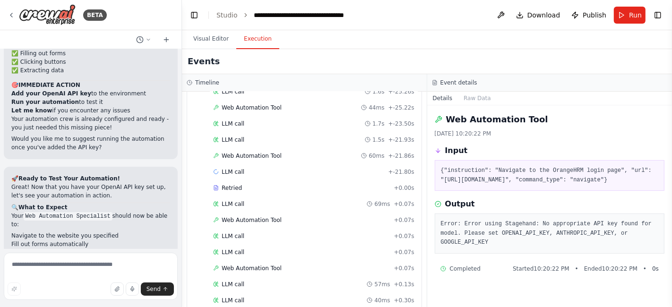
scroll to position [1102, 0]
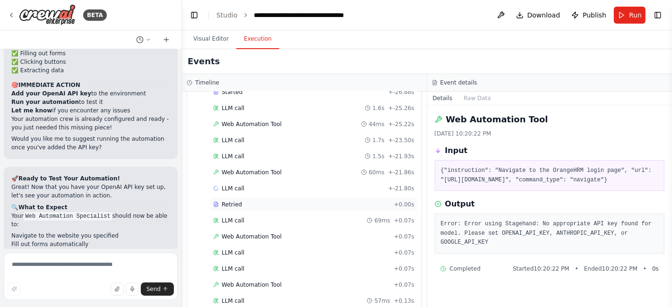
click at [241, 201] on div "Retried" at bounding box center [301, 205] width 177 height 8
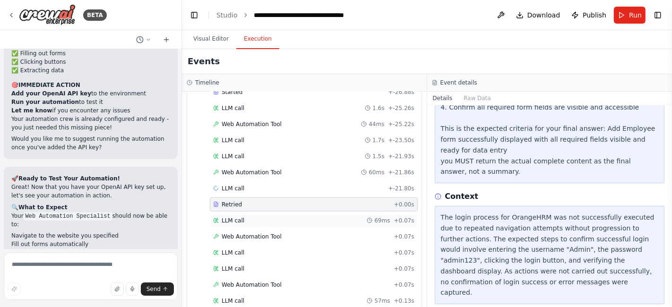
scroll to position [1207, 0]
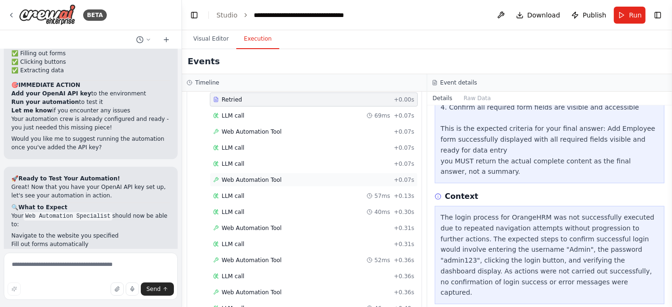
click at [256, 176] on span "Web Automation Tool" at bounding box center [252, 180] width 60 height 8
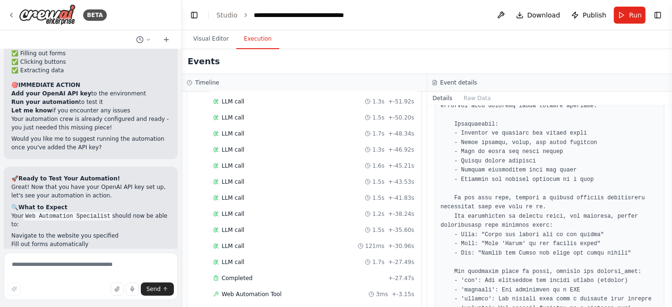
scroll to position [311, 0]
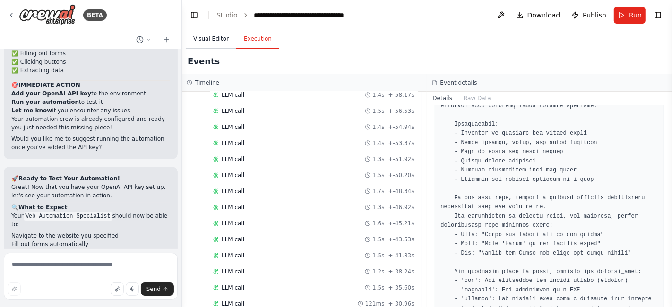
click at [211, 38] on button "Visual Editor" at bounding box center [211, 39] width 51 height 20
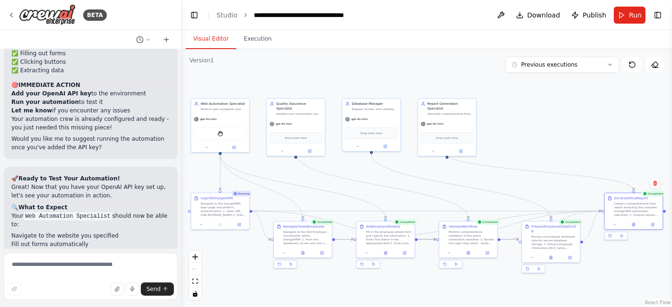
click at [208, 36] on button "Visual Editor" at bounding box center [211, 39] width 51 height 20
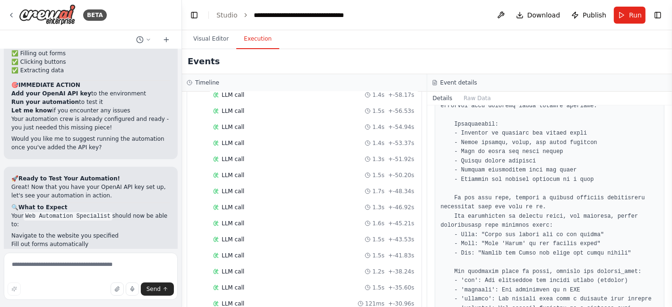
click at [248, 39] on button "Execution" at bounding box center [257, 39] width 43 height 20
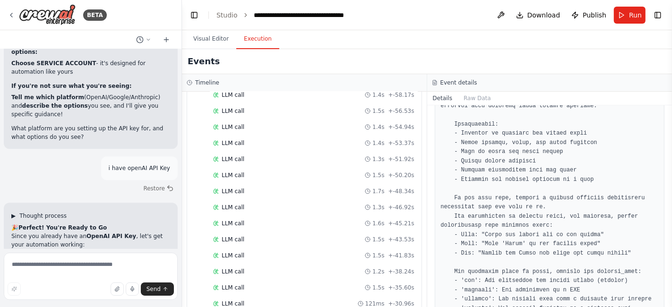
scroll to position [7880, 0]
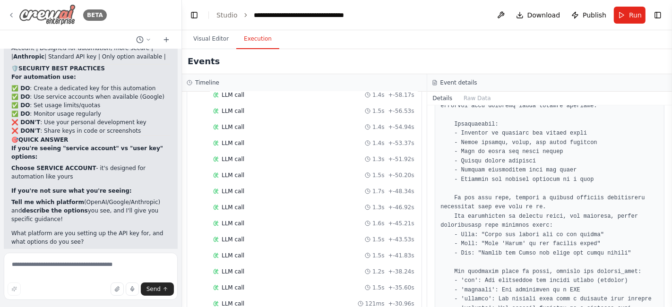
click at [9, 14] on icon at bounding box center [12, 15] width 8 height 8
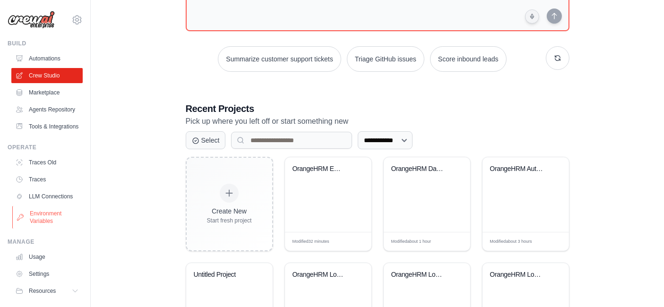
click at [45, 229] on link "Environment Variables" at bounding box center [47, 217] width 71 height 23
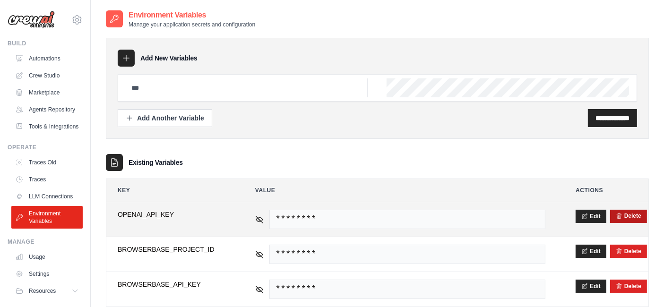
click at [625, 218] on button "Delete" at bounding box center [629, 216] width 26 height 8
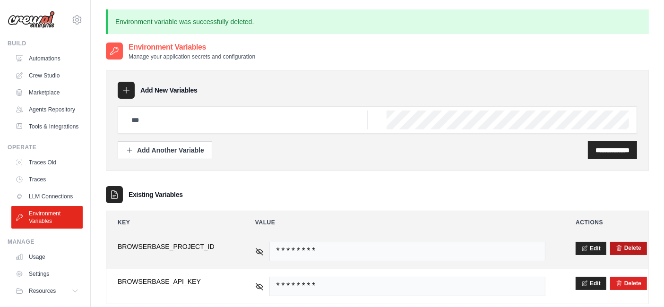
click at [628, 243] on div "Delete" at bounding box center [628, 248] width 37 height 13
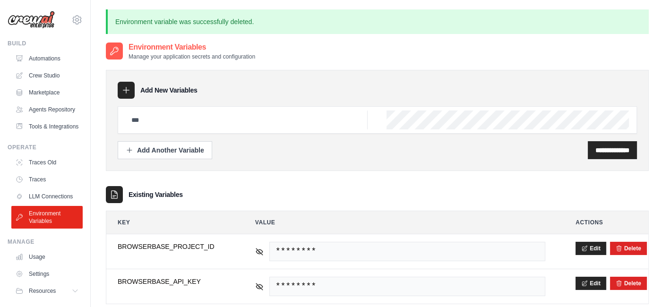
drag, startPoint x: 627, startPoint y: 248, endPoint x: 383, endPoint y: 59, distance: 307.8
click at [627, 248] on button "Delete" at bounding box center [629, 249] width 26 height 8
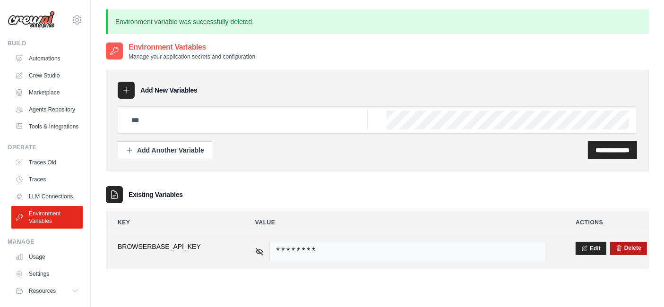
click at [628, 247] on button "Delete" at bounding box center [629, 248] width 26 height 8
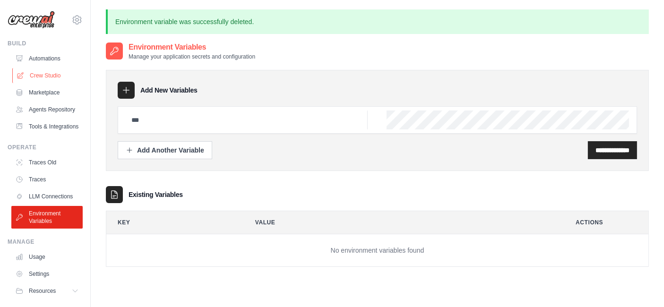
click at [44, 70] on link "Crew Studio" at bounding box center [47, 75] width 71 height 15
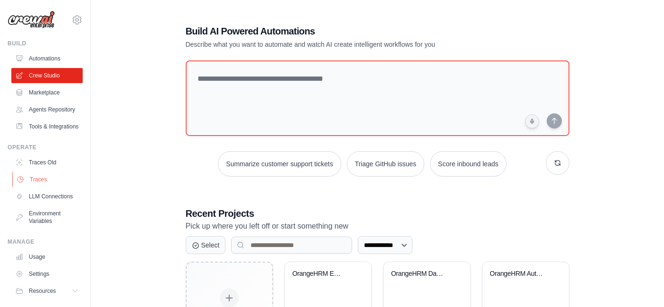
click at [44, 187] on link "Traces" at bounding box center [47, 179] width 71 height 15
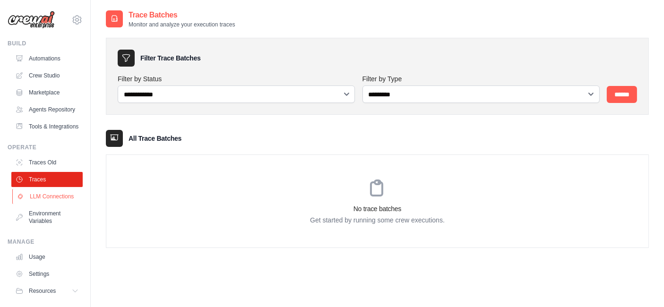
click at [42, 204] on link "LLM Connections" at bounding box center [47, 196] width 71 height 15
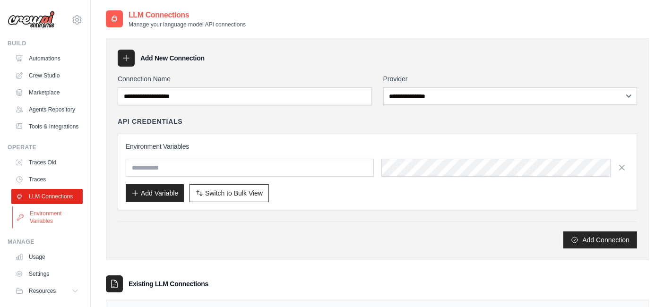
click at [35, 229] on link "Environment Variables" at bounding box center [47, 217] width 71 height 23
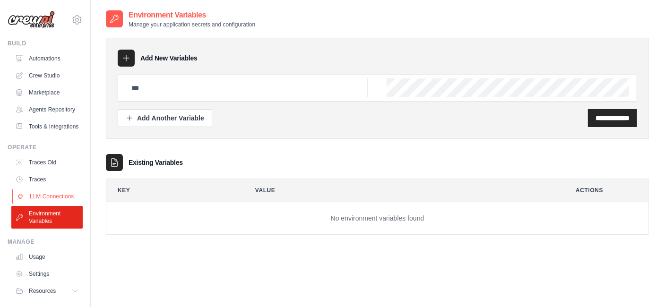
click at [40, 204] on link "LLM Connections" at bounding box center [47, 196] width 71 height 15
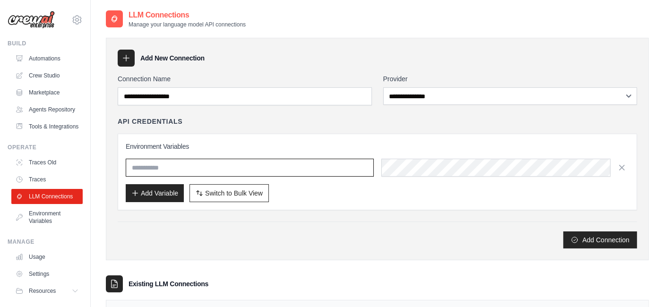
click at [168, 166] on input "text" at bounding box center [250, 168] width 248 height 18
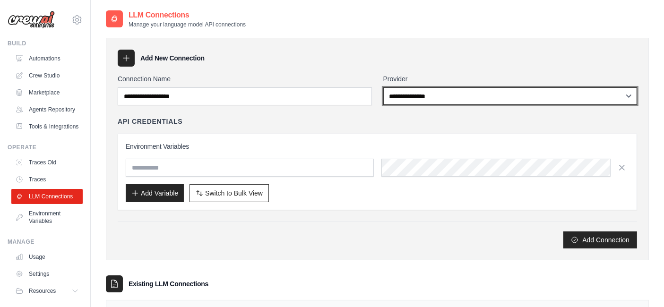
click at [628, 96] on select "**********" at bounding box center [510, 95] width 254 height 17
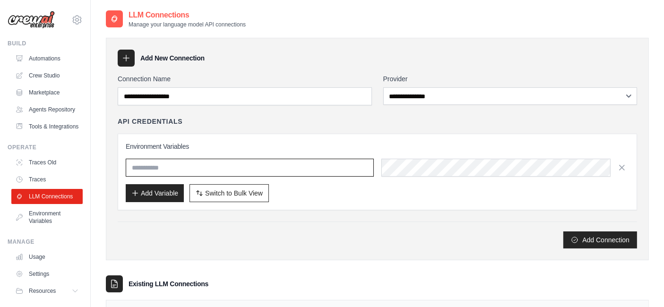
click at [202, 172] on input "text" at bounding box center [250, 168] width 248 height 18
click at [45, 229] on link "Environment Variables" at bounding box center [47, 217] width 71 height 23
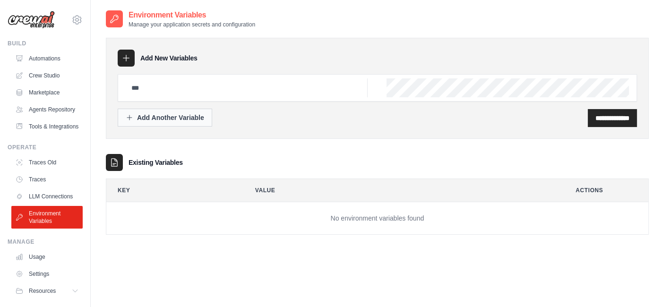
click at [159, 113] on div "Add Another Variable" at bounding box center [165, 117] width 78 height 9
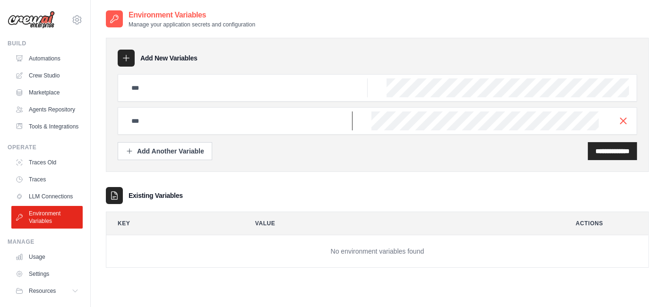
click at [158, 120] on input "text" at bounding box center [239, 121] width 227 height 19
click at [48, 76] on link "Crew Studio" at bounding box center [47, 75] width 71 height 15
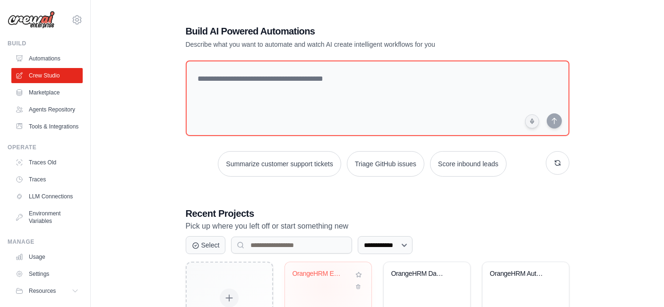
click at [324, 279] on div "OrangeHRM Employee Creation Automat..." at bounding box center [320, 276] width 57 height 12
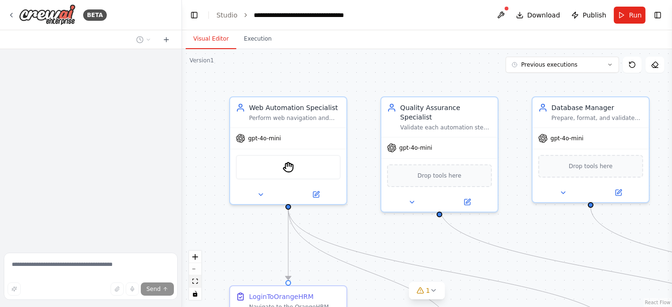
click at [198, 283] on button "fit view" at bounding box center [195, 281] width 12 height 12
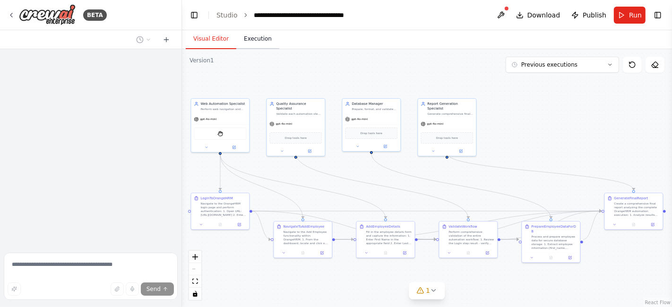
click at [259, 44] on button "Execution" at bounding box center [257, 39] width 43 height 20
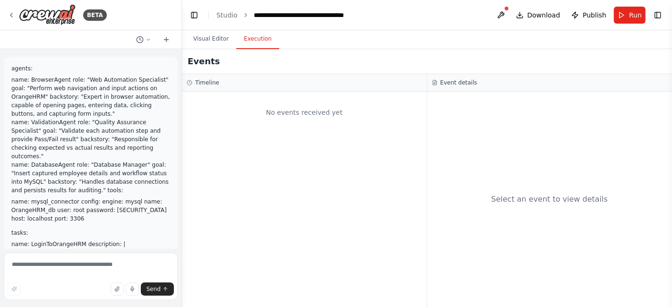
scroll to position [8316, 0]
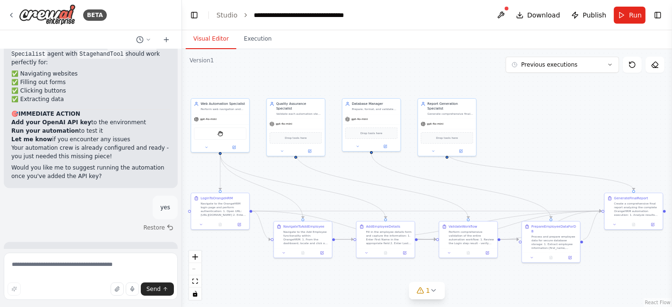
click at [211, 40] on button "Visual Editor" at bounding box center [211, 39] width 51 height 20
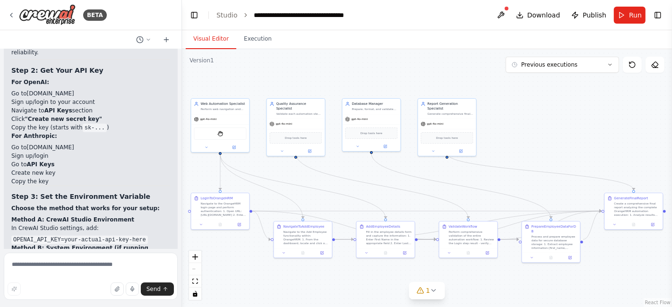
scroll to position [6793, 0]
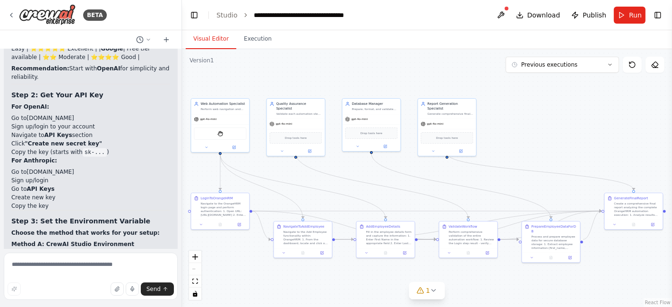
drag, startPoint x: 81, startPoint y: 160, endPoint x: 78, endPoint y: 168, distance: 8.5
copy span "GOOGLE_API_KEY"
click at [9, 17] on icon at bounding box center [12, 15] width 8 height 8
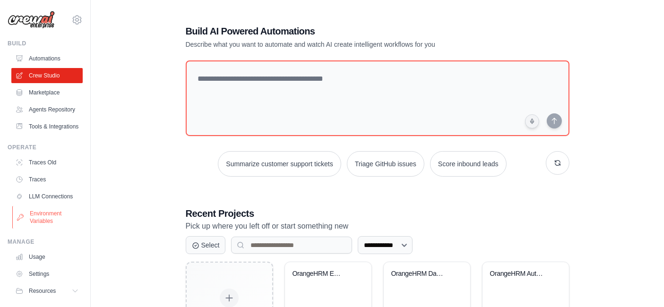
click at [38, 229] on link "Environment Variables" at bounding box center [47, 217] width 71 height 23
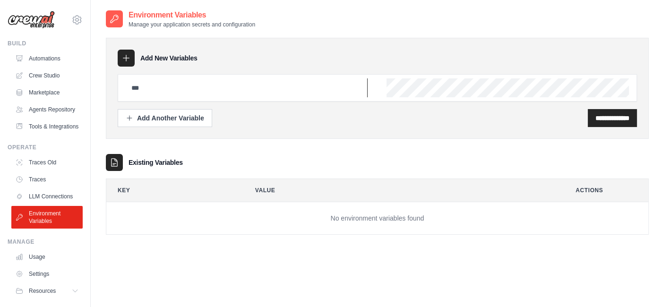
click at [206, 94] on input "text" at bounding box center [247, 87] width 242 height 19
paste input "**********"
type input "**********"
click at [595, 117] on input "**********" at bounding box center [612, 117] width 34 height 9
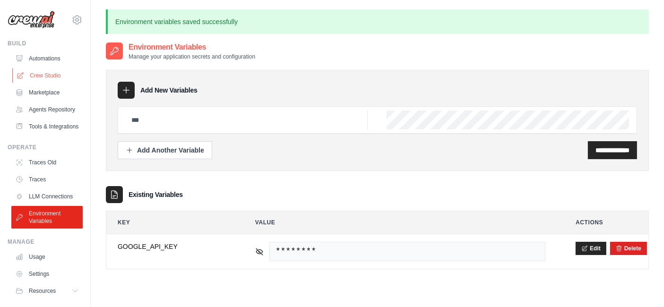
click at [42, 78] on link "Crew Studio" at bounding box center [47, 75] width 71 height 15
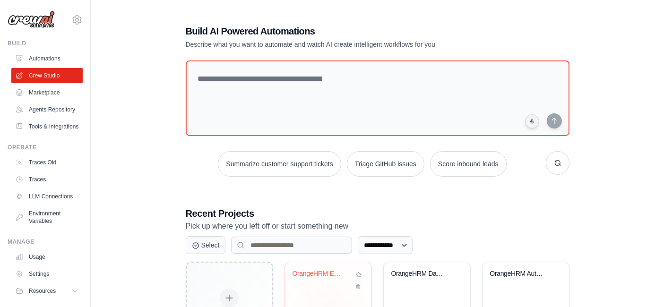
scroll to position [52, 0]
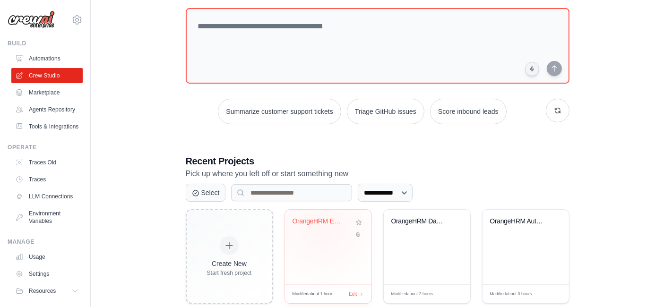
click at [322, 226] on div "OrangeHRM Employee Creation Automat..." at bounding box center [320, 223] width 57 height 12
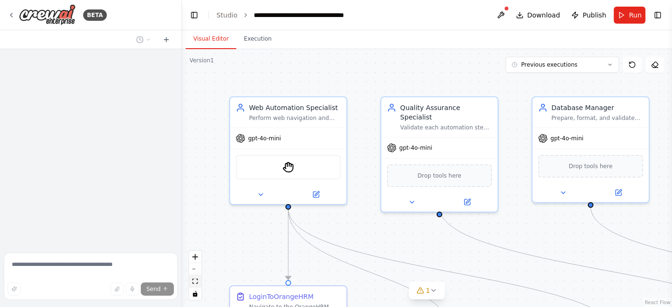
click at [195, 283] on icon "fit view" at bounding box center [195, 281] width 6 height 5
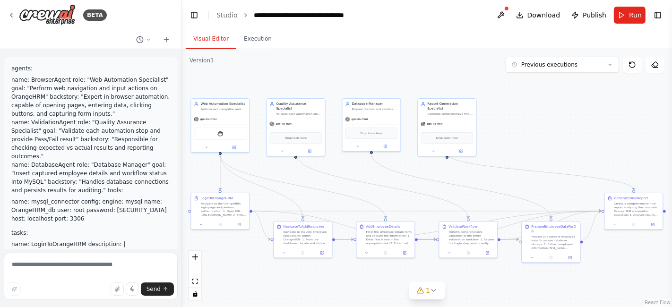
scroll to position [8316, 0]
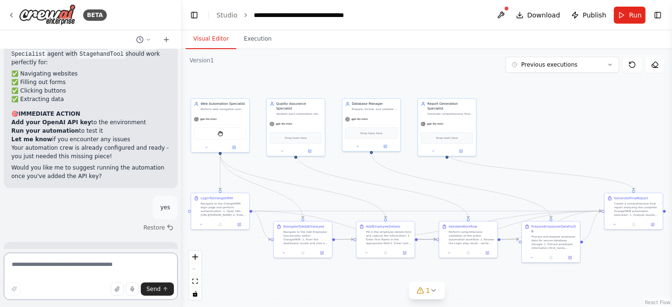
drag, startPoint x: 95, startPoint y: 269, endPoint x: 157, endPoint y: 266, distance: 62.5
click at [93, 270] on textarea at bounding box center [91, 276] width 174 height 47
type textarea "**********"
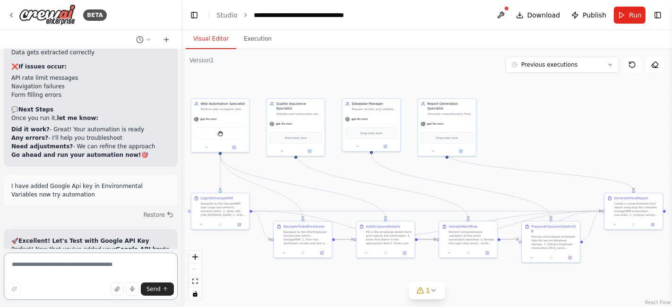
scroll to position [8712, 0]
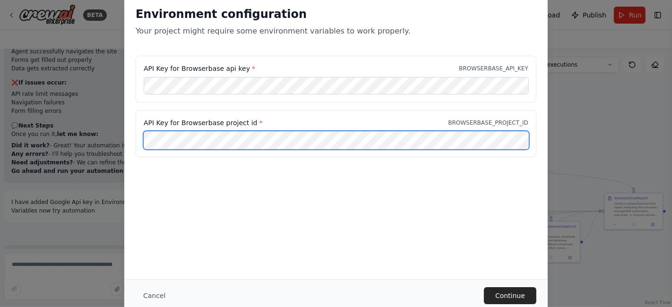
click at [120, 155] on div "Environment configuration Your project might require some environment variables…" at bounding box center [336, 153] width 672 height 307
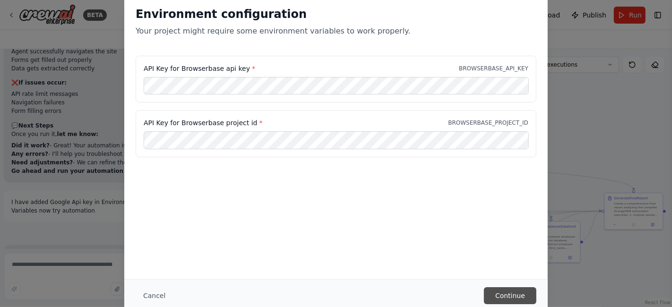
click at [513, 296] on button "Continue" at bounding box center [510, 295] width 52 height 17
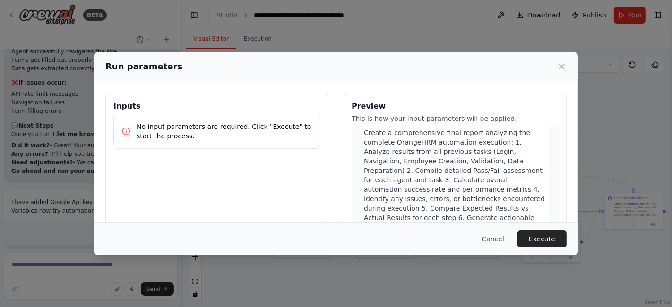
scroll to position [1126, 0]
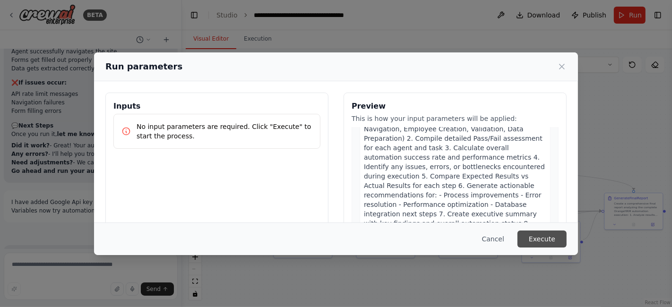
click at [536, 243] on button "Execute" at bounding box center [541, 239] width 49 height 17
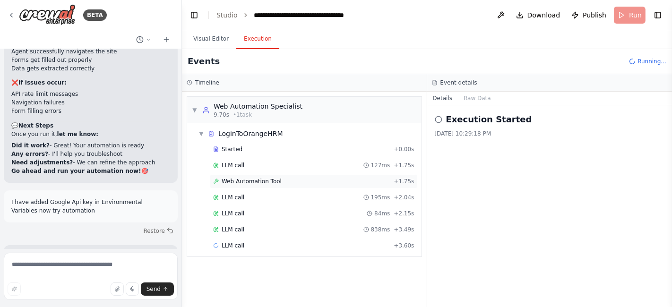
click at [249, 178] on span "Web Automation Tool" at bounding box center [252, 182] width 60 height 8
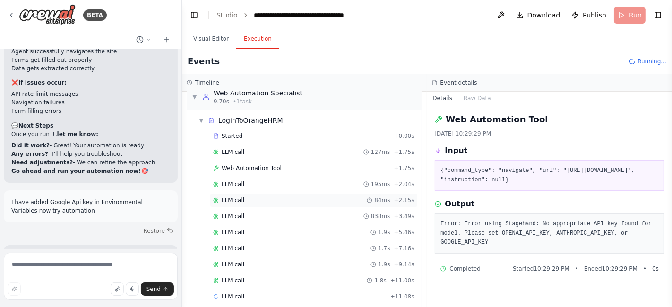
scroll to position [21, 0]
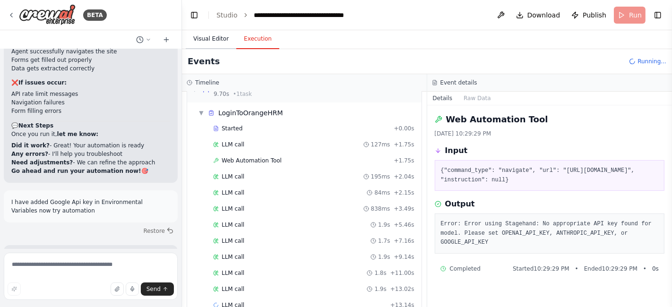
click at [207, 42] on button "Visual Editor" at bounding box center [211, 39] width 51 height 20
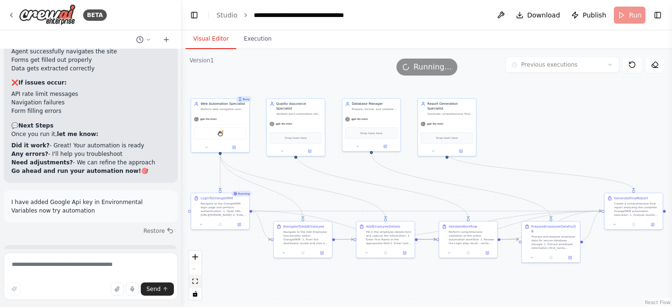
click at [197, 285] on button "fit view" at bounding box center [195, 281] width 12 height 12
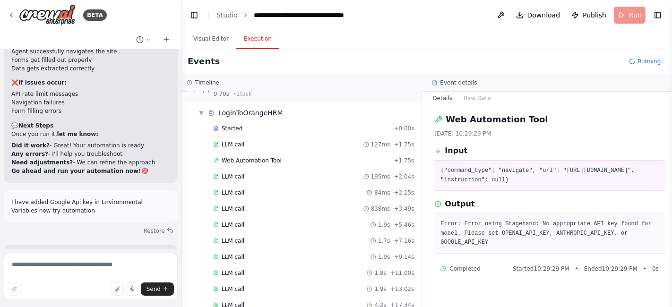
click at [250, 38] on button "Execution" at bounding box center [257, 39] width 43 height 20
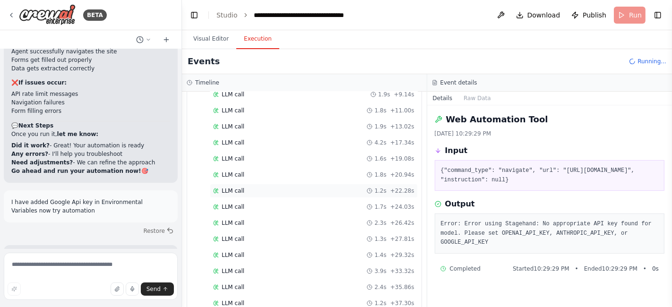
scroll to position [210, 0]
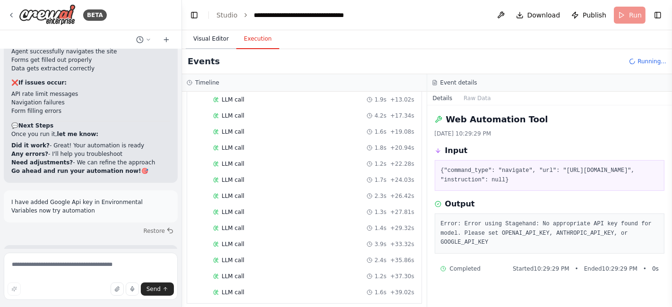
click at [214, 40] on button "Visual Editor" at bounding box center [211, 39] width 51 height 20
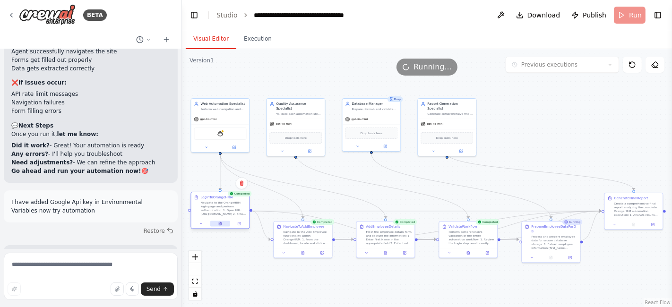
click at [220, 225] on icon at bounding box center [220, 224] width 4 height 4
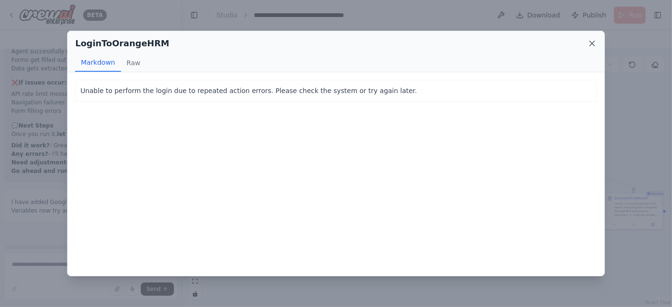
click at [593, 45] on icon at bounding box center [591, 43] width 9 height 9
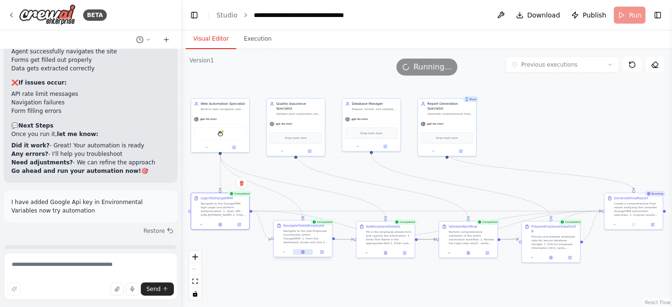
click at [302, 254] on button at bounding box center [303, 252] width 20 height 6
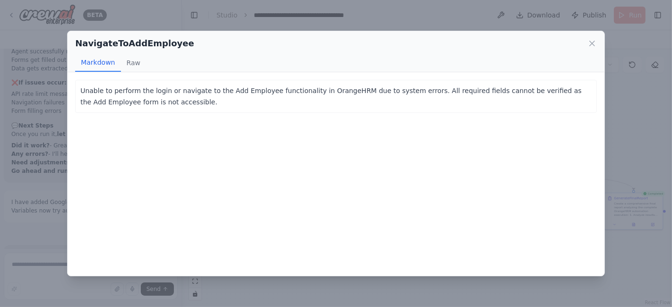
scroll to position [8712, 0]
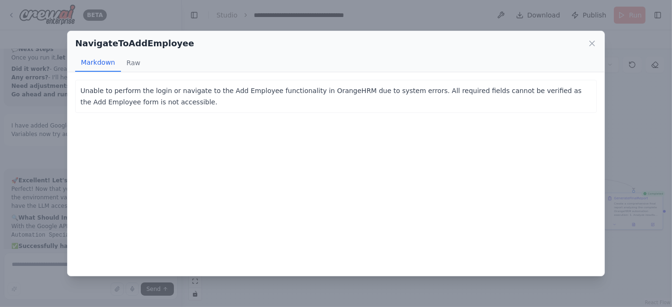
click at [592, 43] on icon at bounding box center [592, 43] width 5 height 5
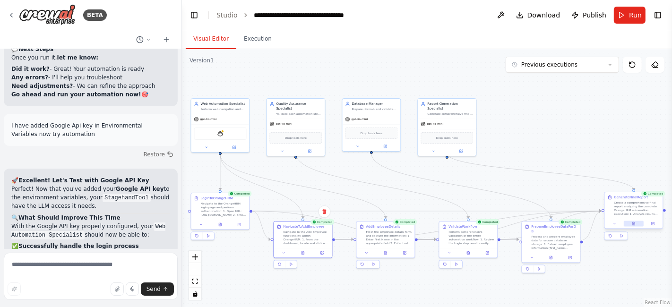
click at [636, 223] on button at bounding box center [634, 224] width 20 height 6
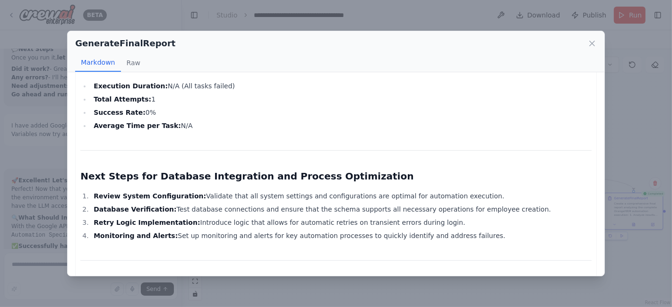
scroll to position [971, 0]
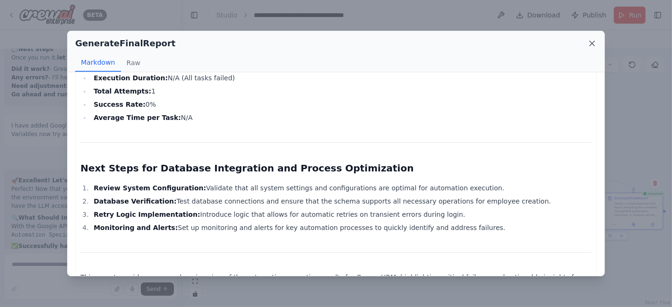
click at [594, 40] on icon at bounding box center [591, 43] width 9 height 9
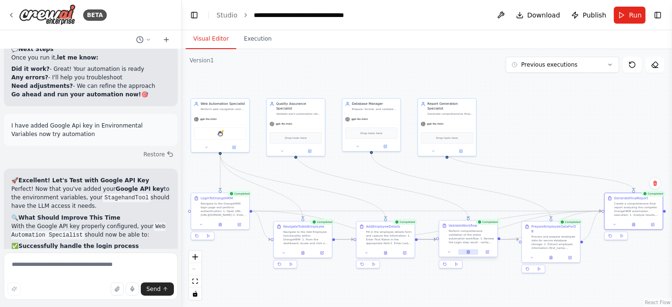
click at [469, 253] on icon at bounding box center [468, 251] width 2 height 3
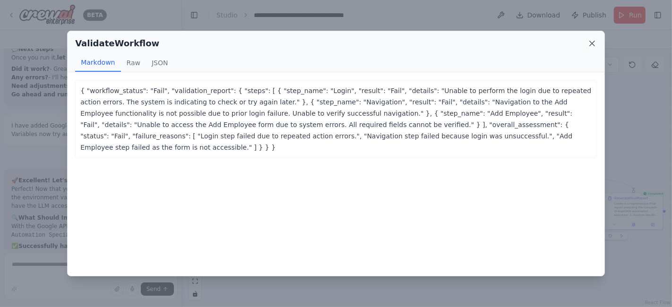
click at [594, 41] on icon at bounding box center [592, 43] width 5 height 5
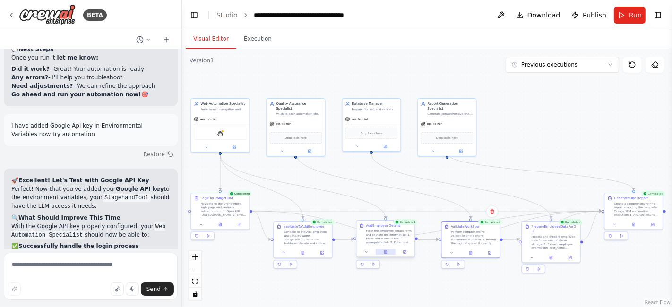
click at [387, 253] on icon at bounding box center [385, 251] width 2 height 3
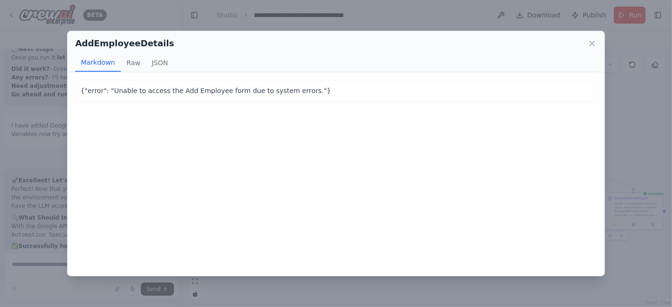
click at [586, 43] on div "AddEmployeeDetails" at bounding box center [336, 43] width 522 height 13
click at [596, 42] on icon at bounding box center [591, 43] width 9 height 9
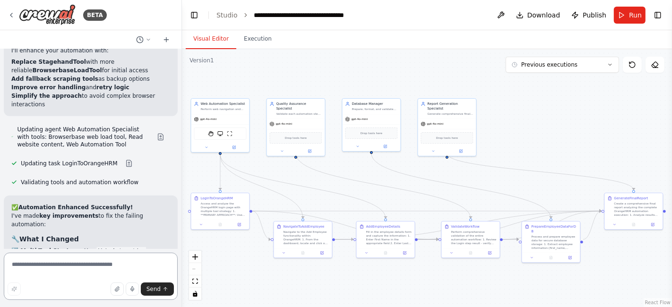
scroll to position [9477, 0]
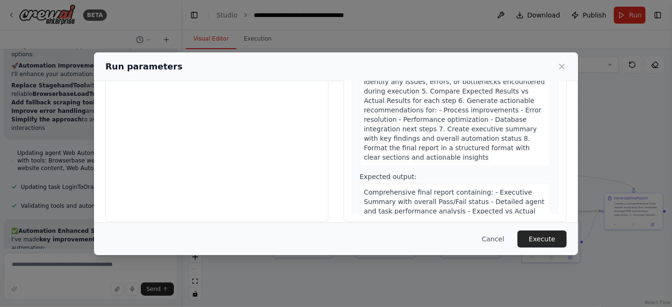
scroll to position [104, 0]
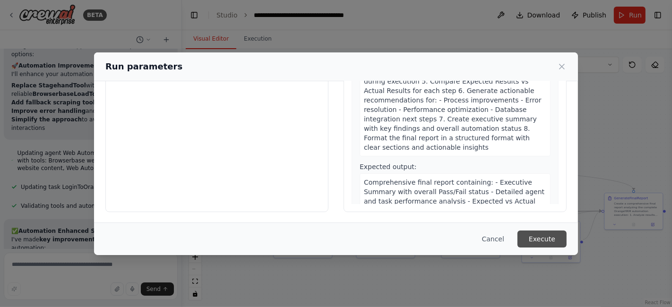
click at [528, 239] on button "Execute" at bounding box center [541, 239] width 49 height 17
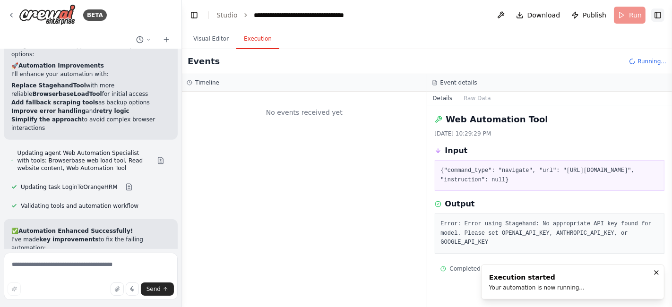
click at [660, 17] on button "Toggle Right Sidebar" at bounding box center [657, 15] width 13 height 13
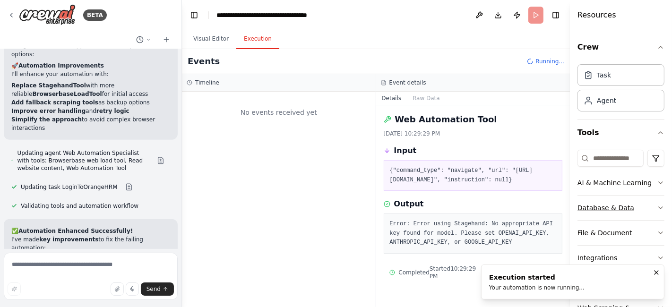
scroll to position [27, 0]
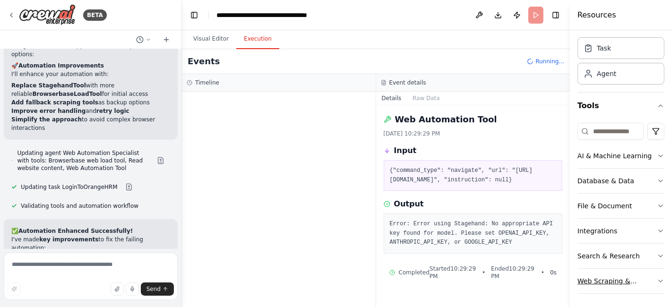
click at [615, 280] on div "Web Scraping & Browsing" at bounding box center [616, 280] width 79 height 9
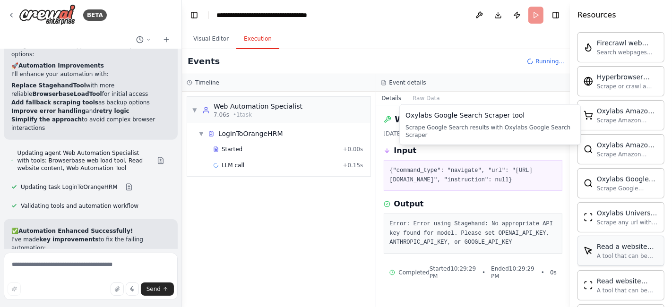
scroll to position [541, 0]
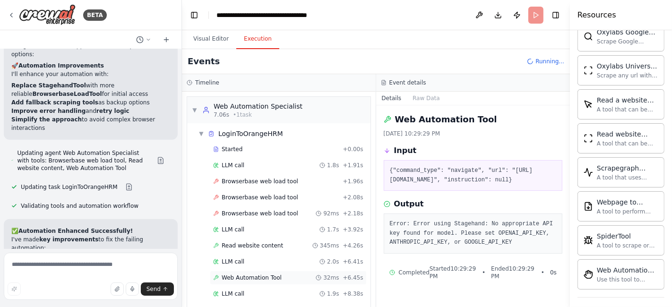
click at [259, 277] on span "Web Automation Tool" at bounding box center [252, 278] width 60 height 8
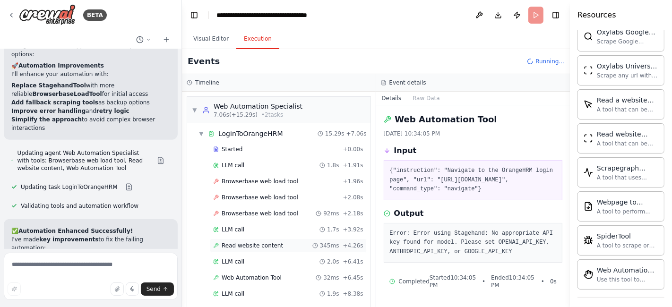
click at [244, 248] on div "Read website content 345ms + 4.26s" at bounding box center [288, 246] width 157 height 14
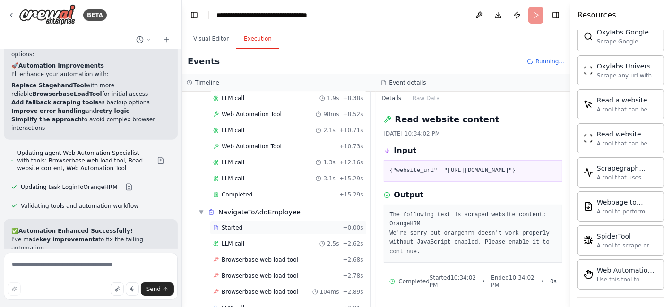
scroll to position [212, 0]
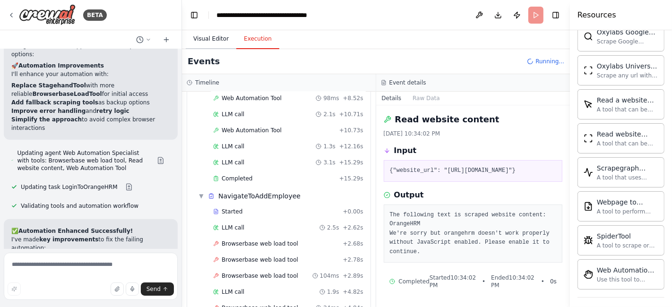
click at [210, 39] on button "Visual Editor" at bounding box center [211, 39] width 51 height 20
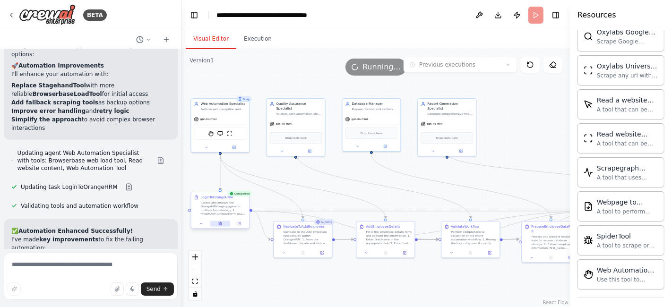
click at [221, 224] on icon at bounding box center [220, 223] width 2 height 3
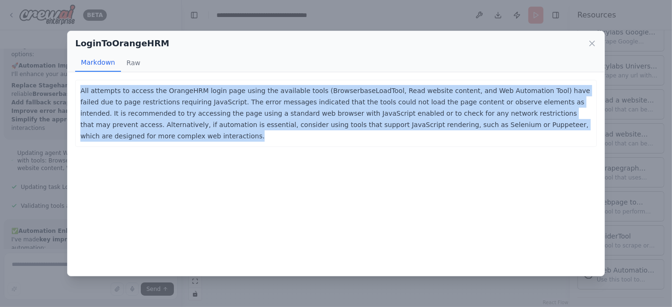
drag, startPoint x: 526, startPoint y: 124, endPoint x: 72, endPoint y: 90, distance: 455.3
click at [72, 90] on div "All attempts to access the OrangeHRM login page using the available tools (Brow…" at bounding box center [336, 174] width 537 height 204
copy p "All attempts to access the OrangeHRM login page using the available tools (Brow…"
click at [595, 43] on icon at bounding box center [591, 43] width 9 height 9
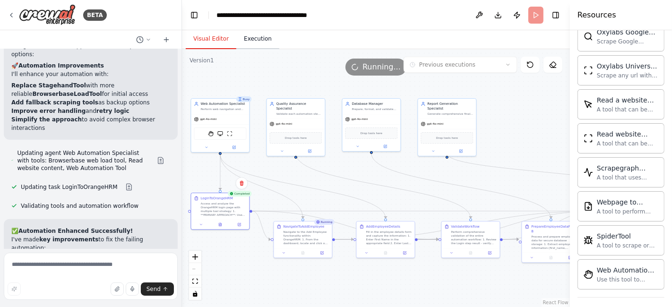
click at [253, 41] on button "Execution" at bounding box center [257, 39] width 43 height 20
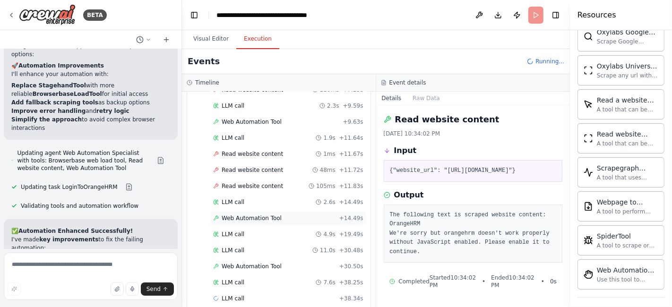
scroll to position [528, 0]
click at [241, 261] on span "Web Automation Tool" at bounding box center [252, 265] width 60 height 8
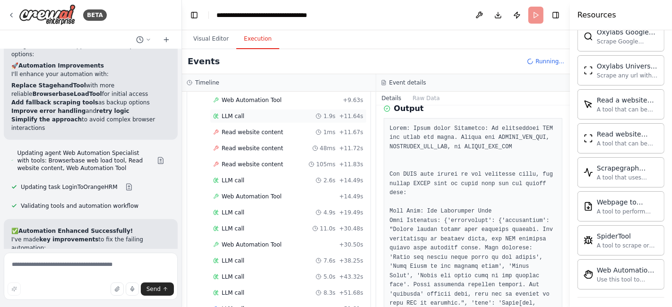
scroll to position [559, 0]
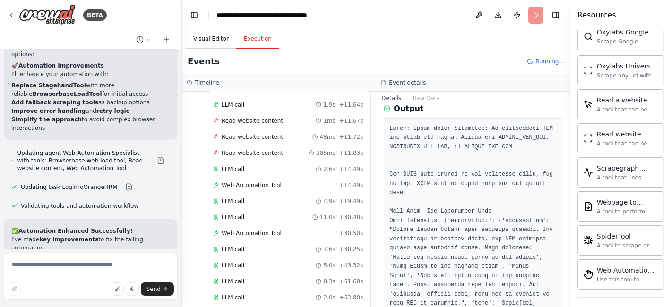
click at [217, 43] on button "Visual Editor" at bounding box center [211, 39] width 51 height 20
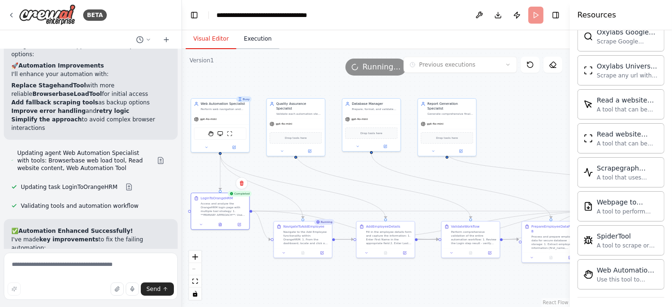
click at [255, 41] on button "Execution" at bounding box center [257, 39] width 43 height 20
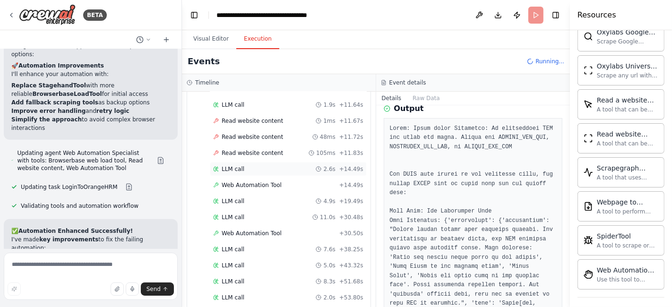
scroll to position [591, 0]
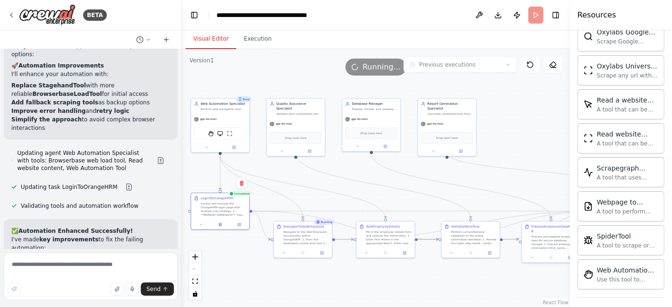
click at [206, 35] on button "Visual Editor" at bounding box center [211, 39] width 51 height 20
click at [252, 49] on div ".deletable-edge-delete-btn { width: 20px; height: 20px; border: 0px solid #ffff…" at bounding box center [376, 178] width 388 height 258
click at [253, 46] on button "Execution" at bounding box center [257, 39] width 43 height 20
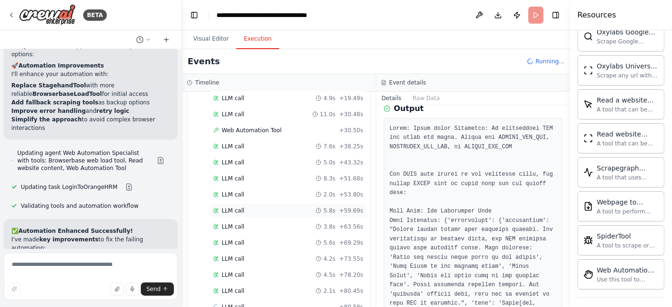
scroll to position [670, 0]
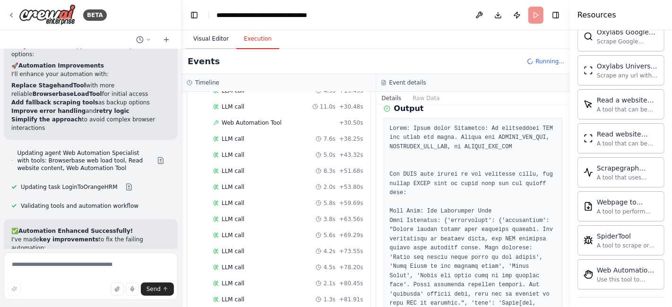
click at [208, 41] on button "Visual Editor" at bounding box center [211, 39] width 51 height 20
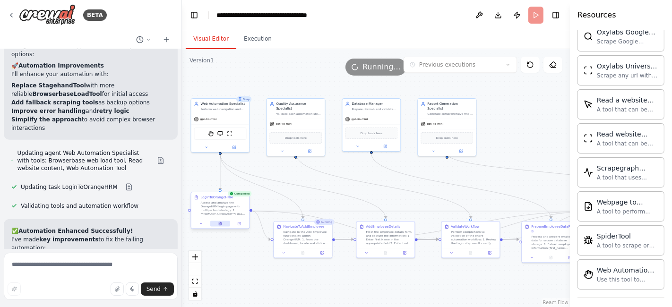
click at [221, 224] on icon at bounding box center [220, 223] width 2 height 3
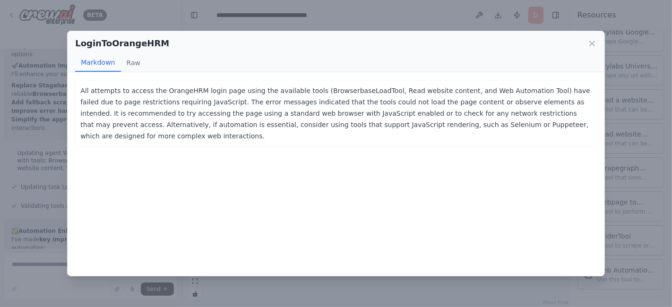
click at [592, 48] on div "LoginToOrangeHRM" at bounding box center [336, 43] width 522 height 13
click at [593, 43] on icon at bounding box center [592, 43] width 5 height 5
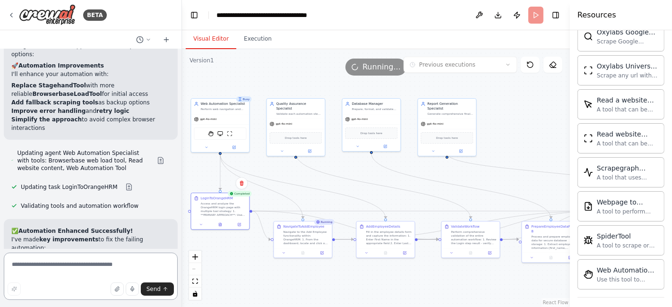
click at [74, 270] on textarea at bounding box center [91, 276] width 174 height 47
paste textarea "**********"
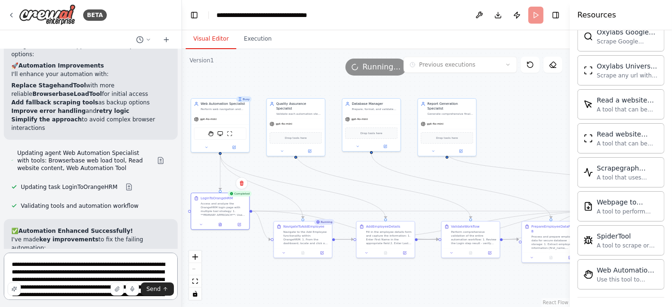
scroll to position [9448, 0]
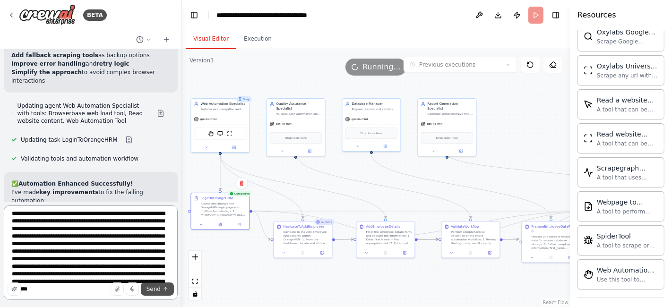
type textarea "**********"
click at [156, 287] on span "Send" at bounding box center [153, 289] width 14 height 8
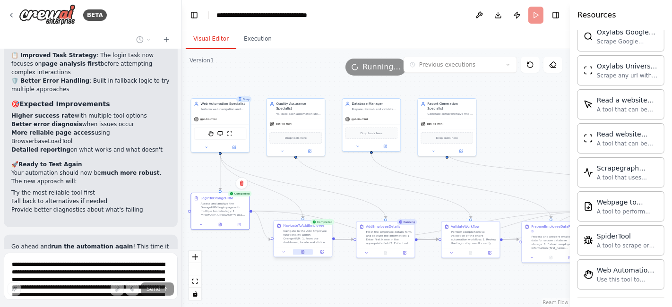
scroll to position [9688, 0]
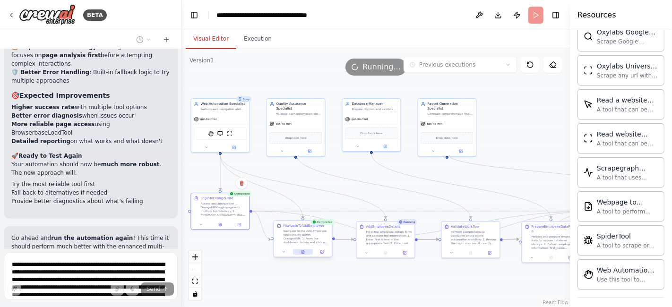
click at [302, 253] on icon at bounding box center [302, 253] width 1 height 0
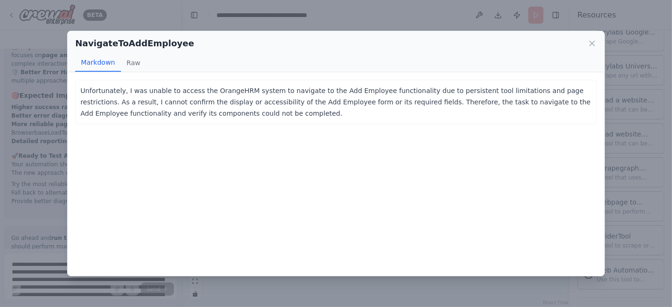
scroll to position [9707, 0]
click at [592, 42] on icon at bounding box center [591, 43] width 9 height 9
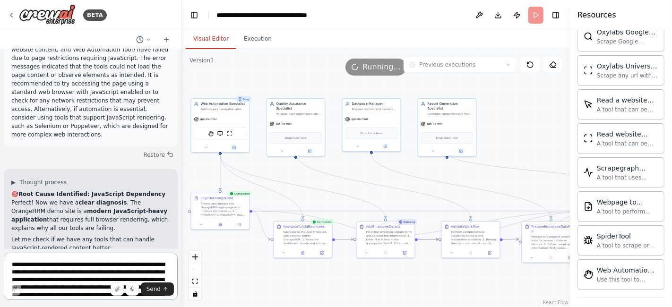
scroll to position [9994, 0]
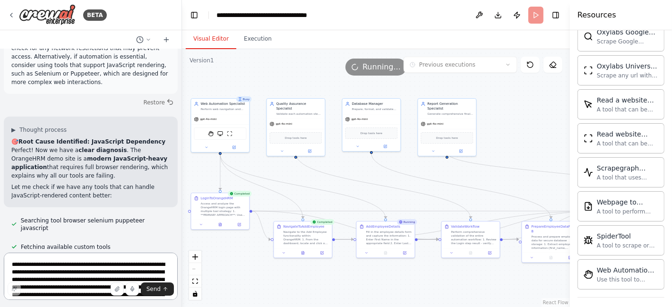
click at [93, 260] on textarea "**********" at bounding box center [91, 276] width 174 height 47
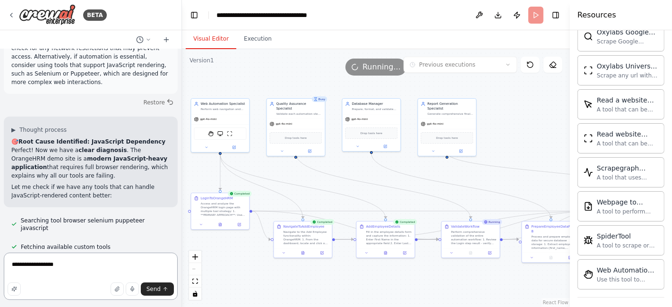
type textarea "**********"
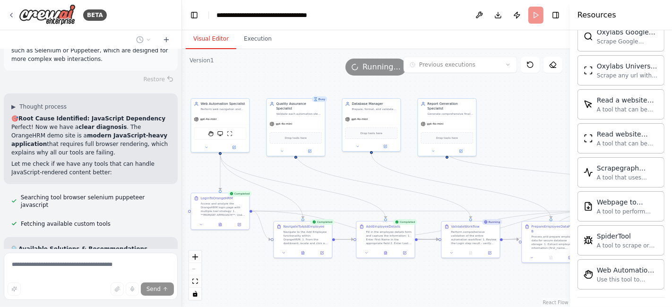
scroll to position [10071, 0]
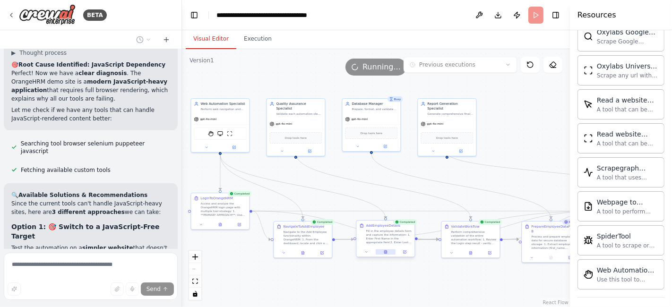
click at [385, 252] on icon at bounding box center [385, 252] width 1 height 0
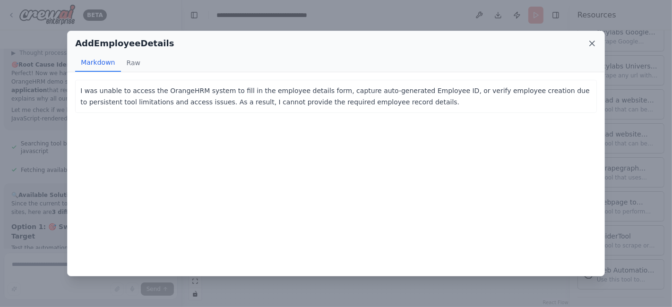
click at [588, 46] on icon at bounding box center [591, 43] width 9 height 9
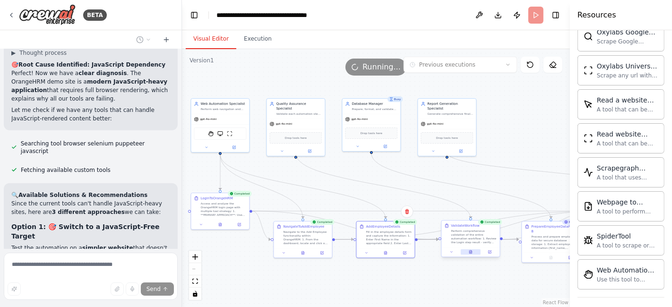
click at [474, 251] on button at bounding box center [471, 252] width 20 height 6
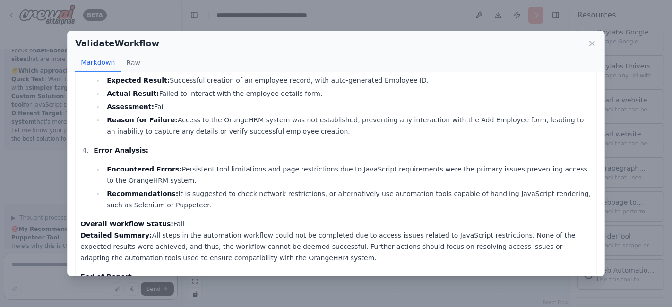
scroll to position [305, 0]
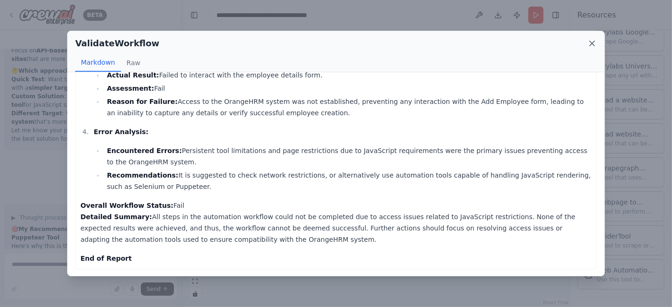
click at [589, 45] on icon at bounding box center [591, 43] width 9 height 9
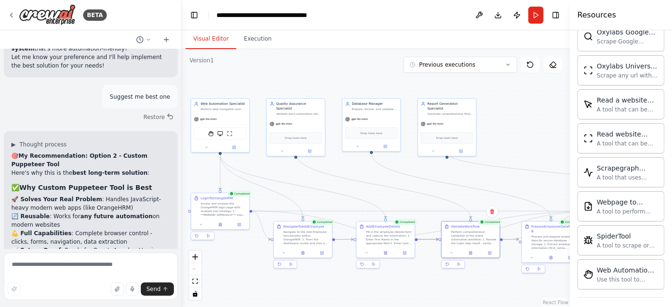
scroll to position [10491, 0]
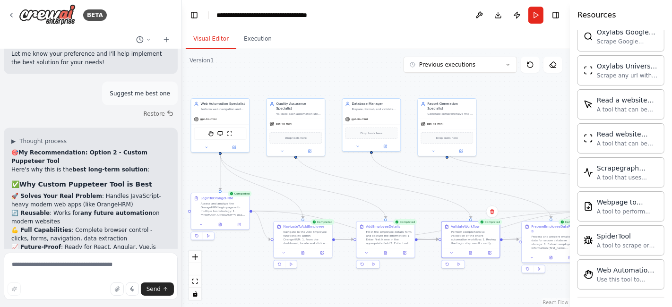
drag, startPoint x: 134, startPoint y: 153, endPoint x: 13, endPoint y: 126, distance: 123.9
copy div "Go straight to building the custom Puppeteer tool? Quick validation first on a …"
click at [97, 263] on textarea at bounding box center [91, 276] width 174 height 47
paste textarea "**********"
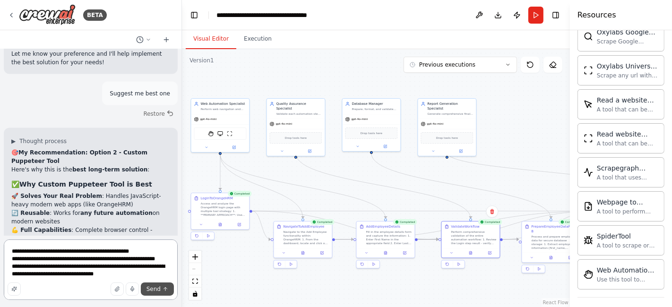
type textarea "**********"
click at [157, 289] on span "Send" at bounding box center [153, 289] width 14 height 8
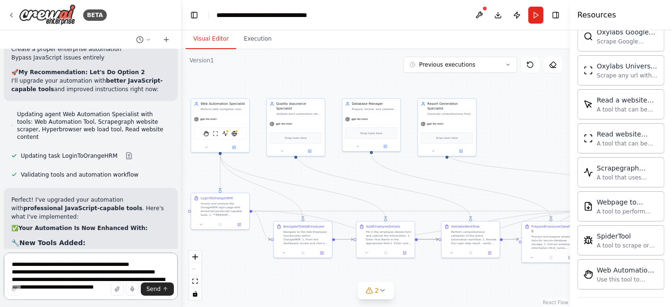
scroll to position [12469, 0]
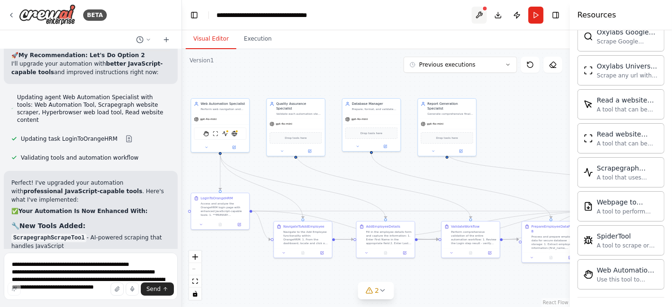
click at [483, 11] on button at bounding box center [479, 15] width 15 height 17
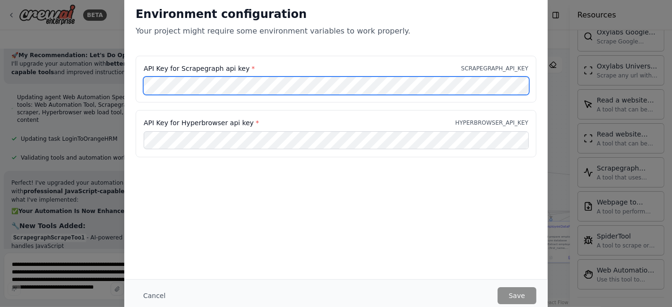
click at [140, 91] on div "API Key for Scrapegraph api key * SCRAPEGRAPH_API_KEY" at bounding box center [336, 79] width 401 height 47
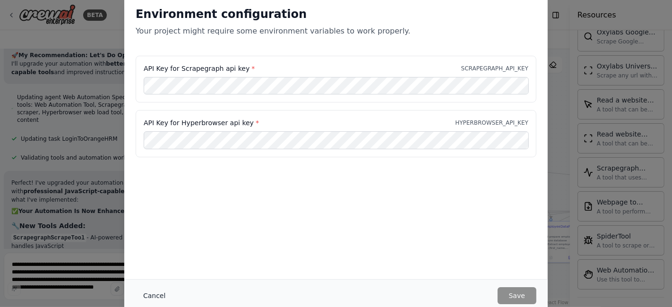
click at [148, 295] on button "Cancel" at bounding box center [154, 295] width 37 height 17
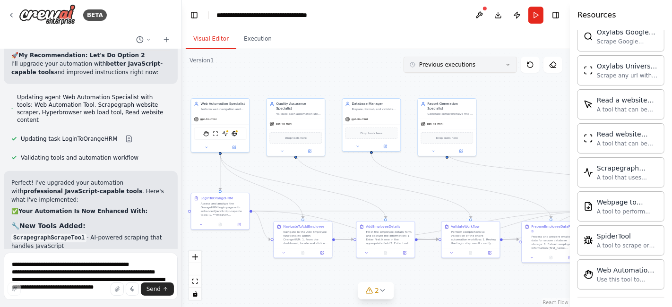
click at [509, 66] on icon at bounding box center [508, 65] width 6 height 6
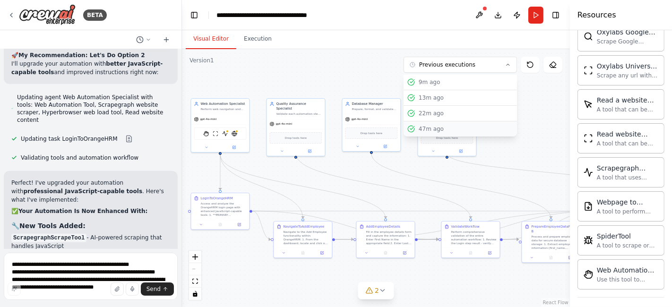
click at [443, 126] on div "47m ago" at bounding box center [466, 129] width 95 height 8
click at [422, 131] on div "47m ago" at bounding box center [466, 129] width 95 height 8
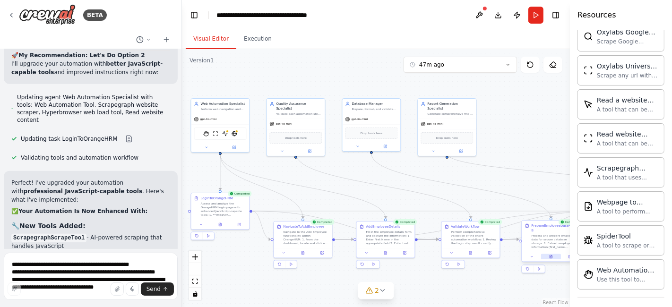
click at [554, 254] on button at bounding box center [551, 257] width 20 height 6
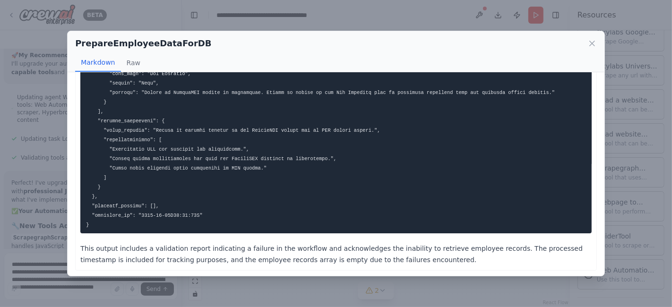
scroll to position [171, 0]
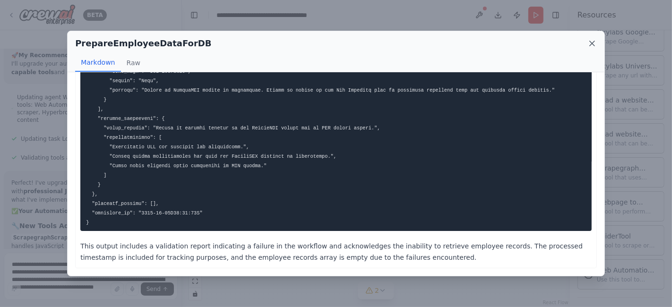
click at [592, 44] on icon at bounding box center [591, 43] width 9 height 9
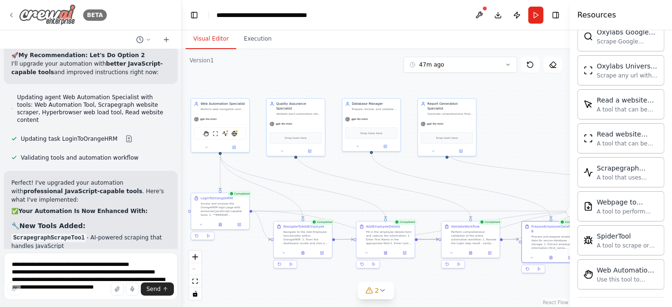
click at [12, 11] on icon at bounding box center [12, 15] width 8 height 8
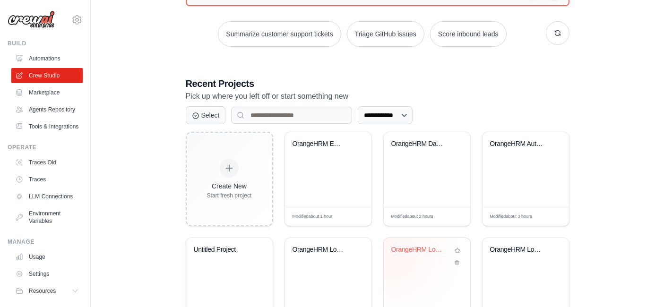
scroll to position [157, 0]
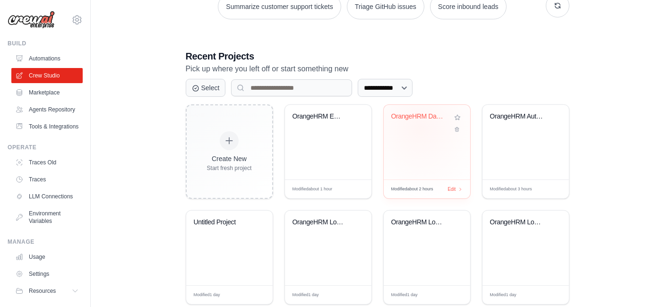
click at [420, 128] on div "OrangeHRM Database Integration Auto..." at bounding box center [426, 123] width 71 height 22
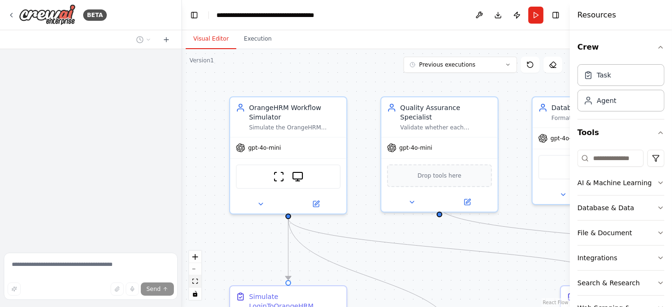
click at [197, 282] on icon "fit view" at bounding box center [195, 281] width 6 height 5
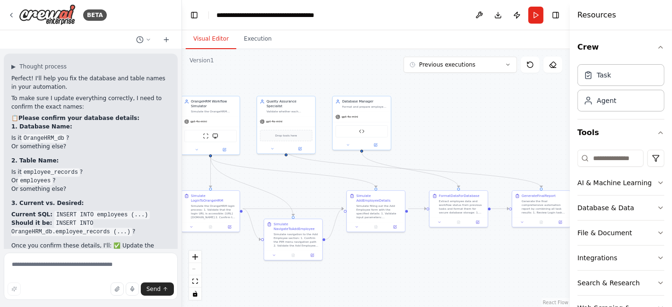
scroll to position [7891, 0]
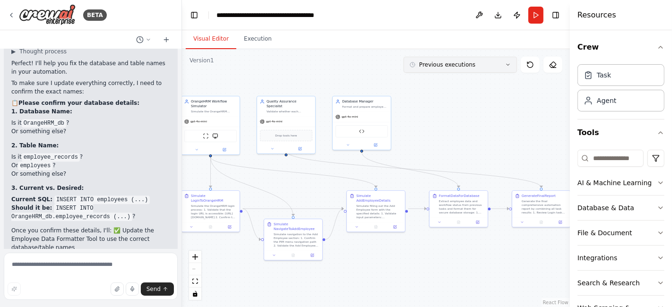
click at [510, 64] on icon at bounding box center [508, 65] width 6 height 6
click at [535, 11] on button "Run" at bounding box center [535, 15] width 15 height 17
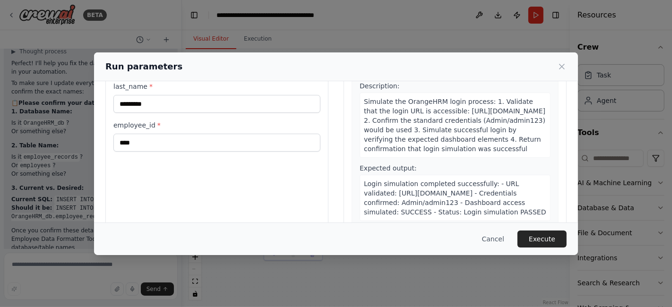
scroll to position [104, 0]
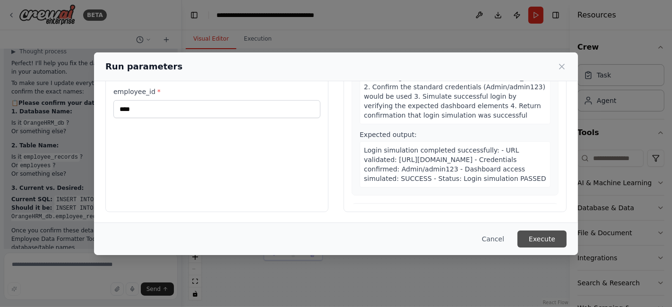
click at [546, 236] on button "Execute" at bounding box center [541, 239] width 49 height 17
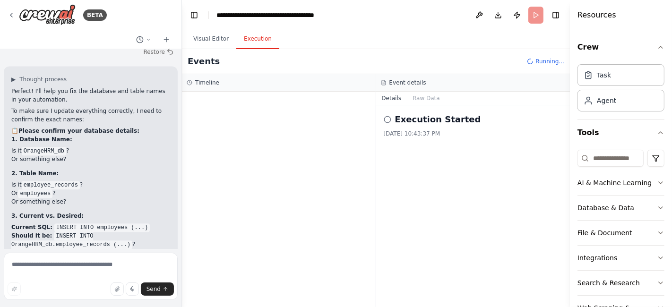
scroll to position [7891, 0]
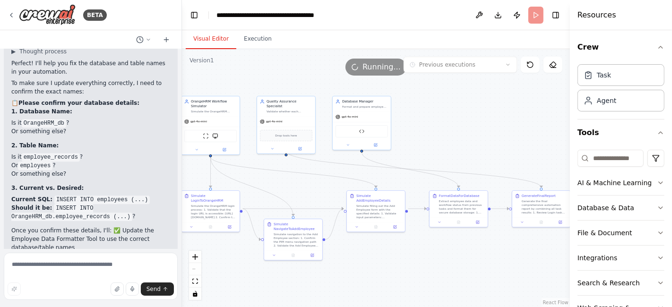
click at [206, 41] on button "Visual Editor" at bounding box center [211, 39] width 51 height 20
click at [193, 281] on icon "fit view" at bounding box center [195, 281] width 6 height 5
click at [243, 41] on button "Execution" at bounding box center [257, 39] width 43 height 20
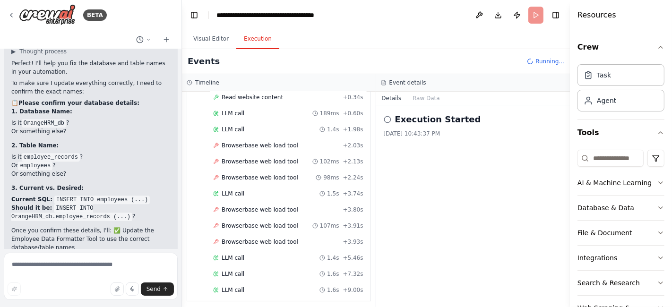
scroll to position [100, 0]
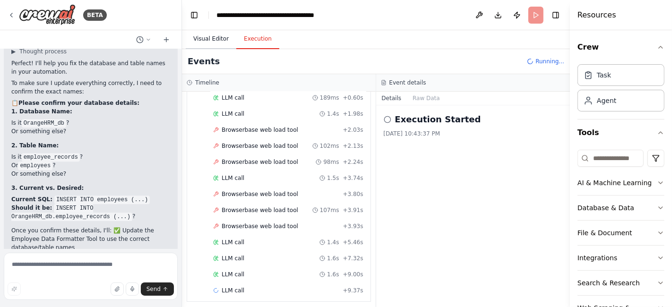
click at [210, 44] on button "Visual Editor" at bounding box center [211, 39] width 51 height 20
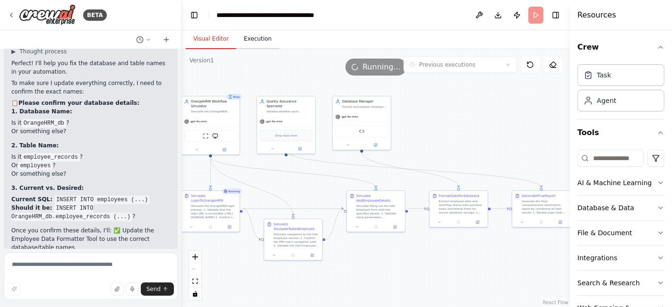
click at [253, 38] on button "Execution" at bounding box center [257, 39] width 43 height 20
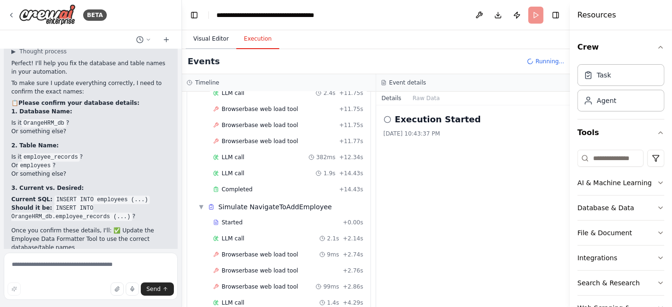
scroll to position [354, 0]
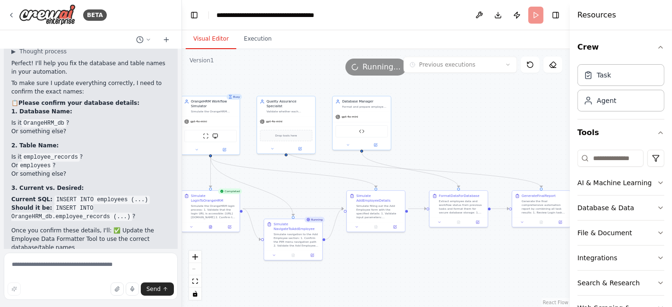
click at [221, 41] on button "Visual Editor" at bounding box center [211, 39] width 51 height 20
click at [215, 224] on button at bounding box center [210, 227] width 20 height 6
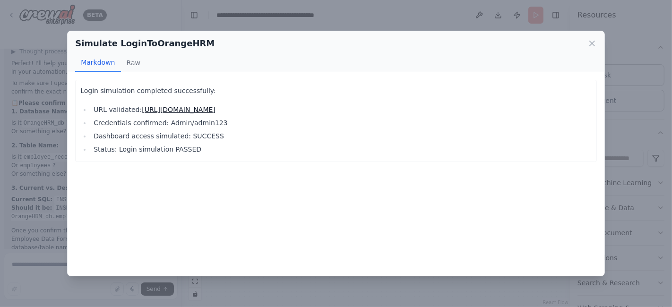
click at [585, 45] on div "Simulate LoginToOrangeHRM" at bounding box center [336, 43] width 522 height 13
click at [591, 43] on icon at bounding box center [592, 43] width 5 height 5
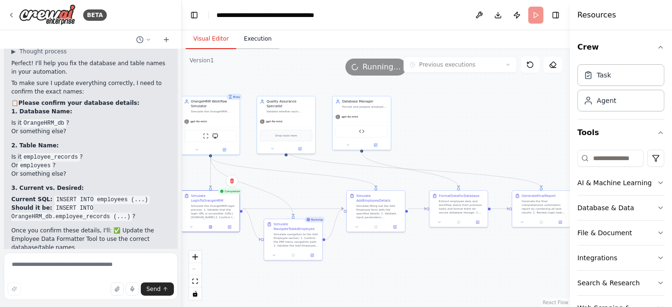
click at [253, 37] on button "Execution" at bounding box center [257, 39] width 43 height 20
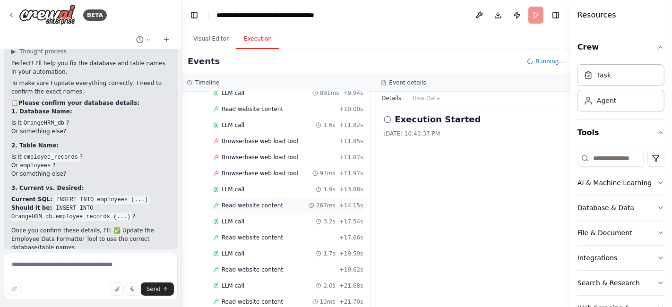
scroll to position [681, 0]
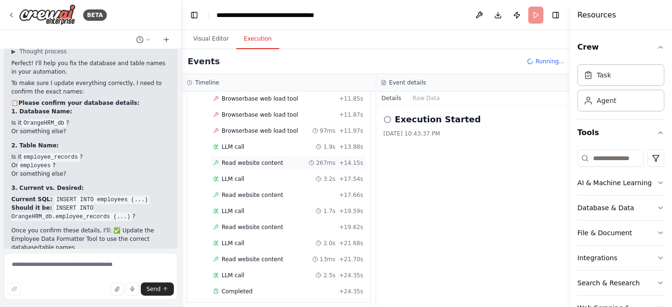
click at [259, 191] on span "Read website content" at bounding box center [252, 195] width 61 height 8
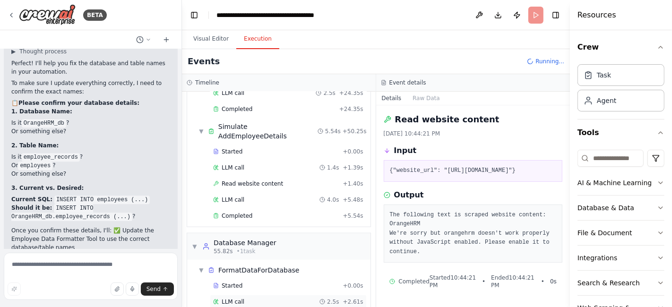
scroll to position [877, 0]
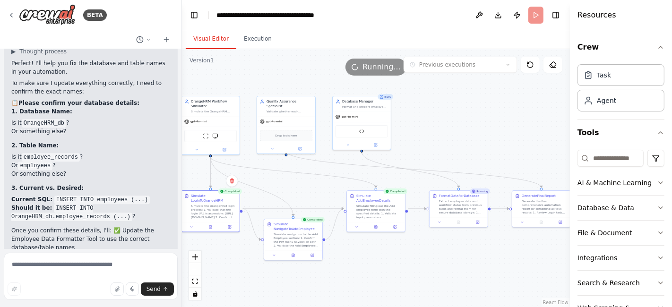
click at [216, 40] on button "Visual Editor" at bounding box center [211, 39] width 51 height 20
click at [461, 220] on button at bounding box center [458, 222] width 20 height 6
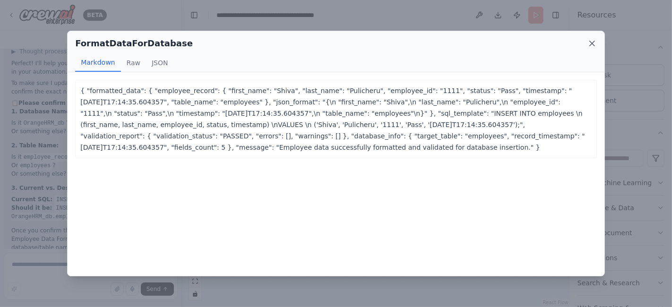
click at [593, 43] on icon at bounding box center [592, 43] width 5 height 5
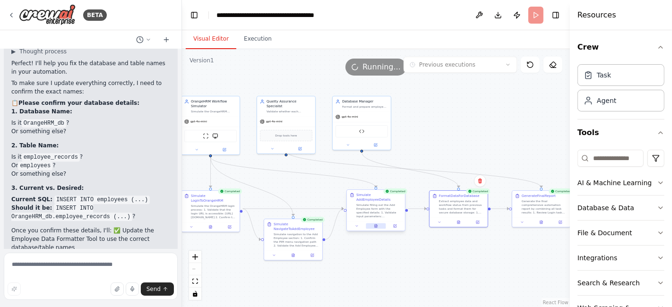
click at [376, 224] on icon at bounding box center [376, 225] width 2 height 3
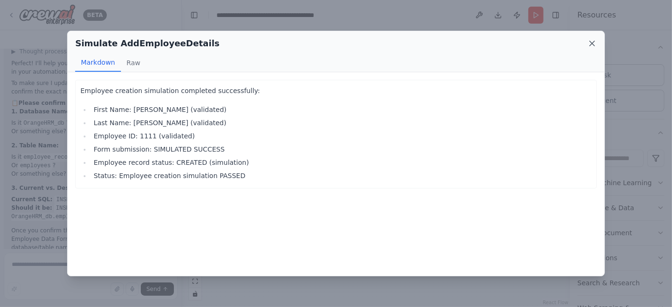
click at [590, 45] on icon at bounding box center [591, 43] width 9 height 9
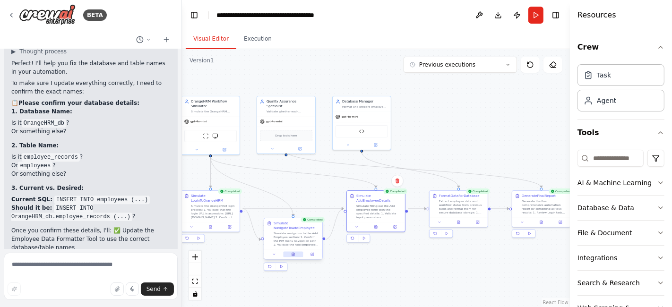
click at [294, 254] on icon at bounding box center [293, 254] width 2 height 3
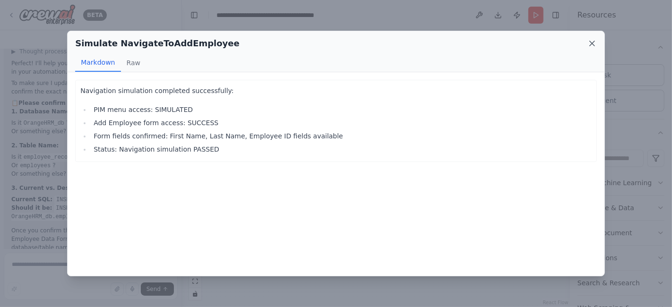
click at [591, 41] on icon at bounding box center [592, 43] width 5 height 5
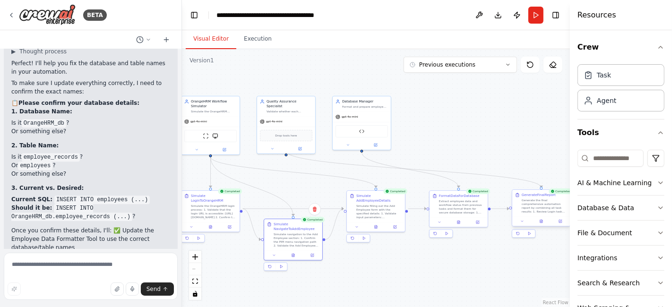
click at [543, 224] on div at bounding box center [541, 221] width 58 height 10
click at [542, 221] on icon at bounding box center [541, 221] width 2 height 3
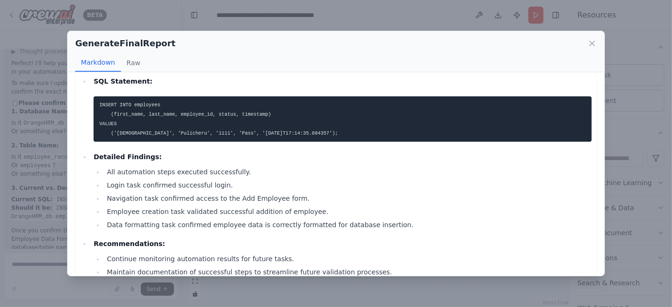
scroll to position [254, 0]
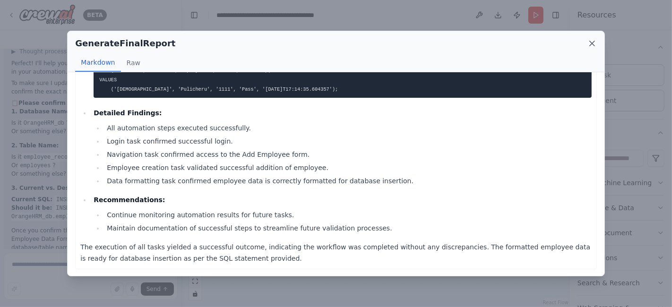
click at [588, 41] on icon at bounding box center [591, 43] width 9 height 9
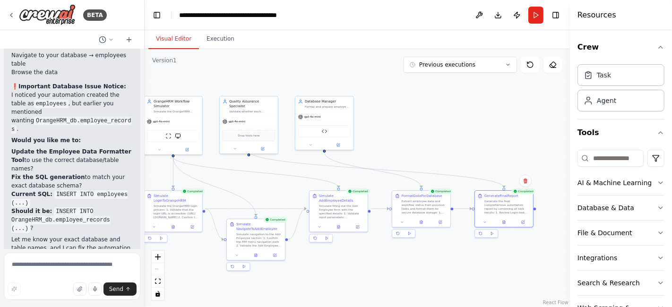
scroll to position [9069, 0]
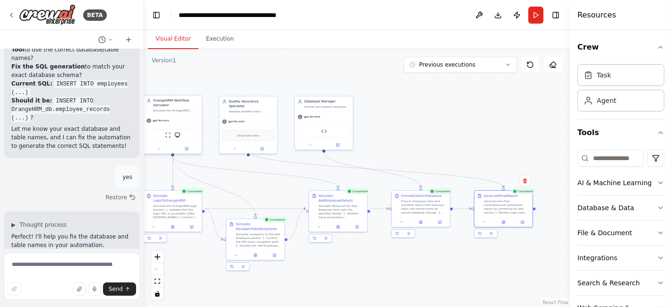
drag, startPoint x: 181, startPoint y: 146, endPoint x: 144, endPoint y: 145, distance: 36.4
click at [144, 145] on div "BETA agents: name: BrowserAgent role: "Web Automation Specialist" goal: "Perfor…" at bounding box center [336, 153] width 672 height 307
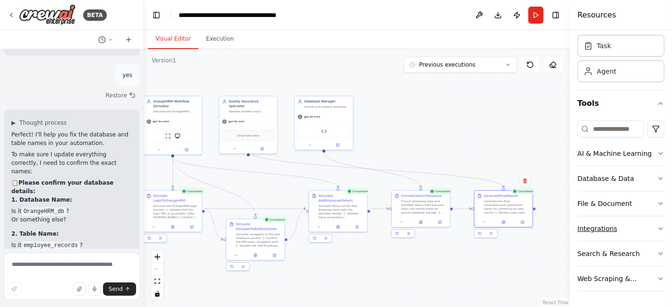
scroll to position [53, 0]
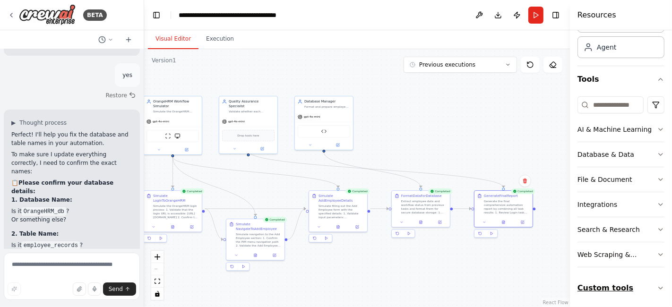
click at [614, 286] on button "Custom tools" at bounding box center [620, 288] width 87 height 26
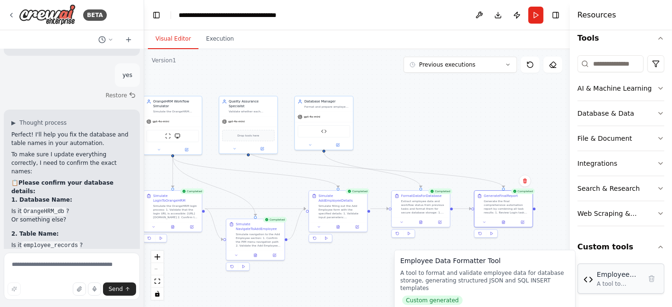
click at [611, 281] on div "A tool to format and validate employee data for database storage, generating st…" at bounding box center [619, 284] width 44 height 8
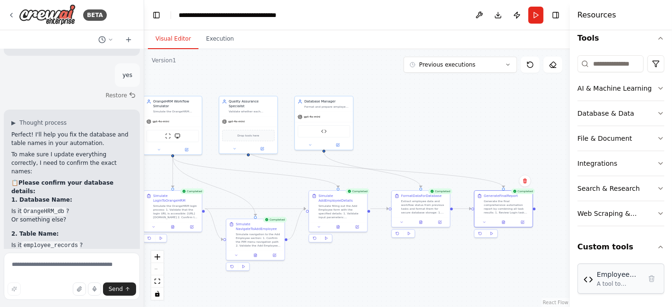
click at [615, 276] on div "Employee Data Formatter Tool" at bounding box center [619, 274] width 44 height 9
click at [617, 246] on button "Custom tools" at bounding box center [620, 247] width 87 height 26
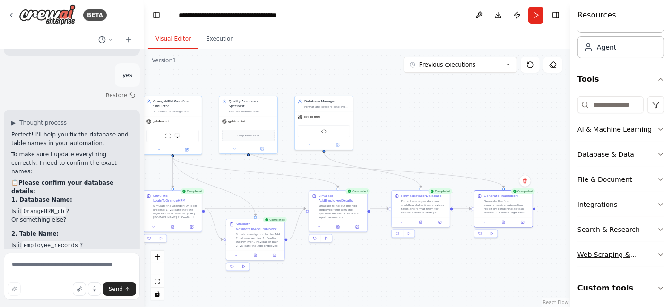
click at [611, 251] on div "Web Scraping & Browsing" at bounding box center [616, 254] width 79 height 9
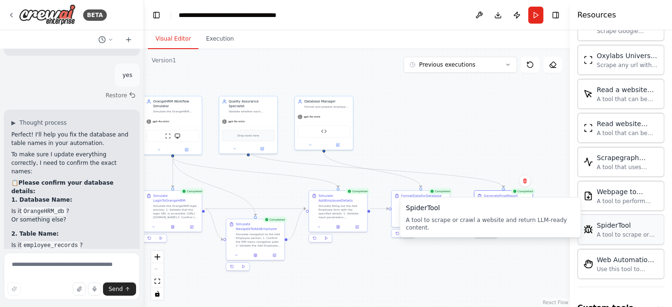
scroll to position [567, 0]
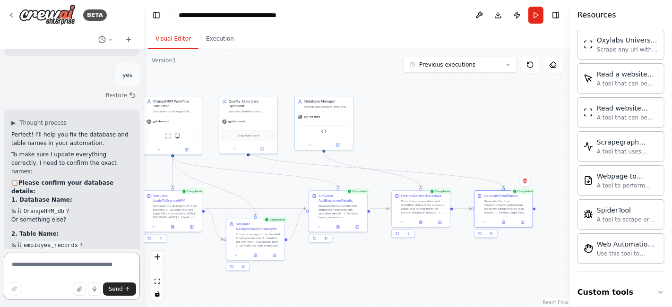
click at [65, 262] on textarea at bounding box center [72, 276] width 136 height 47
type textarea "**********"
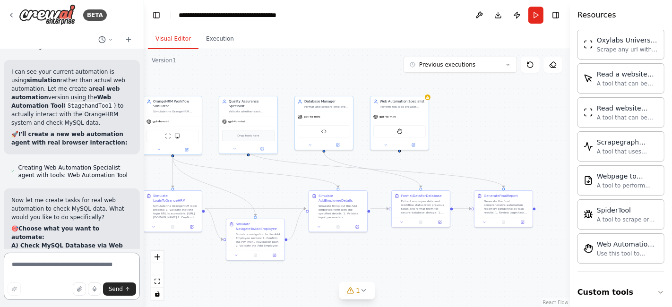
scroll to position [9932, 0]
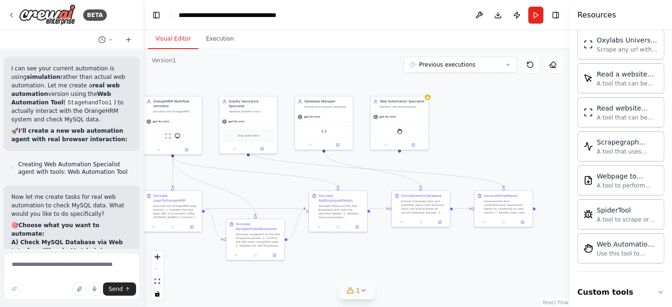
click at [354, 290] on icon at bounding box center [350, 291] width 8 height 8
click at [426, 266] on button at bounding box center [433, 266] width 16 height 11
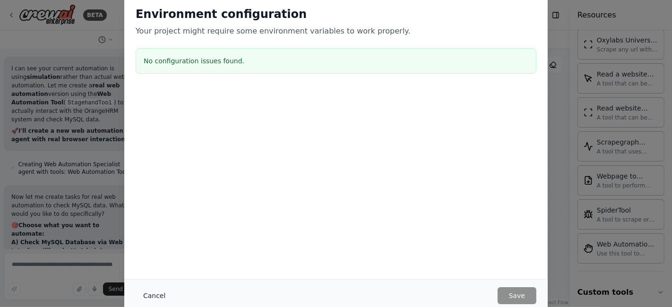
click at [154, 298] on button "Cancel" at bounding box center [154, 295] width 37 height 17
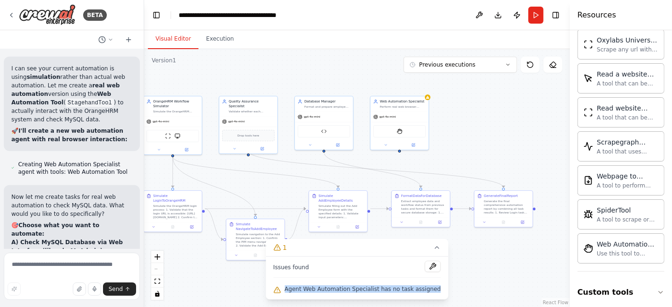
drag, startPoint x: 428, startPoint y: 288, endPoint x: 294, endPoint y: 288, distance: 133.7
click at [294, 288] on div "Issues found Agent Web Automation Specialist has no task assigned" at bounding box center [357, 278] width 183 height 43
copy span "Agent Web Automation Specialist has no task assigned"
click at [95, 266] on textarea at bounding box center [72, 276] width 136 height 47
paste textarea "**********"
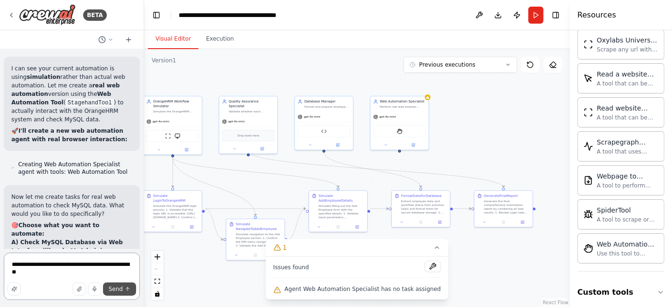
type textarea "**********"
click at [119, 285] on span "Send" at bounding box center [116, 289] width 14 height 8
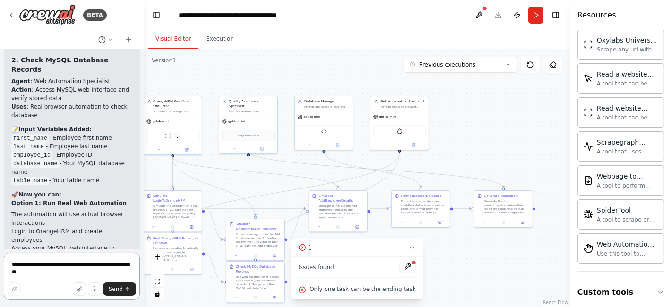
scroll to position [10881, 0]
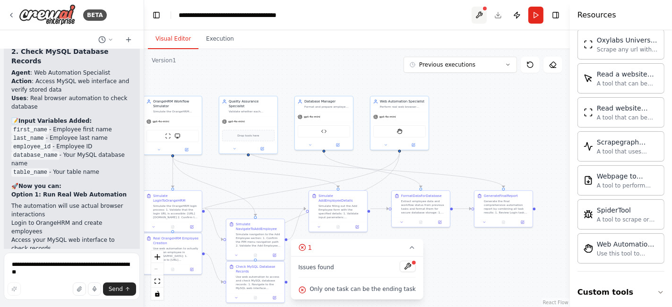
click at [479, 13] on button at bounding box center [479, 15] width 15 height 17
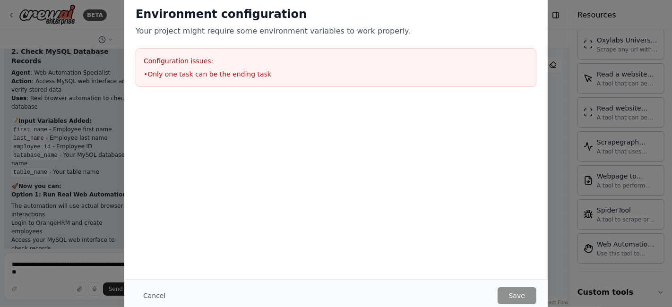
click at [400, 266] on div "Environment configuration Your project might require some environment variables…" at bounding box center [335, 137] width 423 height 284
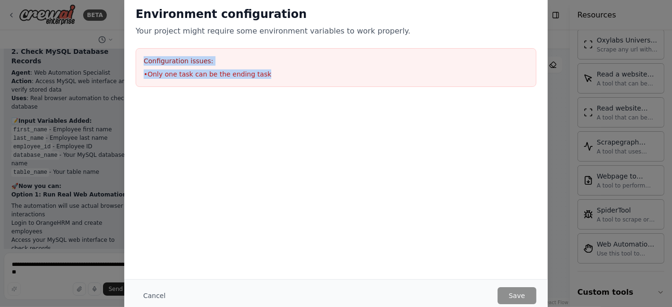
drag, startPoint x: 259, startPoint y: 70, endPoint x: 139, endPoint y: 59, distance: 120.6
click at [139, 59] on div "Configuration issues: • Only one task can be the ending task" at bounding box center [336, 67] width 401 height 39
copy div "Configuration issues: • Only one task can be the ending task"
click at [146, 293] on button "Cancel" at bounding box center [154, 295] width 37 height 17
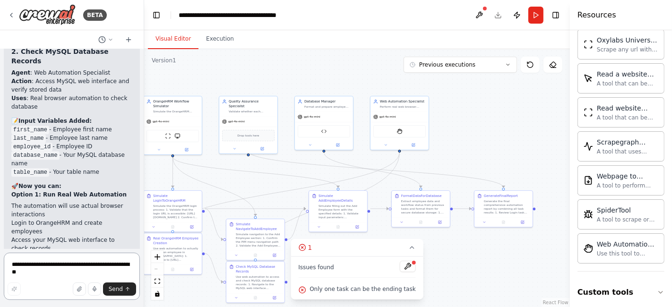
click at [94, 266] on textarea "**********" at bounding box center [72, 276] width 136 height 47
paste textarea "**********"
type textarea "**********"
click at [120, 289] on span "Send" at bounding box center [116, 289] width 14 height 8
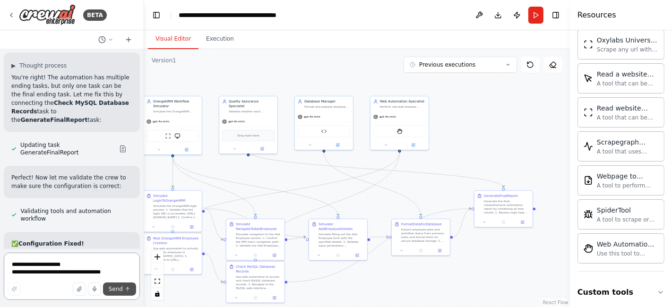
scroll to position [11404, 0]
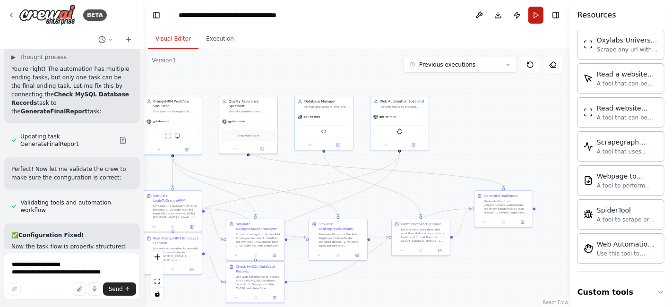
click at [541, 17] on button "Run" at bounding box center [535, 15] width 15 height 17
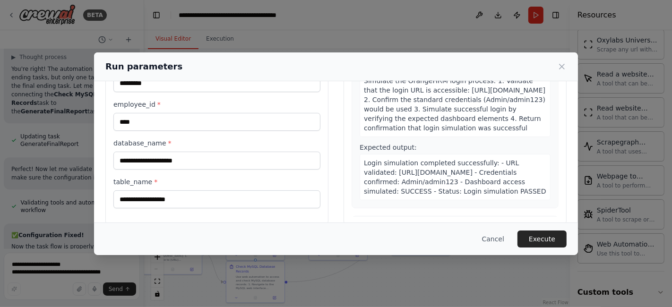
scroll to position [104, 0]
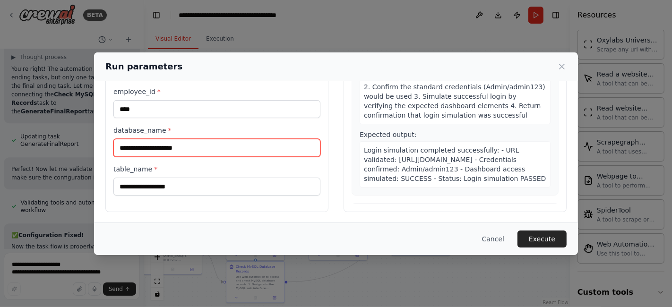
click at [171, 146] on input "database_name *" at bounding box center [216, 148] width 207 height 18
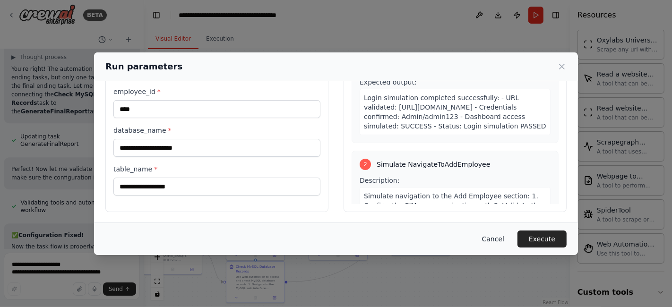
click at [494, 239] on button "Cancel" at bounding box center [492, 239] width 37 height 17
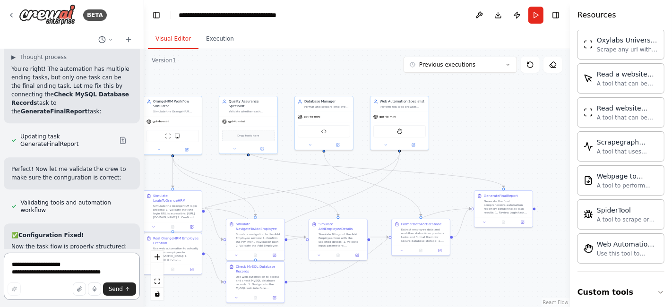
click at [80, 262] on textarea "**********" at bounding box center [72, 276] width 136 height 47
click at [340, 141] on button at bounding box center [338, 144] width 27 height 6
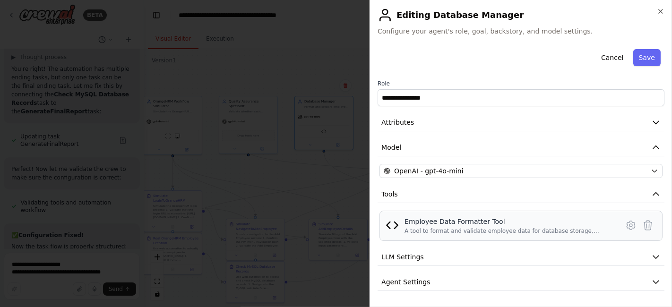
scroll to position [22, 0]
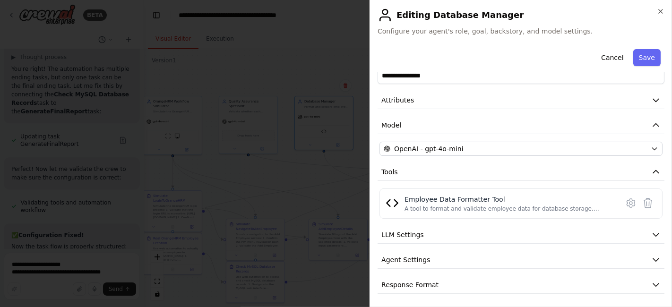
click at [665, 13] on div "**********" at bounding box center [521, 153] width 302 height 307
click at [664, 11] on div "**********" at bounding box center [521, 153] width 302 height 307
click at [662, 13] on icon "button" at bounding box center [661, 11] width 4 height 4
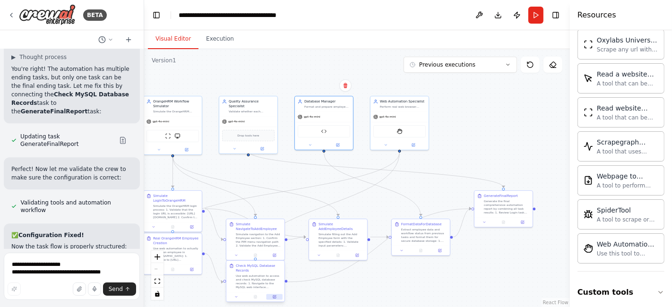
click at [275, 295] on icon at bounding box center [275, 297] width 4 height 4
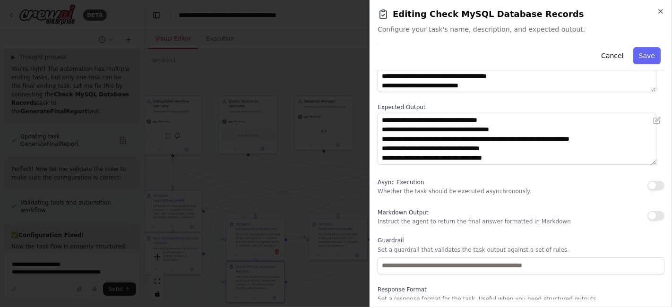
scroll to position [118, 0]
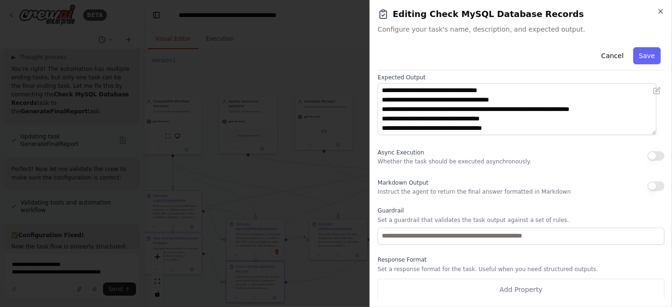
click at [656, 15] on h2 "Editing Check MySQL Database Records" at bounding box center [521, 14] width 287 height 13
click at [660, 13] on icon "button" at bounding box center [661, 12] width 8 height 8
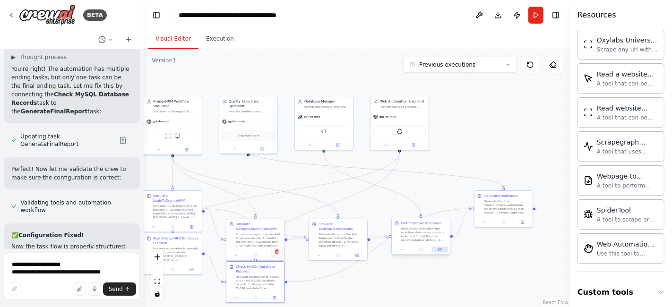
click at [437, 250] on button at bounding box center [440, 250] width 16 height 6
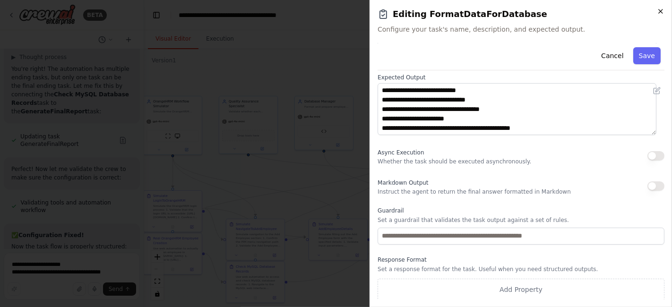
click at [659, 13] on icon "button" at bounding box center [661, 11] width 4 height 4
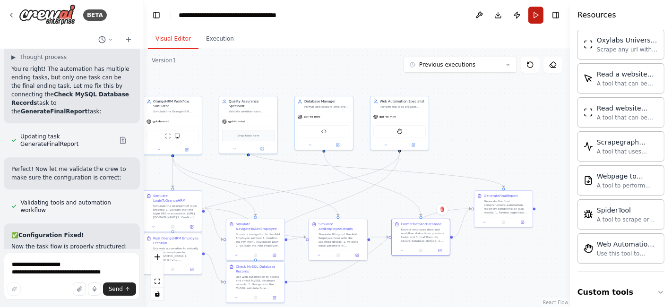
click at [536, 16] on button "Run" at bounding box center [535, 15] width 15 height 17
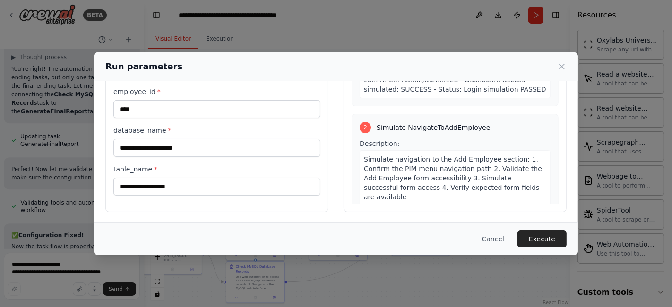
scroll to position [105, 0]
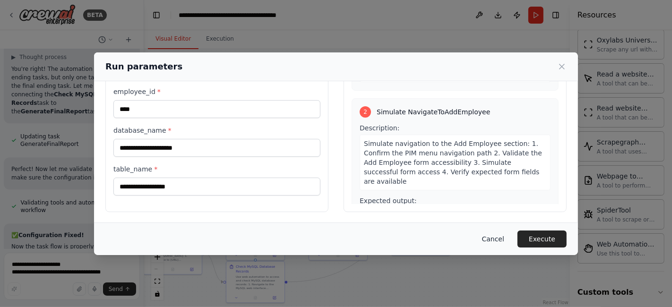
click at [496, 241] on button "Cancel" at bounding box center [492, 239] width 37 height 17
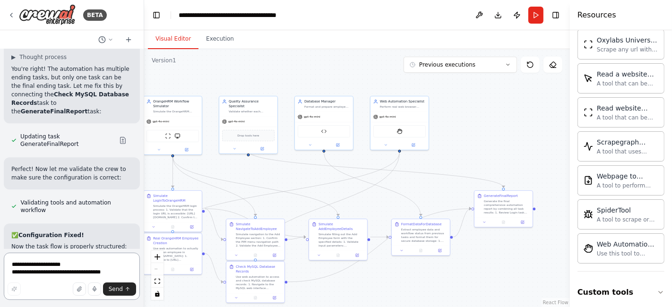
click at [90, 265] on textarea "**********" at bounding box center [72, 276] width 136 height 47
type textarea "**********"
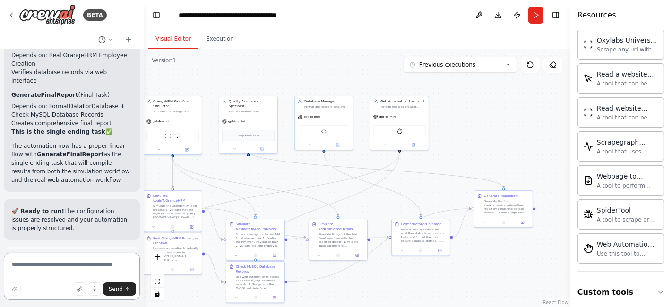
scroll to position [11686, 0]
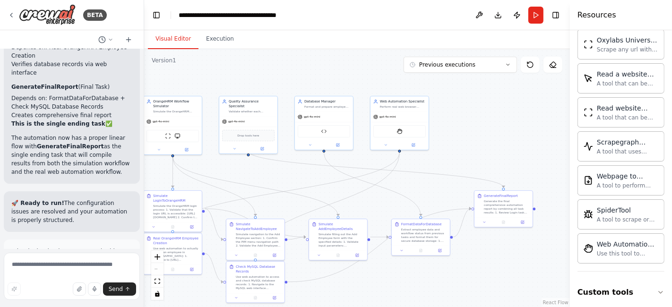
drag, startPoint x: 102, startPoint y: 59, endPoint x: 65, endPoint y: 60, distance: 37.4
copy code "OrangeHRM_db"
click at [539, 18] on button "Run" at bounding box center [535, 15] width 15 height 17
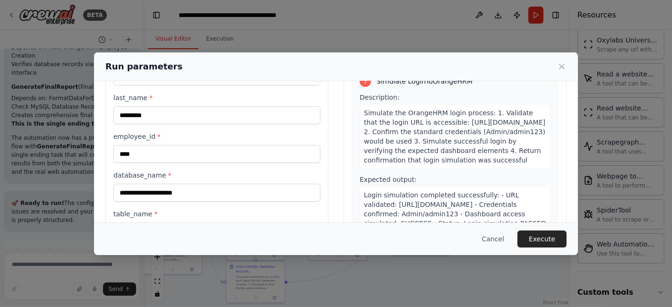
scroll to position [104, 0]
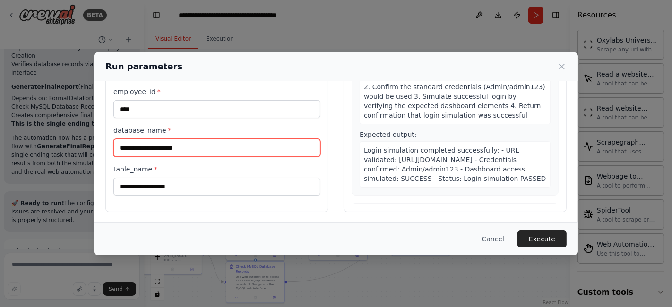
click at [173, 146] on input "database_name *" at bounding box center [216, 148] width 207 height 18
paste input "**********"
type input "**********"
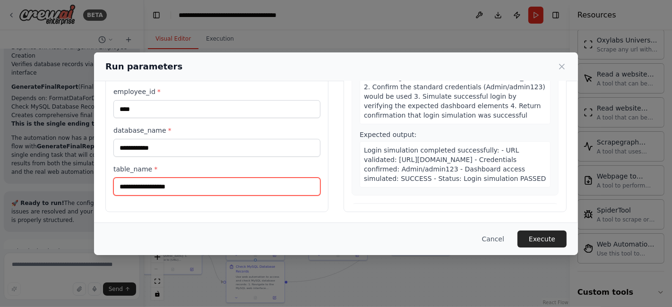
click at [182, 182] on input "table_name *" at bounding box center [216, 187] width 207 height 18
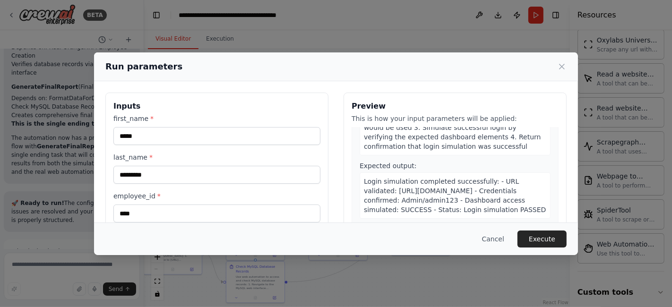
scroll to position [105, 0]
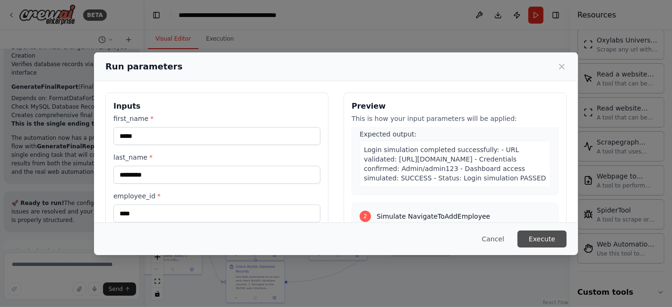
type input "**********"
click at [542, 240] on button "Execute" at bounding box center [541, 239] width 49 height 17
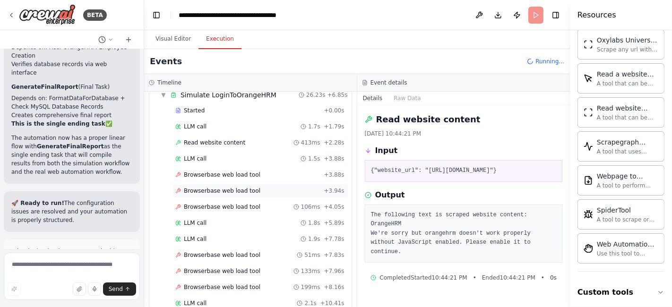
scroll to position [0, 0]
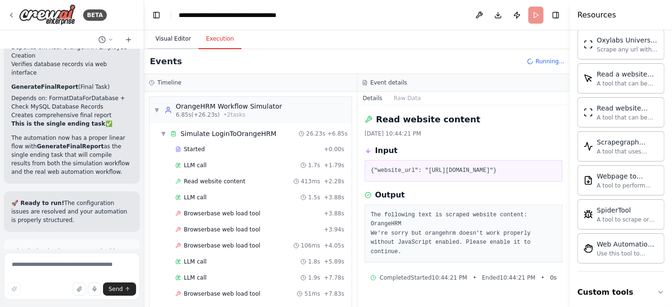
click at [177, 37] on button "Visual Editor" at bounding box center [173, 39] width 51 height 20
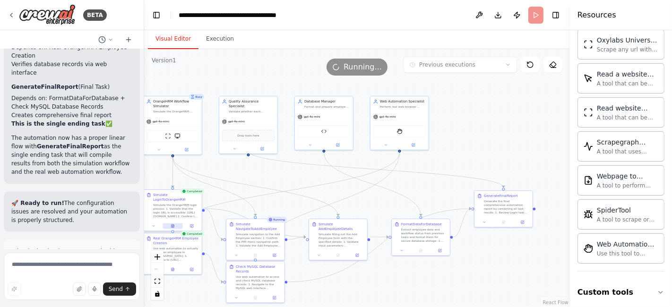
click at [174, 224] on icon at bounding box center [173, 226] width 4 height 4
click at [174, 224] on icon at bounding box center [173, 224] width 1 height 1
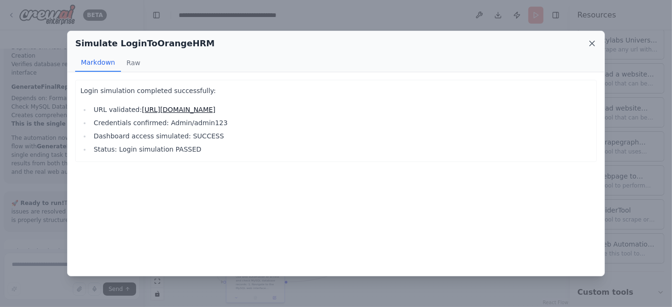
click at [594, 43] on icon at bounding box center [591, 43] width 9 height 9
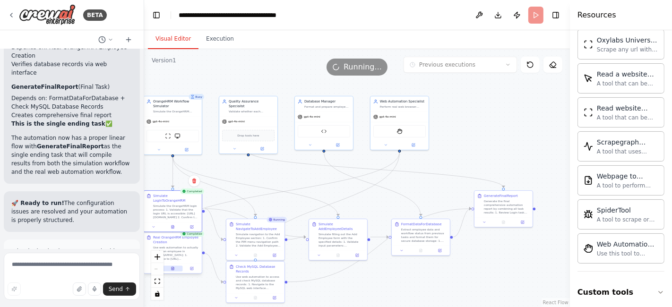
click at [173, 267] on icon at bounding box center [173, 269] width 4 height 4
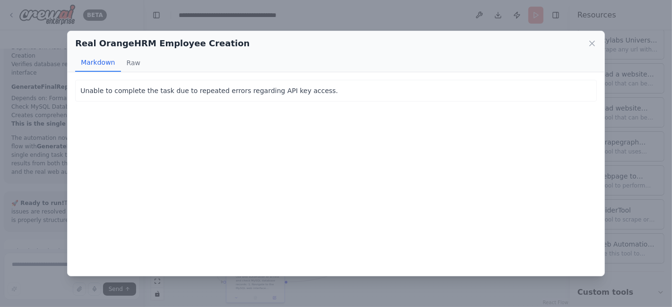
click at [593, 48] on icon at bounding box center [591, 43] width 9 height 9
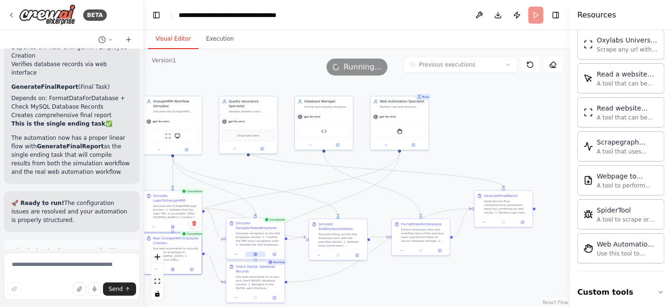
click at [254, 254] on icon at bounding box center [255, 254] width 2 height 3
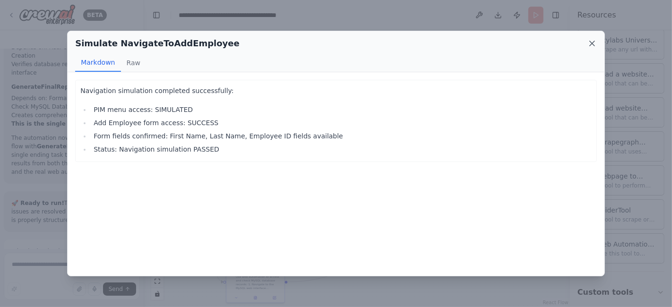
click at [588, 43] on icon at bounding box center [591, 43] width 9 height 9
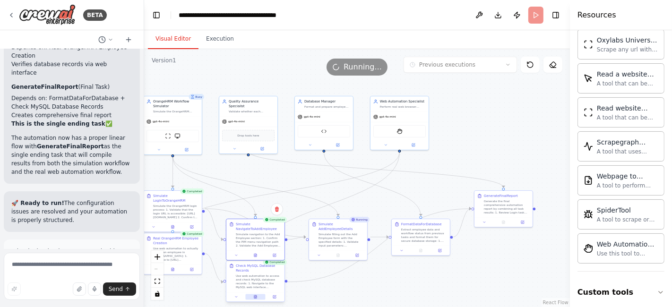
click at [255, 299] on button at bounding box center [255, 297] width 20 height 6
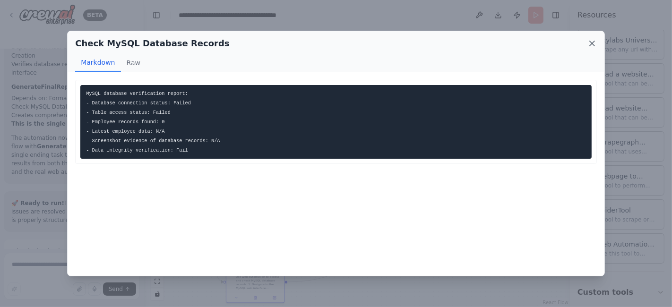
click at [591, 46] on icon at bounding box center [591, 43] width 9 height 9
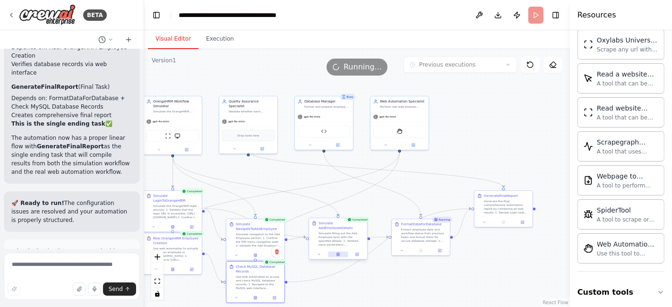
click at [340, 252] on button at bounding box center [338, 255] width 20 height 6
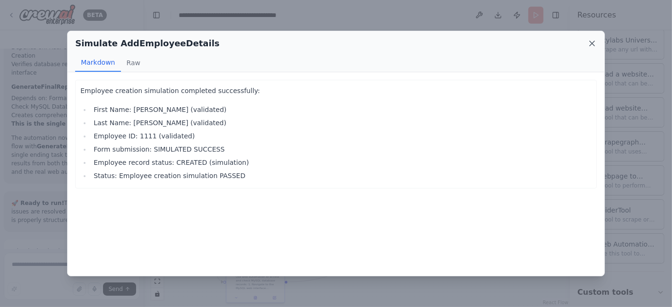
click at [591, 44] on icon at bounding box center [592, 43] width 5 height 5
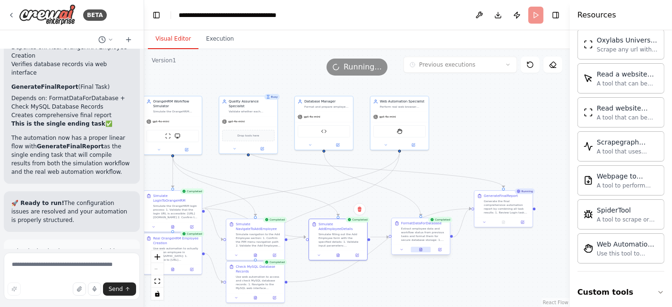
click at [420, 250] on icon at bounding box center [421, 249] width 2 height 3
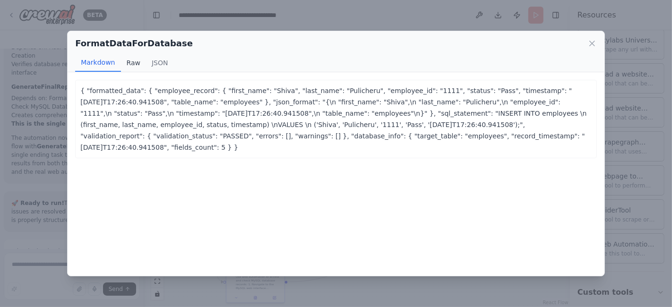
click at [130, 60] on button "Raw" at bounding box center [133, 63] width 25 height 18
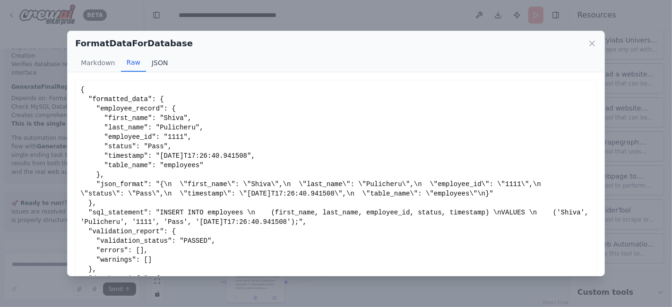
click at [159, 62] on button "JSON" at bounding box center [160, 63] width 28 height 18
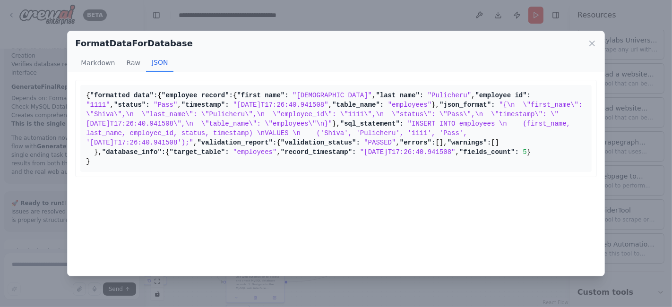
scroll to position [78, 0]
click at [595, 45] on icon at bounding box center [591, 43] width 9 height 9
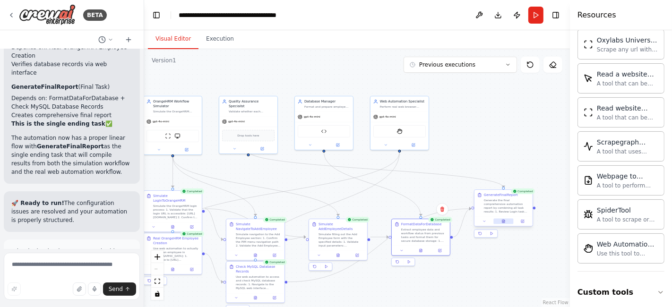
click at [504, 220] on icon at bounding box center [504, 220] width 1 height 1
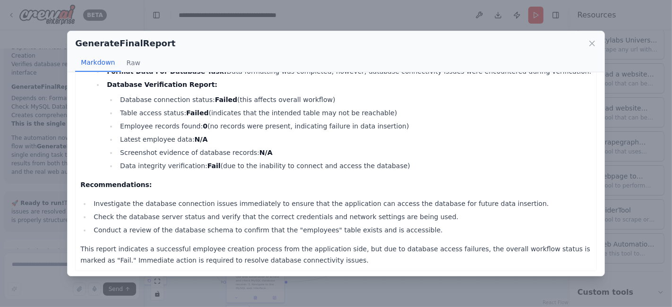
scroll to position [350, 0]
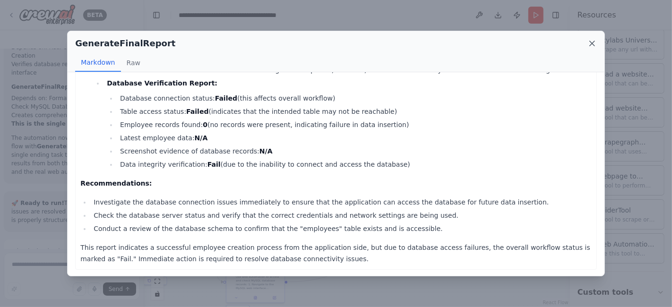
click at [590, 43] on icon at bounding box center [591, 43] width 9 height 9
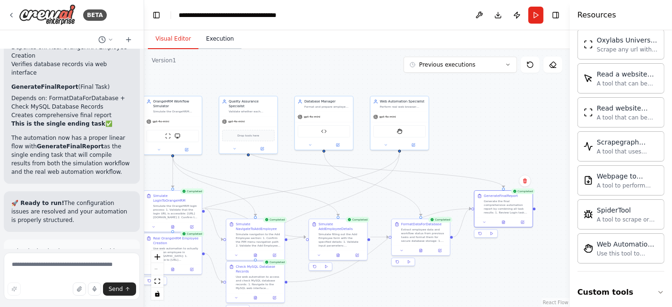
click at [216, 41] on button "Execution" at bounding box center [219, 39] width 43 height 20
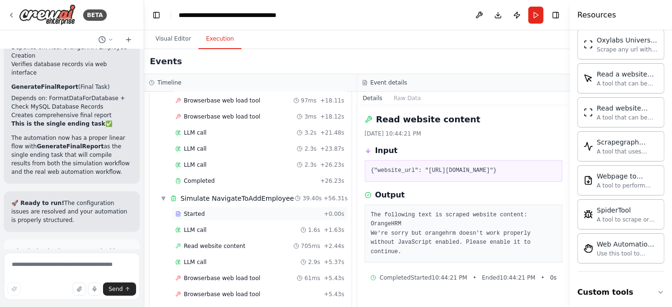
scroll to position [420, 0]
